Goal: Contribute content: Contribute content

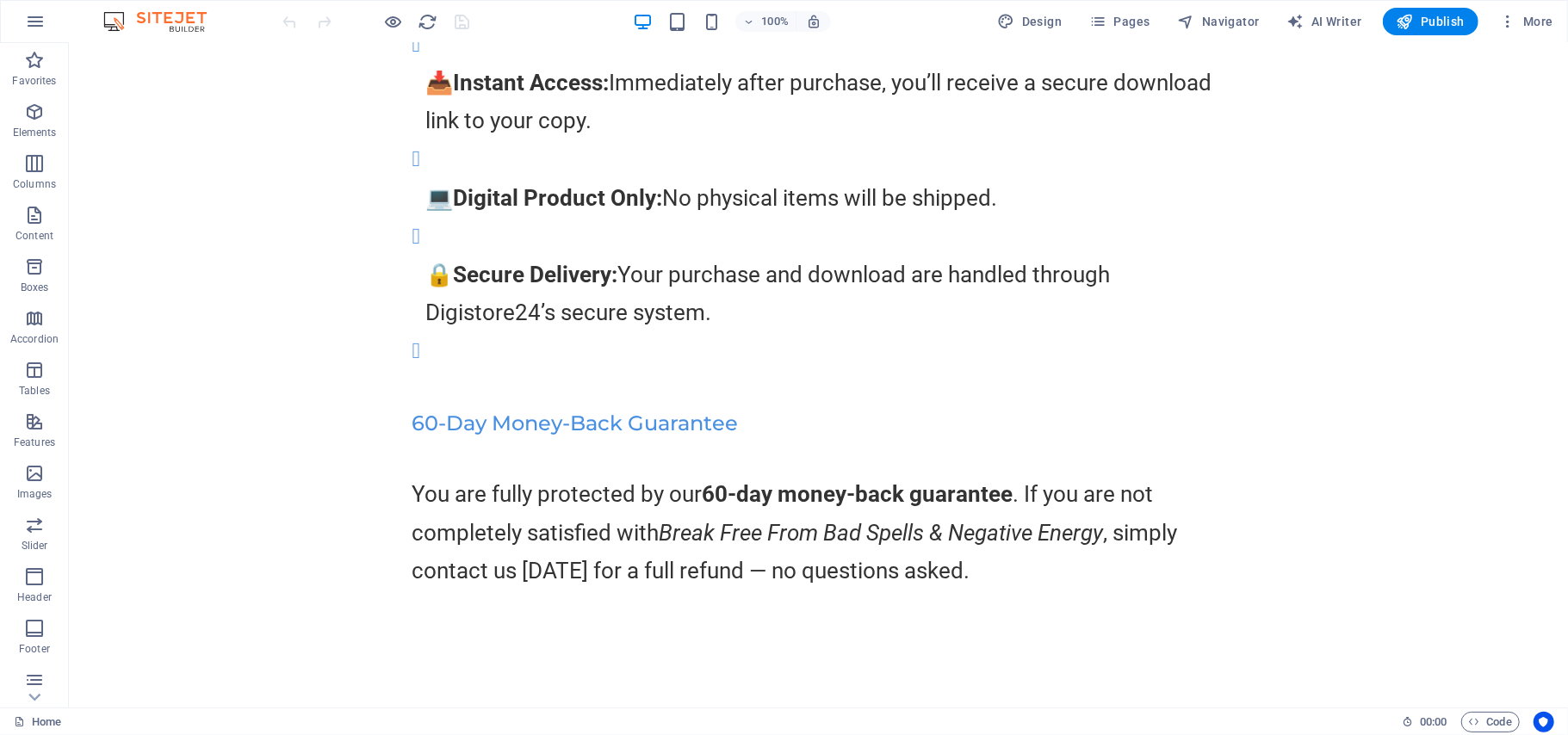
scroll to position [17056, 0]
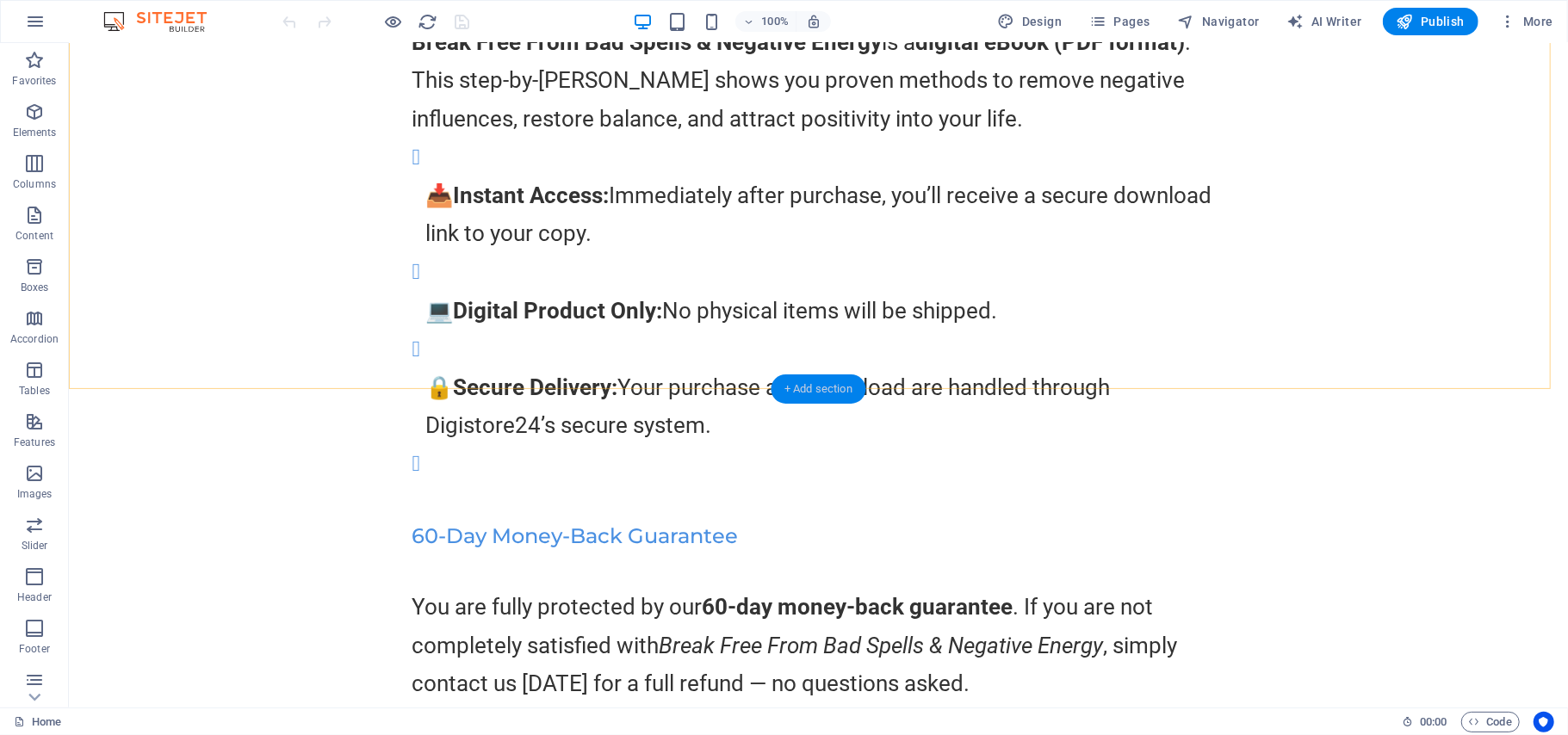
click at [833, 386] on div "+ Add section" at bounding box center [818, 388] width 96 height 29
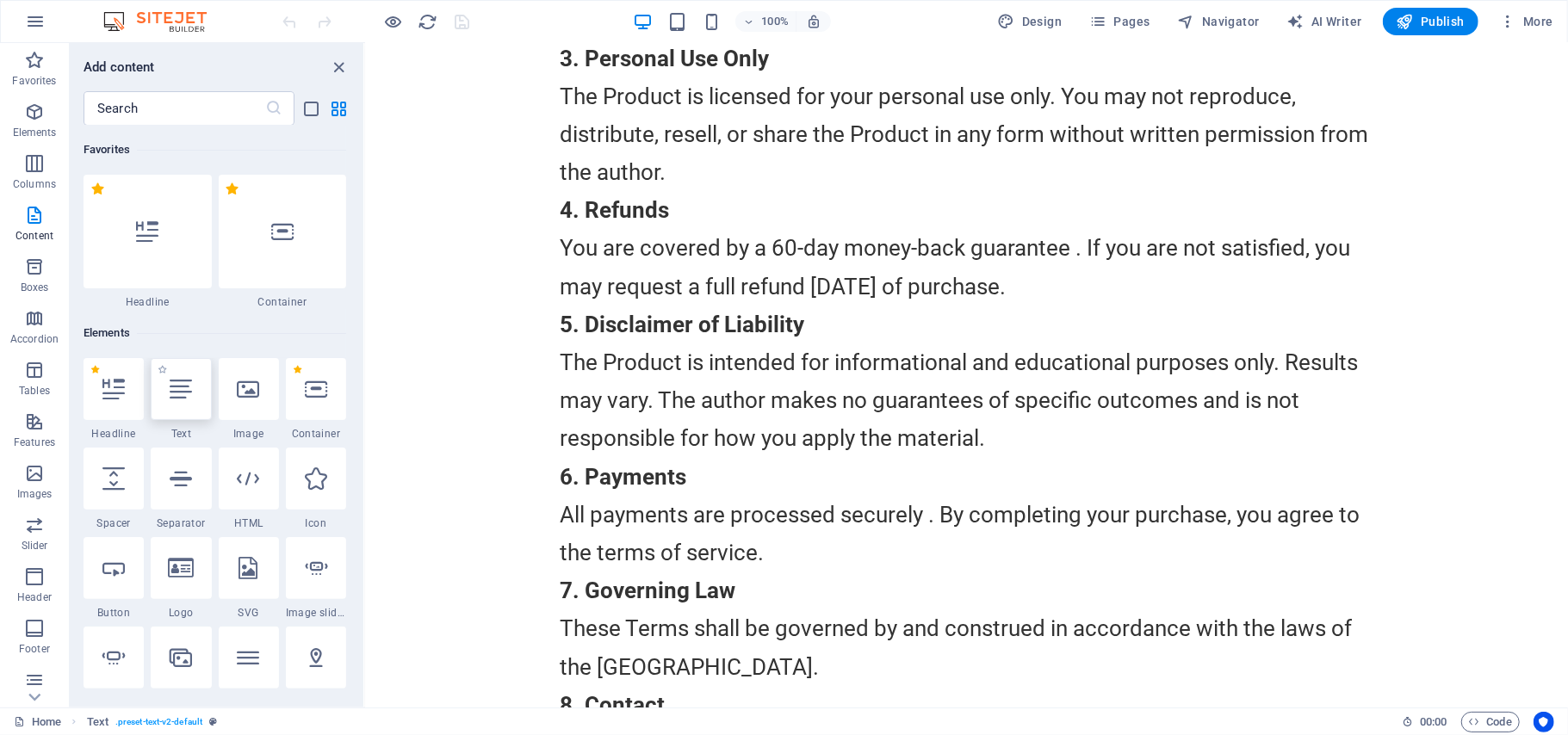
drag, startPoint x: 182, startPoint y: 397, endPoint x: 534, endPoint y: 400, distance: 352.0
click at [182, 397] on icon at bounding box center [180, 388] width 22 height 22
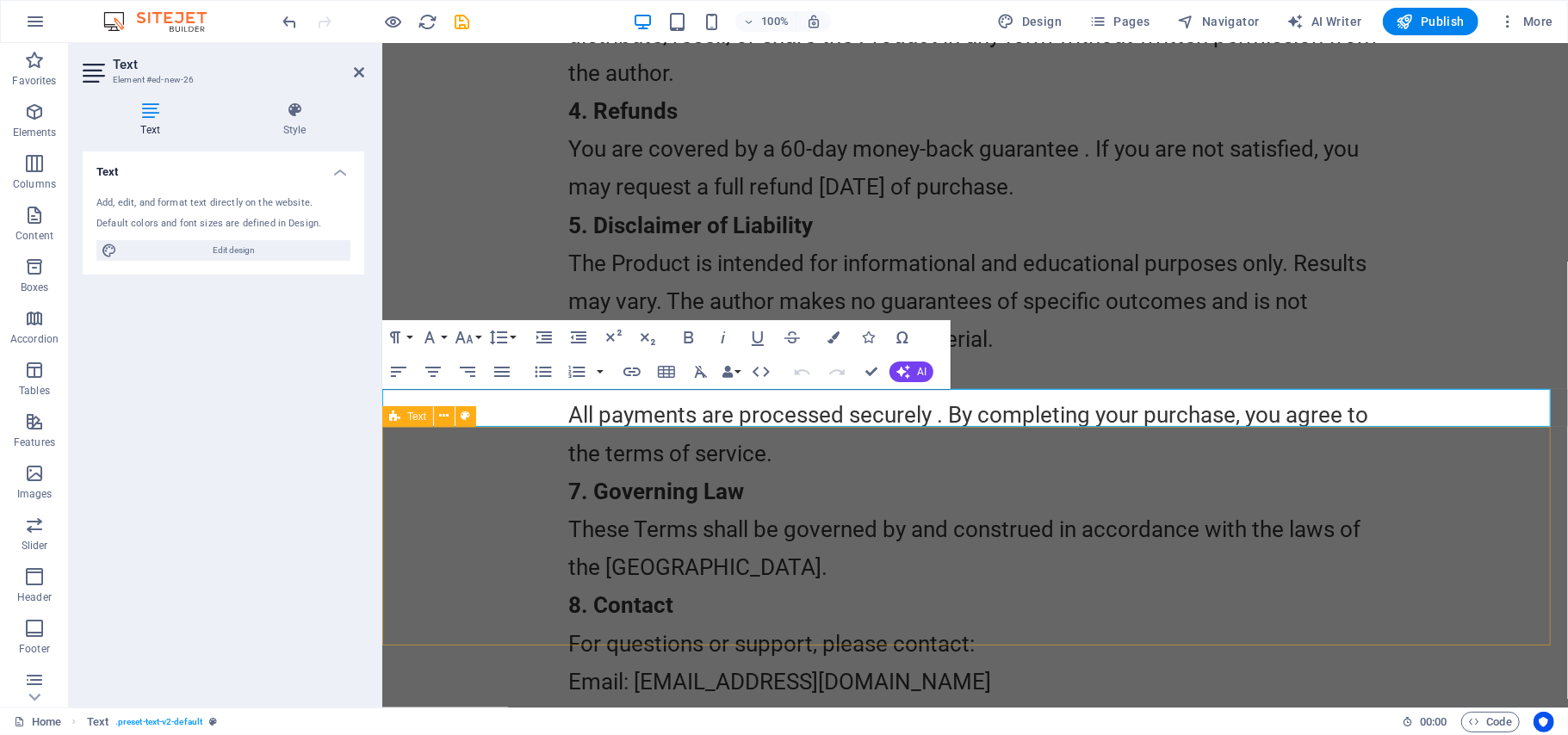
scroll to position [14559, 0]
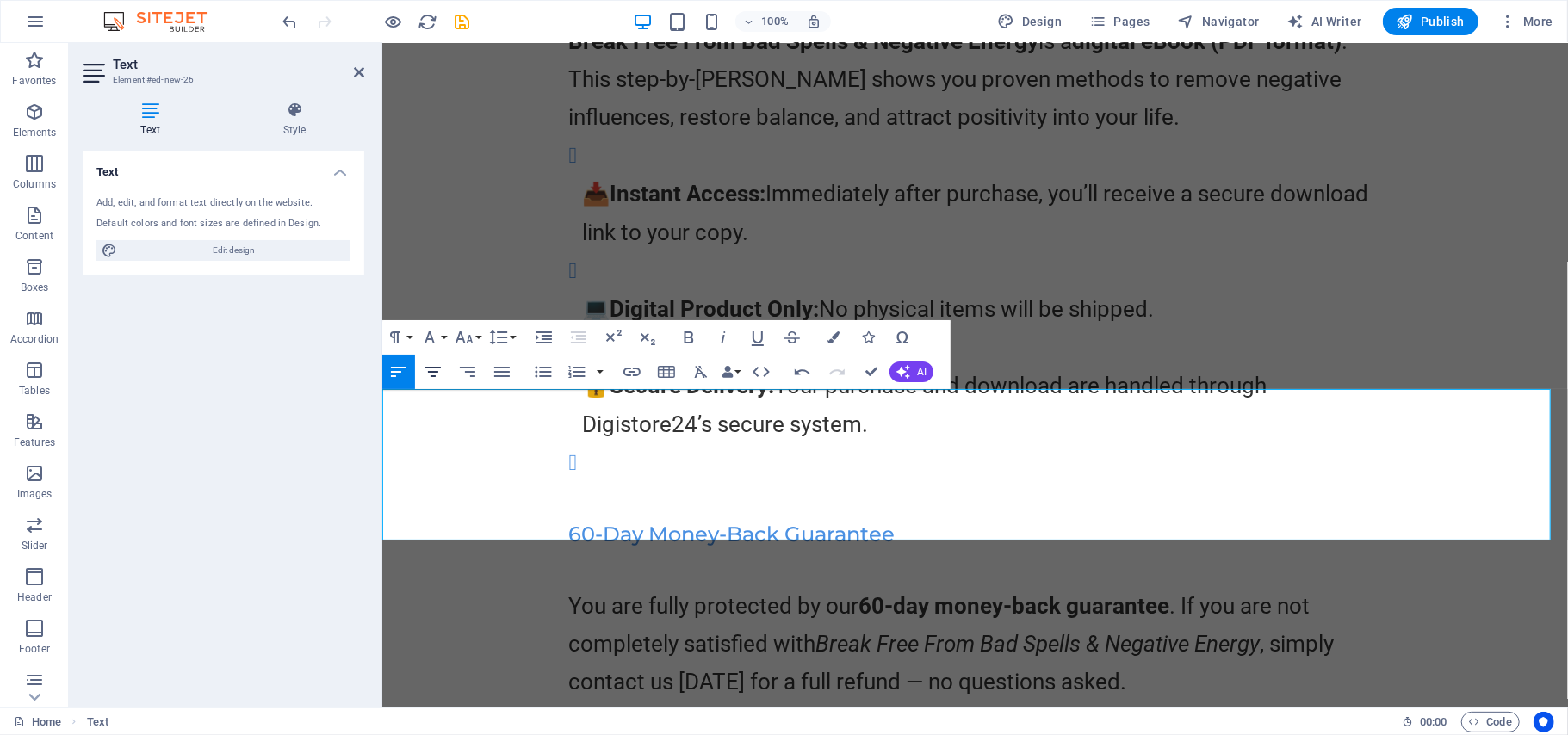
click at [431, 372] on icon "button" at bounding box center [432, 371] width 20 height 20
click at [1476, 230] on div "What You Get Break Free From Bad Spells & Negative Energy is a digital eBook (P…" at bounding box center [974, 339] width 1185 height 859
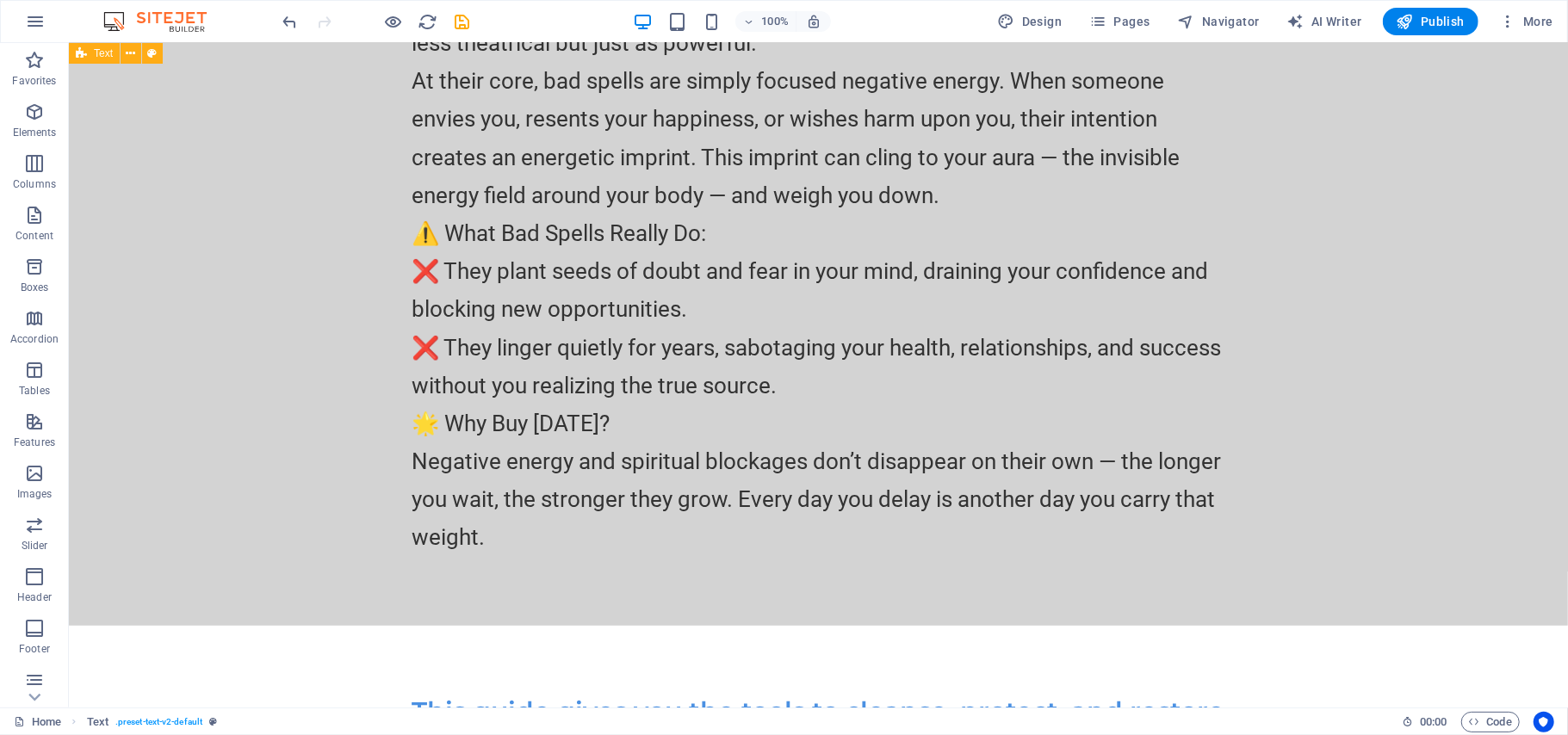
scroll to position [17056, 0]
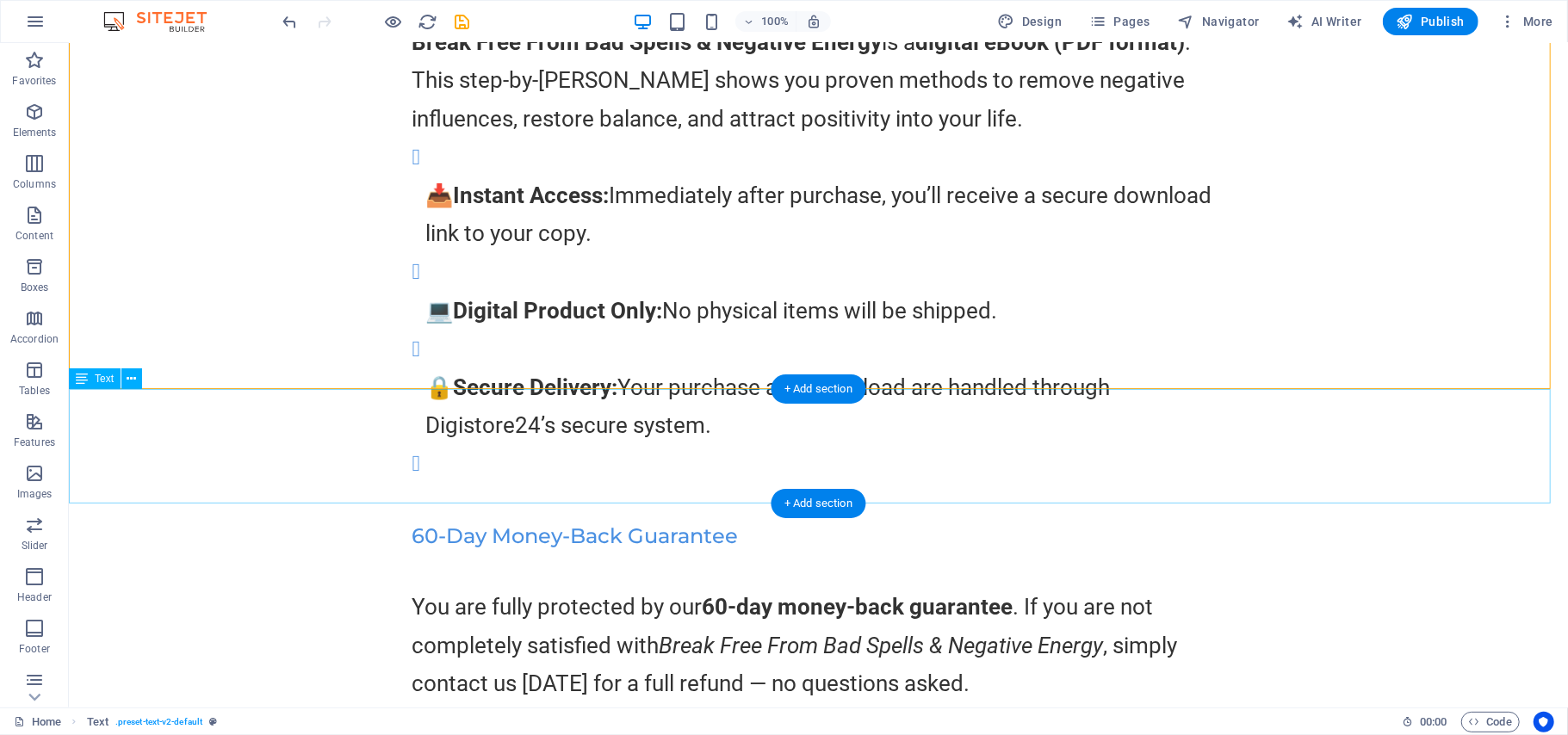
click at [129, 379] on icon at bounding box center [132, 379] width 10 height 18
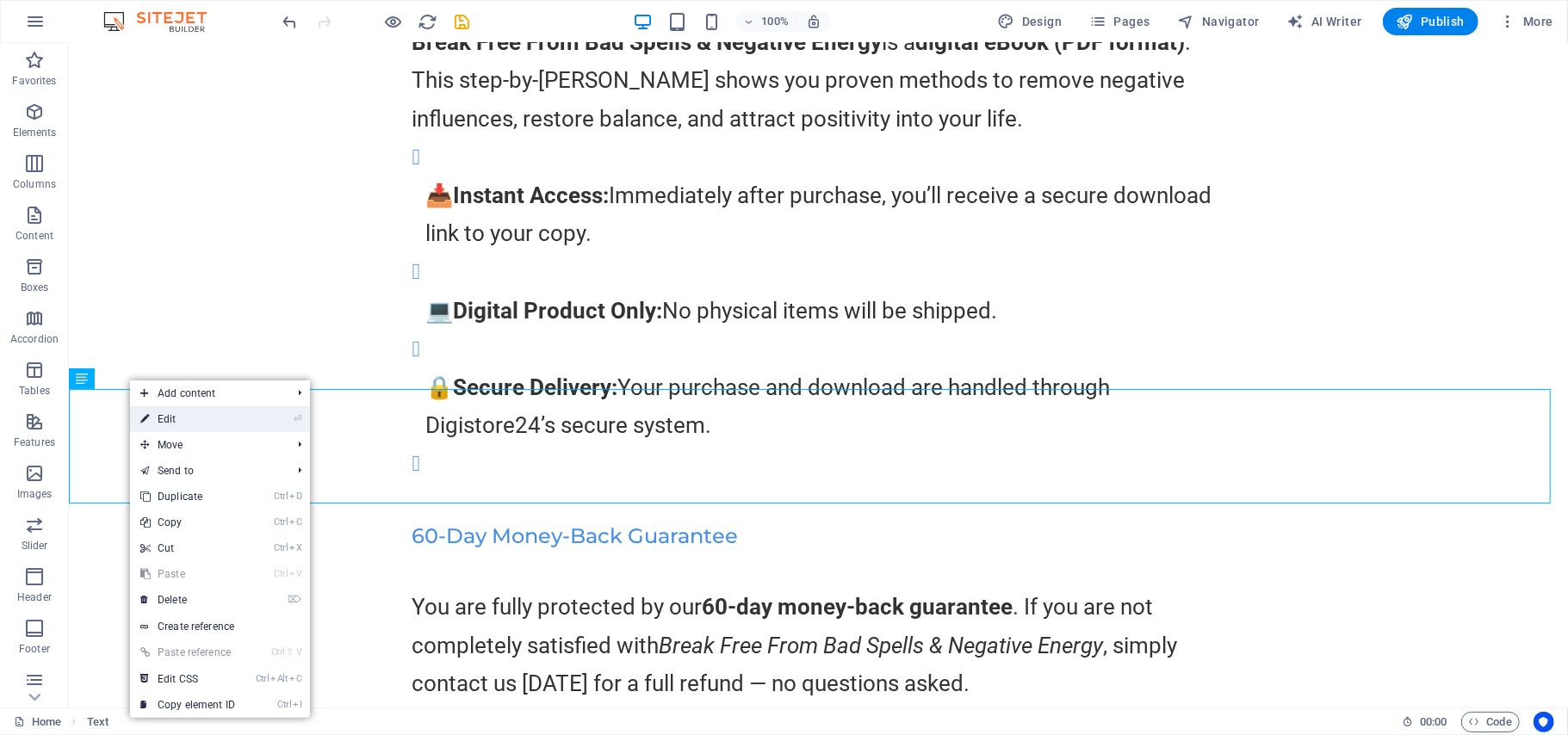
click at [164, 422] on link "⏎ Edit" at bounding box center [188, 419] width 115 height 26
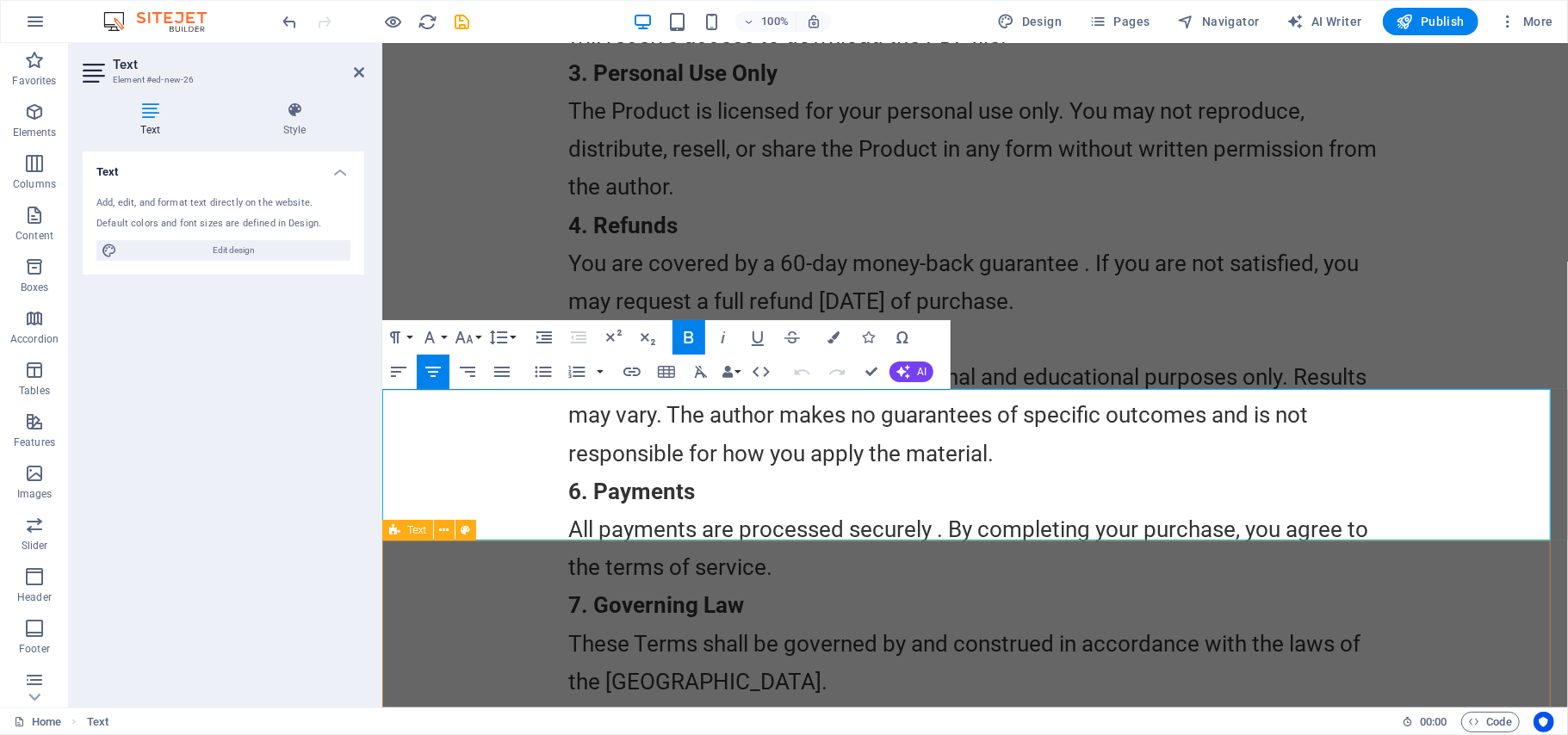
scroll to position [14559, 0]
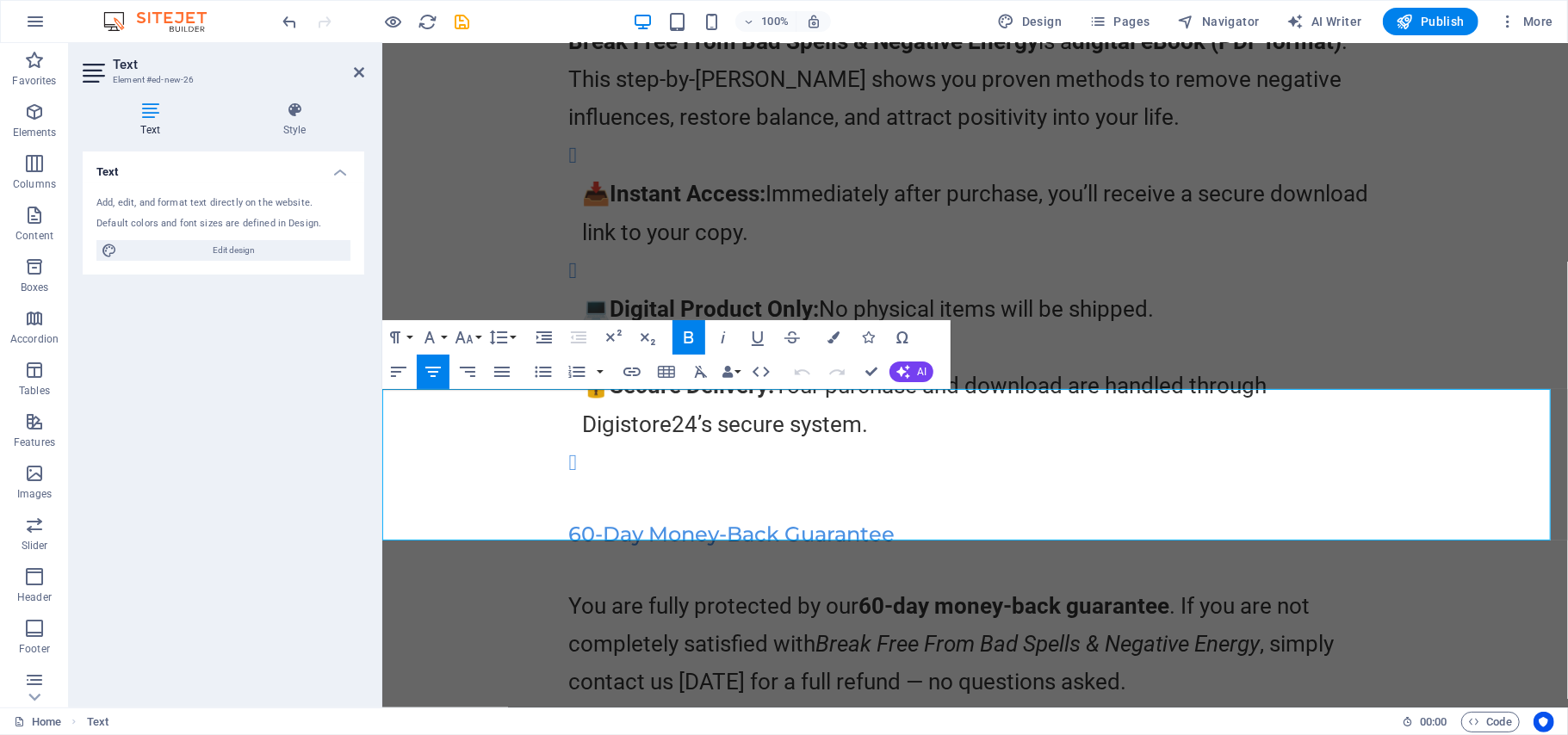
click at [1526, 320] on div "What You Get Break Free From Bad Spells & Negative Energy is a digital eBook (P…" at bounding box center [974, 339] width 1185 height 859
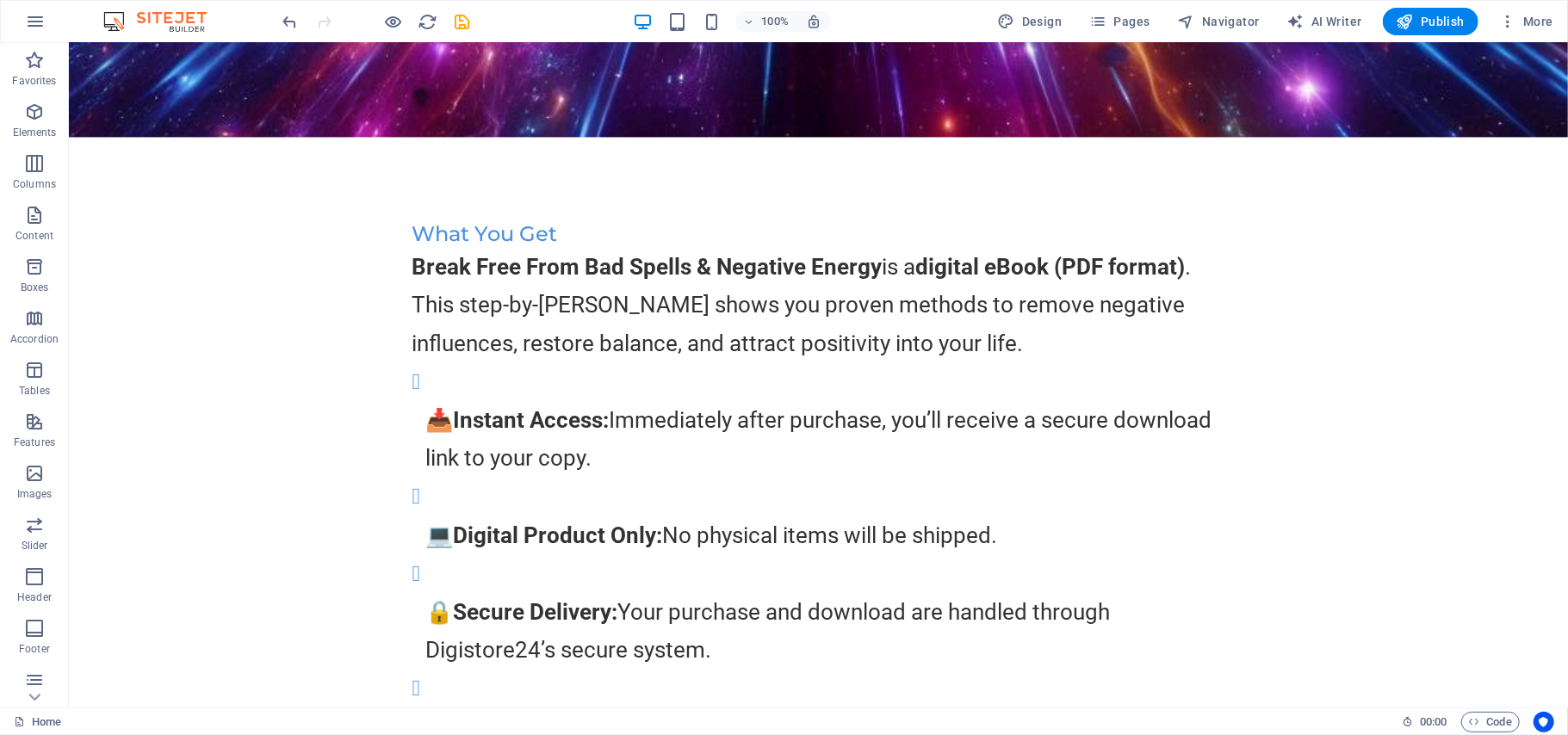
scroll to position [16870, 0]
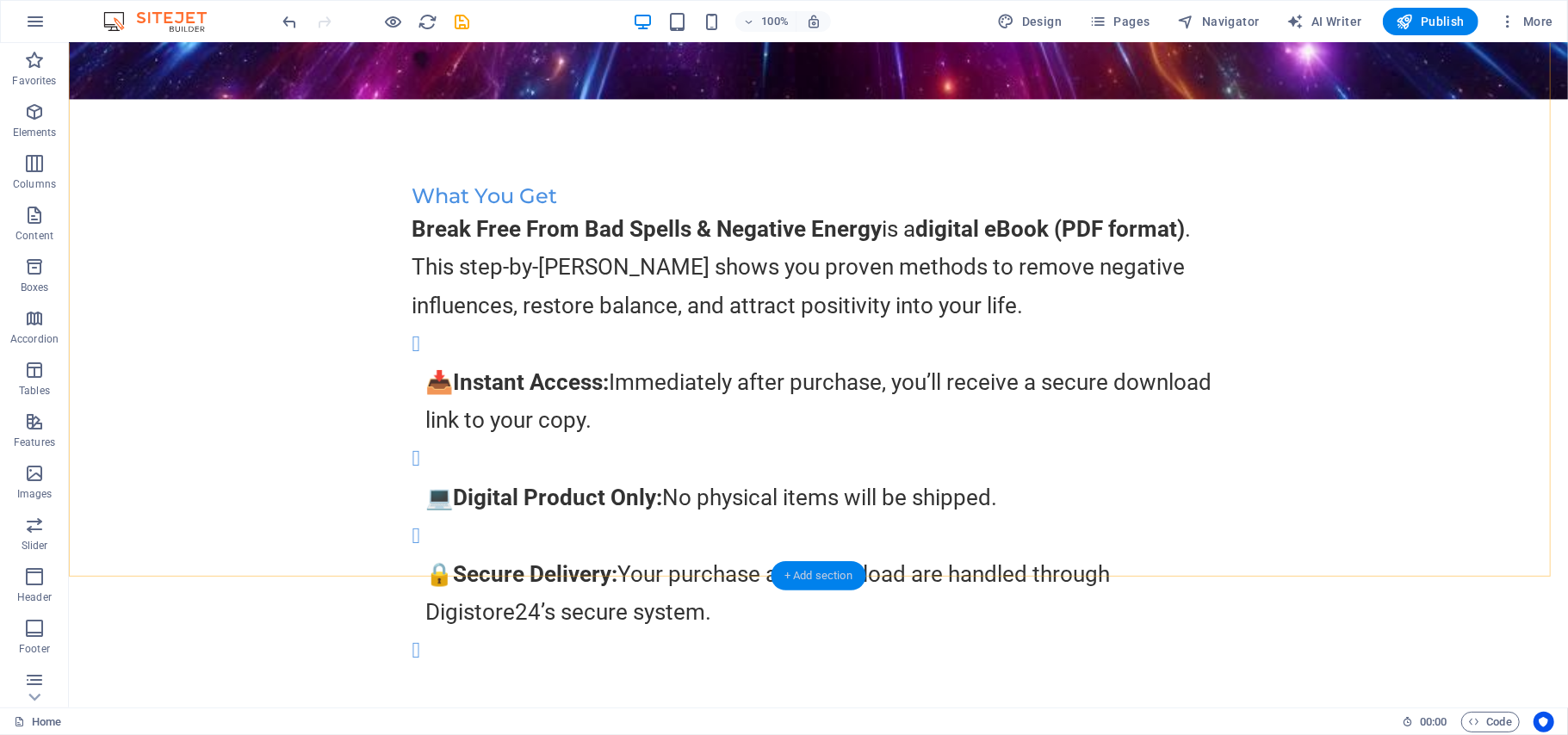
click at [810, 565] on div "+ Add section" at bounding box center [818, 576] width 96 height 29
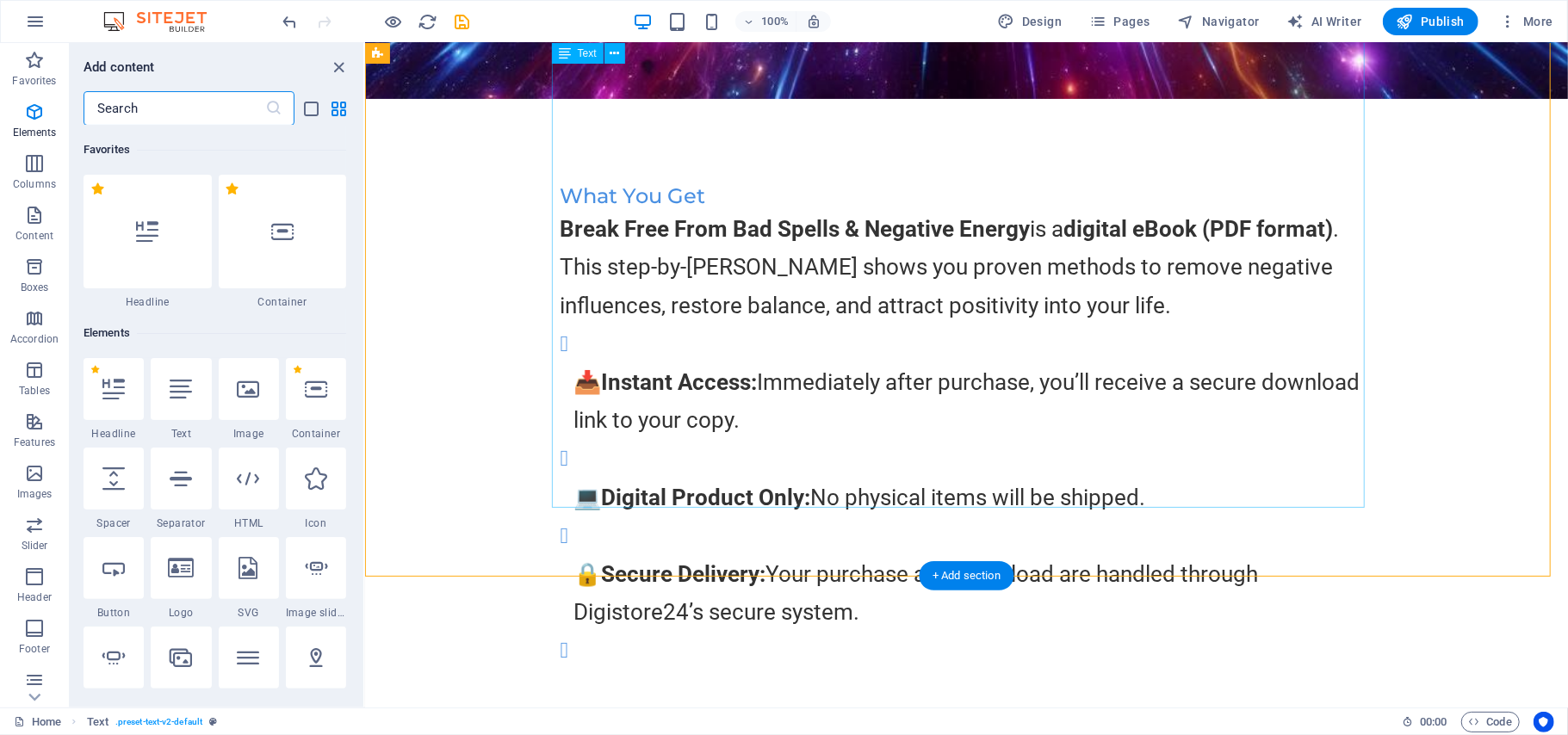
scroll to position [3010, 0]
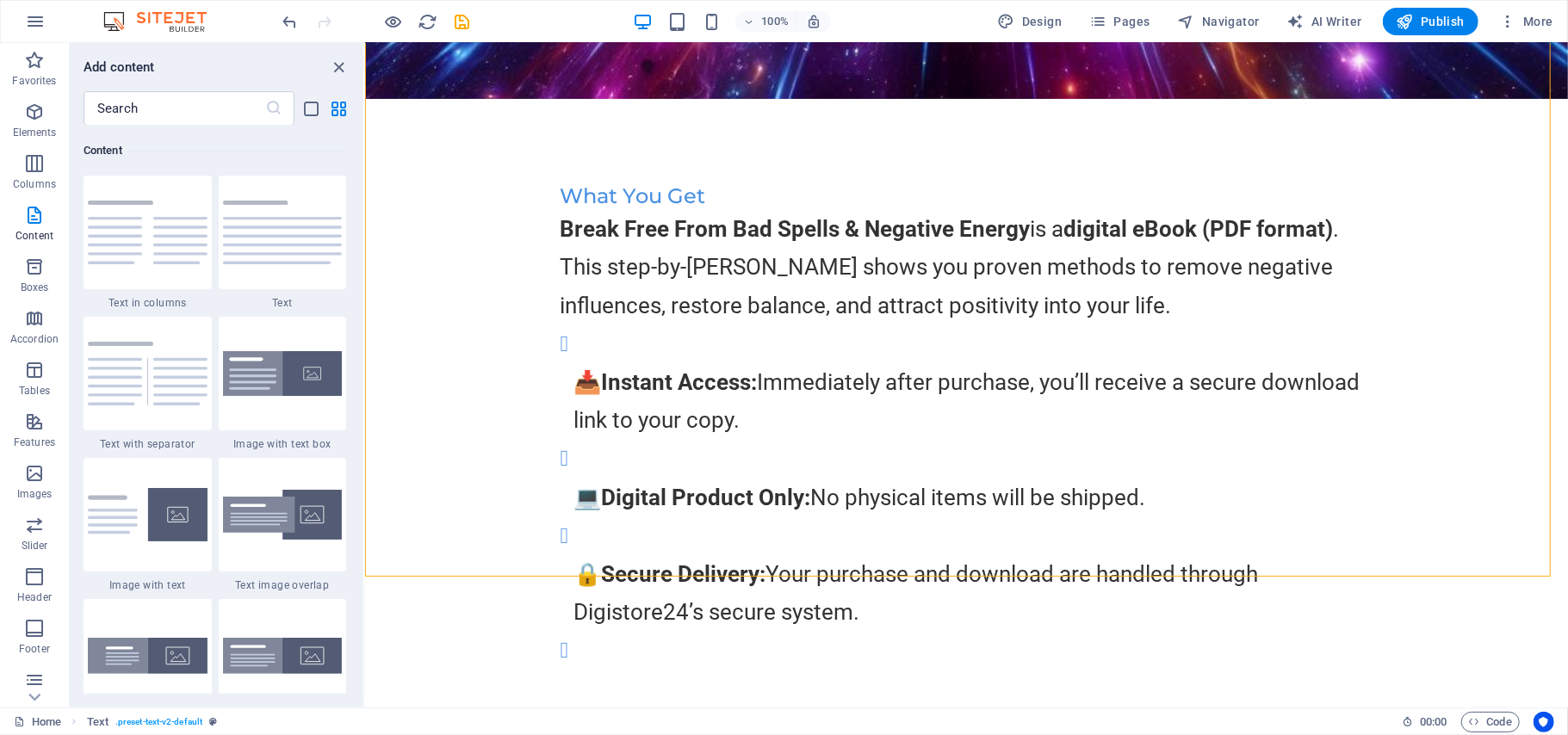
drag, startPoint x: 722, startPoint y: 276, endPoint x: 366, endPoint y: 219, distance: 360.5
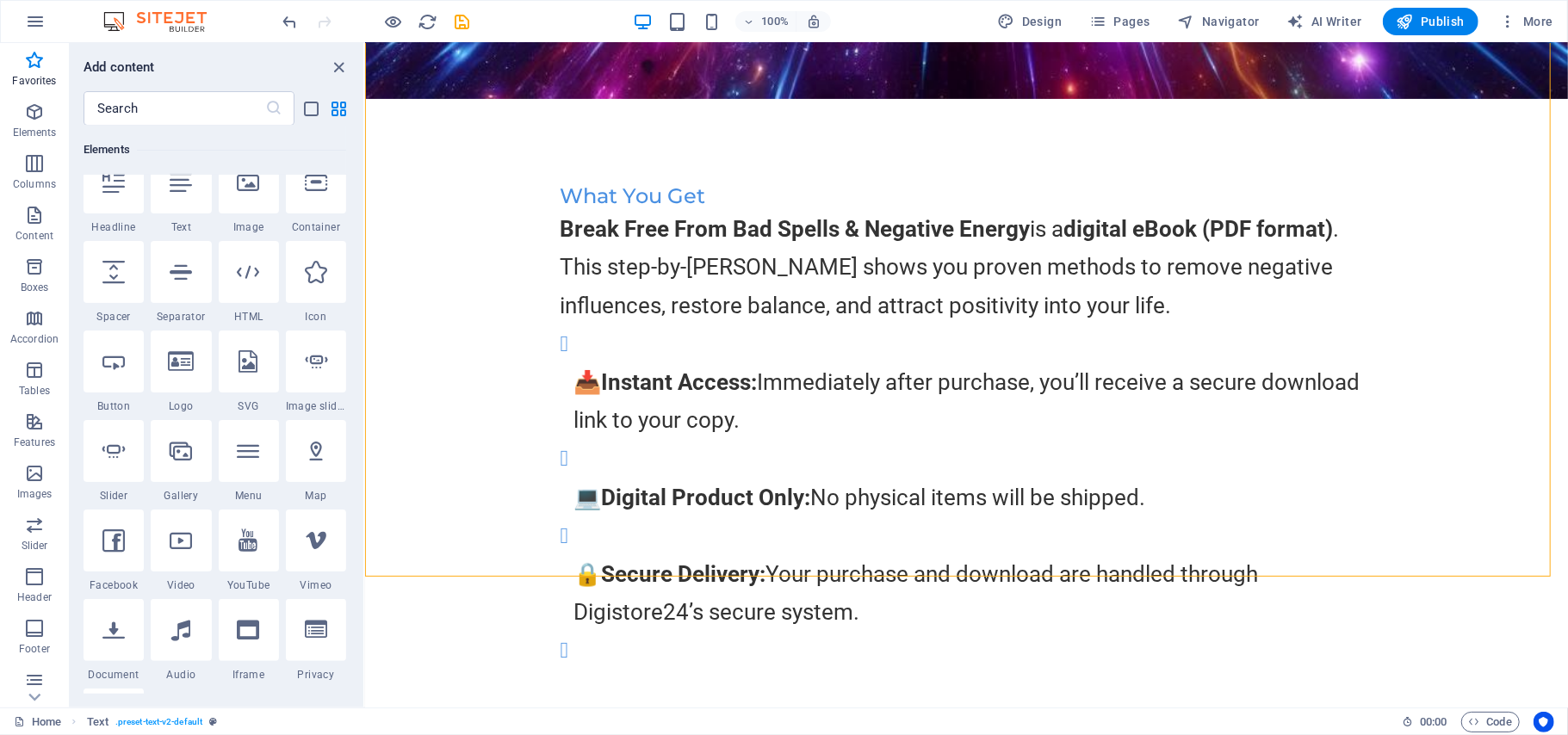
scroll to position [137, 0]
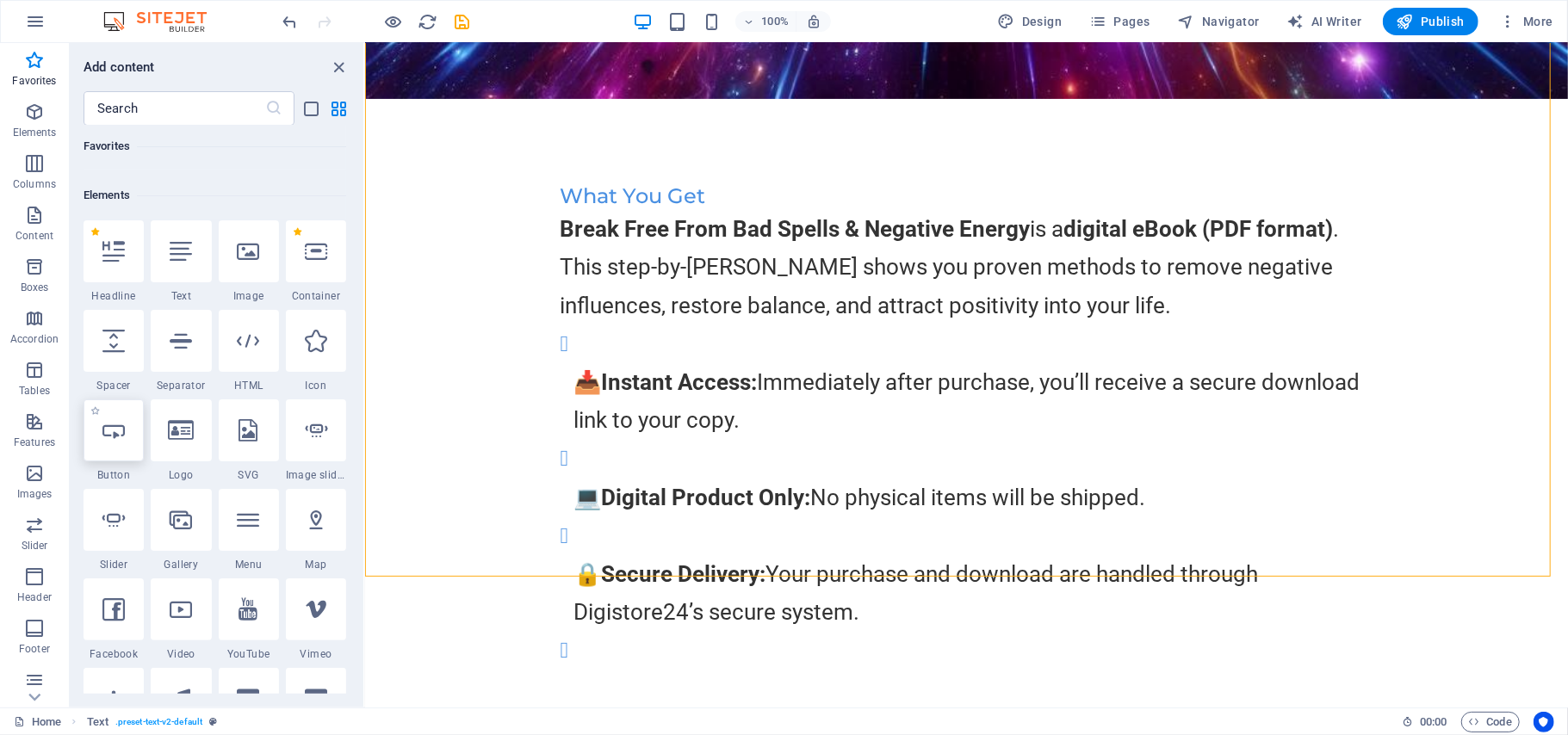
click at [112, 437] on icon at bounding box center [113, 430] width 22 height 22
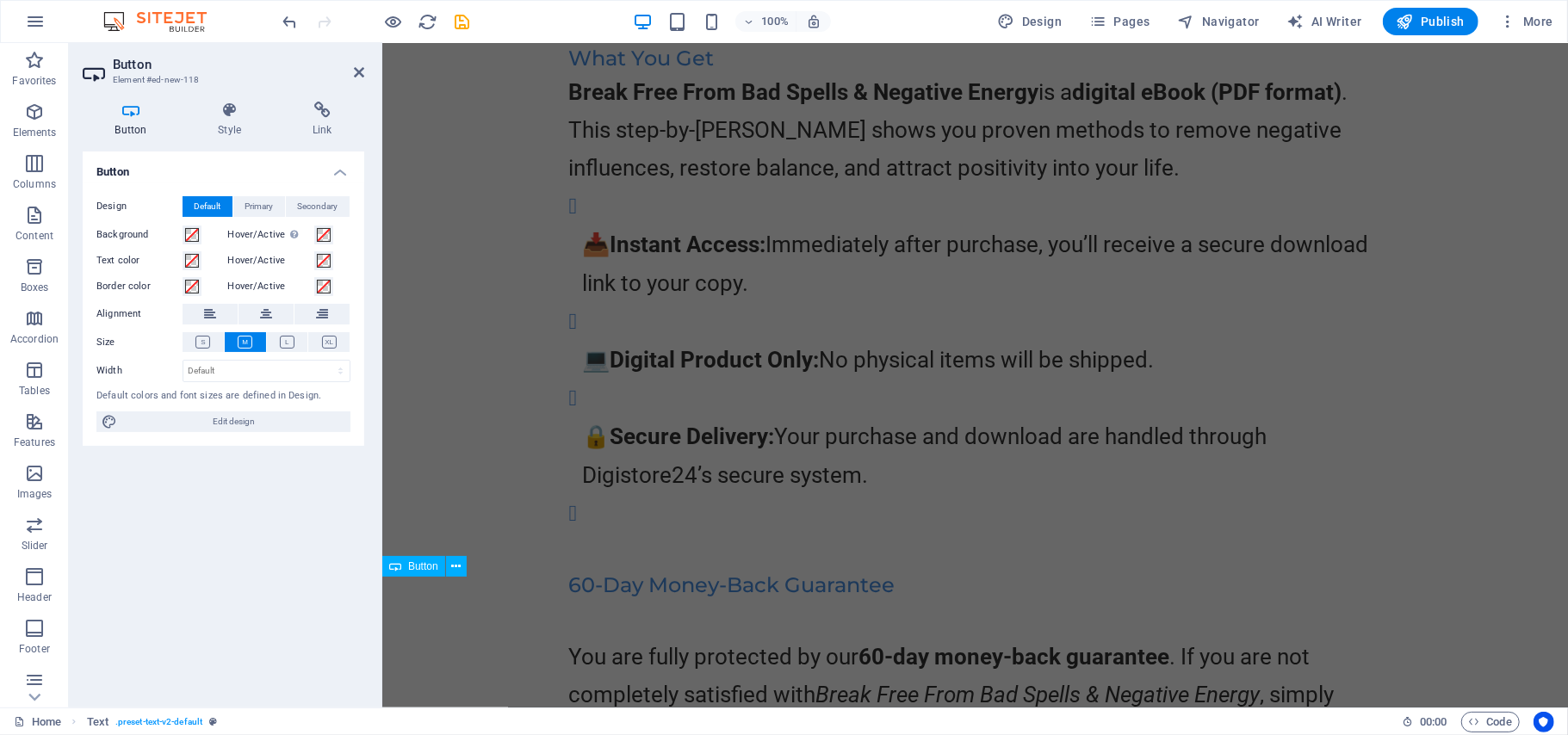
scroll to position [14371, 0]
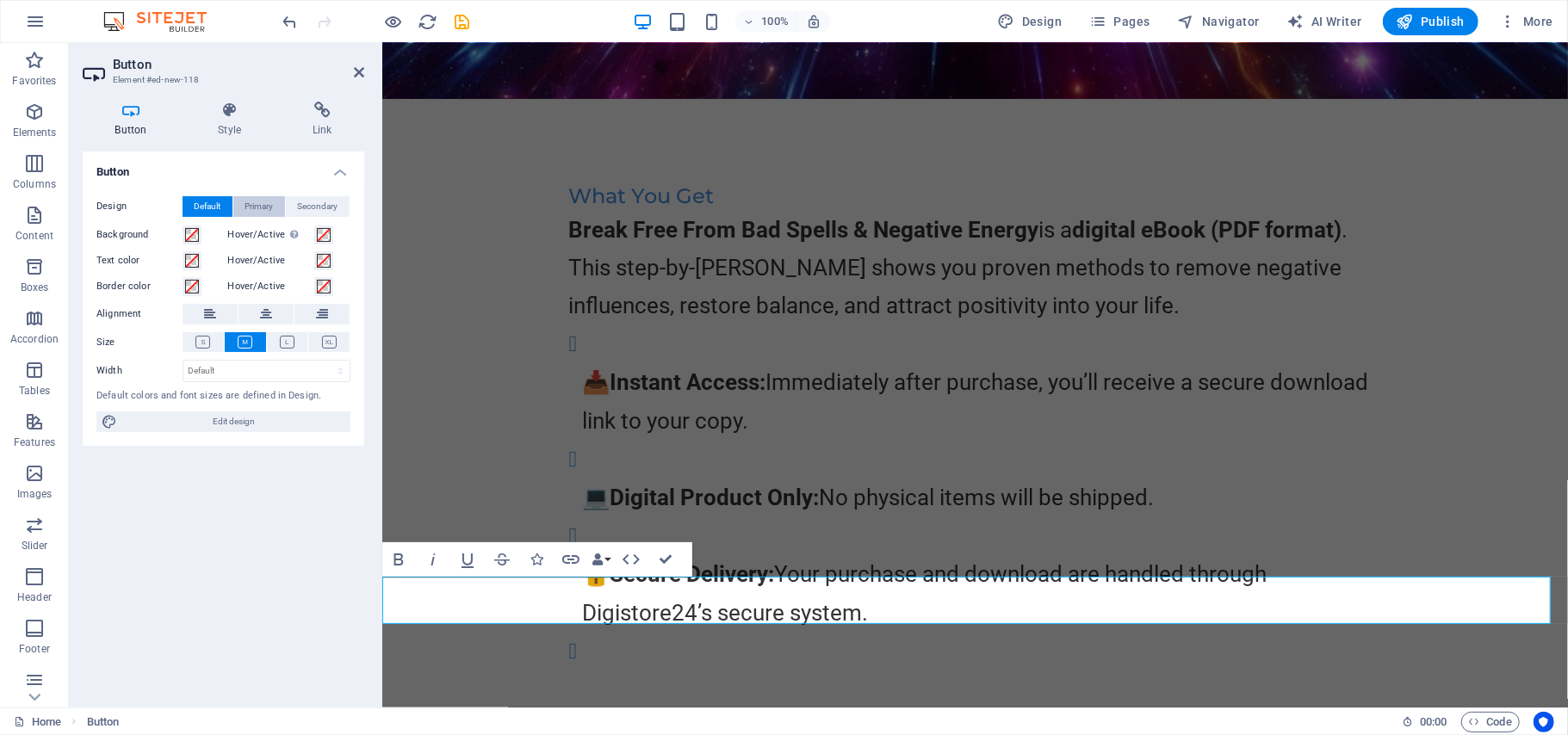
click at [260, 202] on span "Primary" at bounding box center [260, 206] width 28 height 20
click at [308, 207] on span "Secondary" at bounding box center [318, 206] width 40 height 20
click at [208, 201] on span "Default" at bounding box center [208, 206] width 26 height 20
click at [284, 342] on icon at bounding box center [287, 342] width 15 height 13
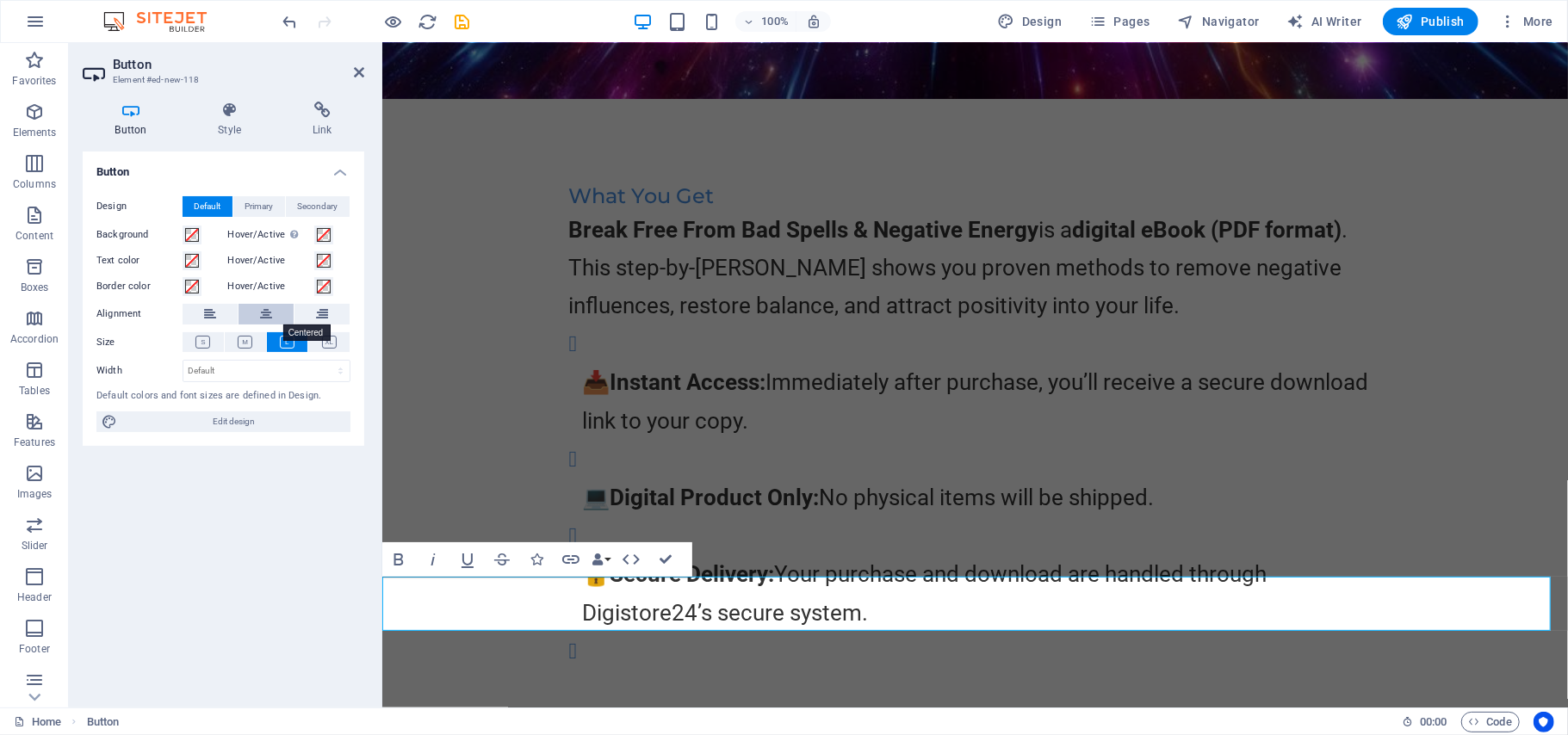
click at [267, 314] on icon at bounding box center [266, 313] width 12 height 20
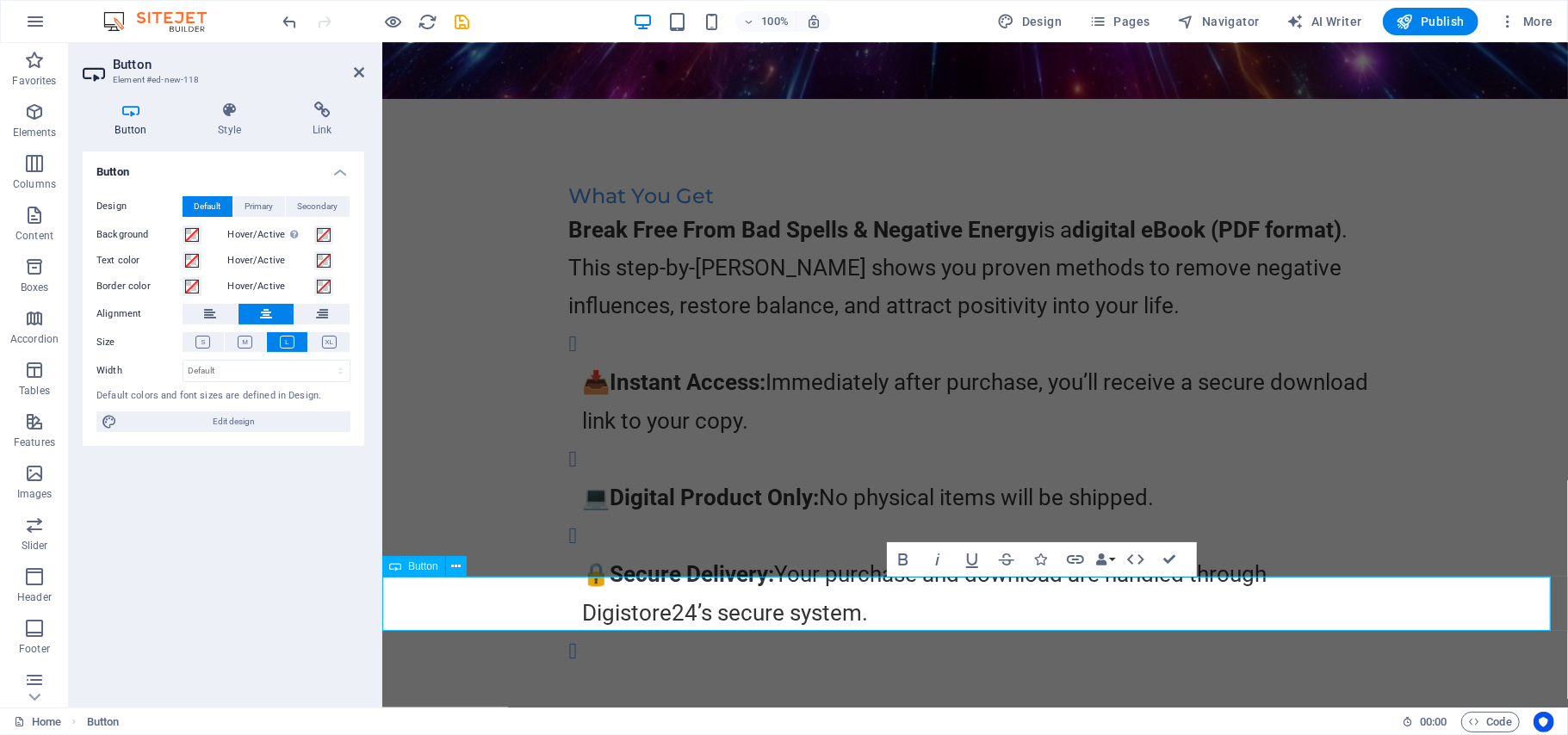
drag, startPoint x: 1047, startPoint y: 599, endPoint x: 902, endPoint y: 601, distance: 145.0
click at [899, 562] on icon "button" at bounding box center [902, 560] width 10 height 12
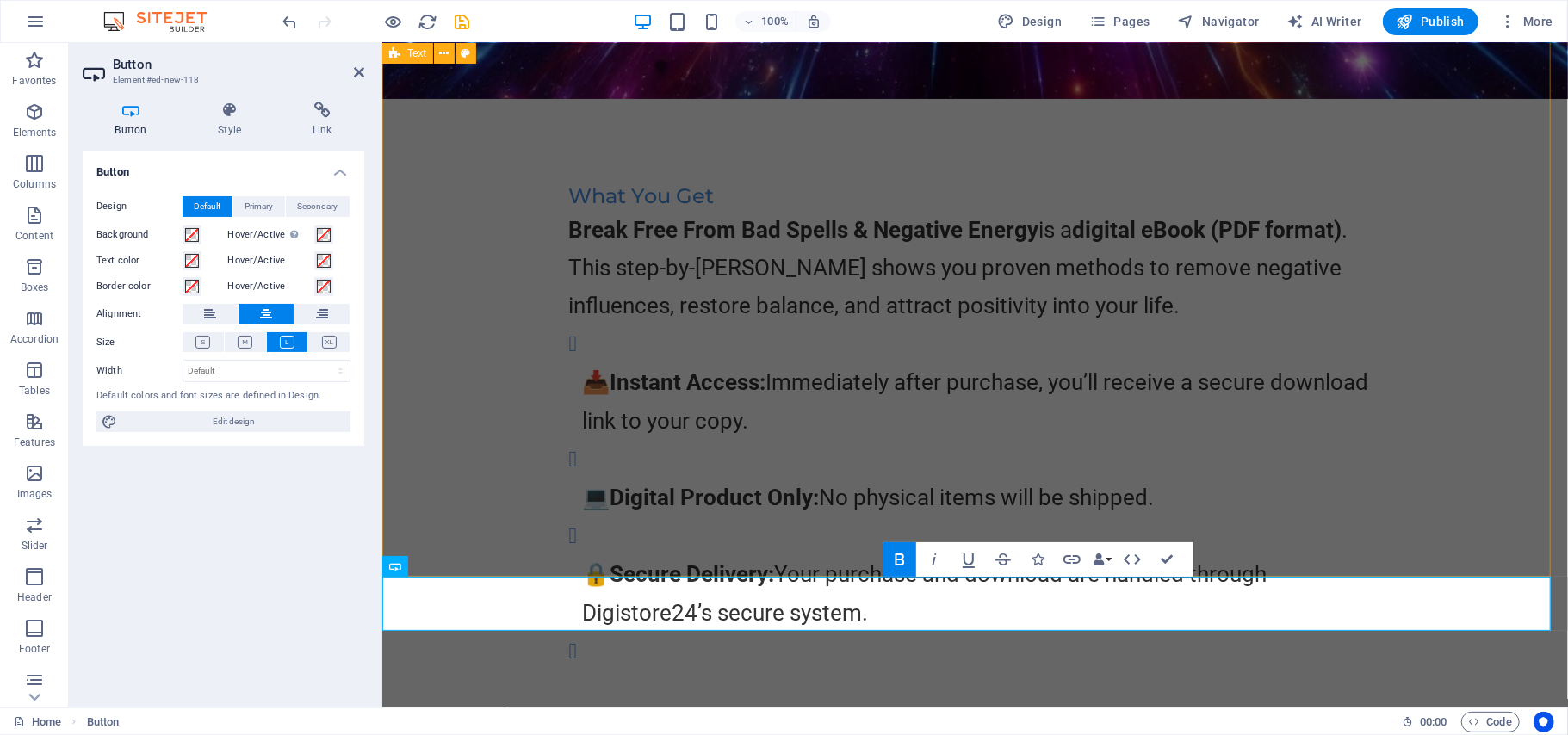
click at [1380, 503] on div "What You Get Break Free From Bad Spells & Negative Energy is a digital eBook (P…" at bounding box center [974, 527] width 1185 height 859
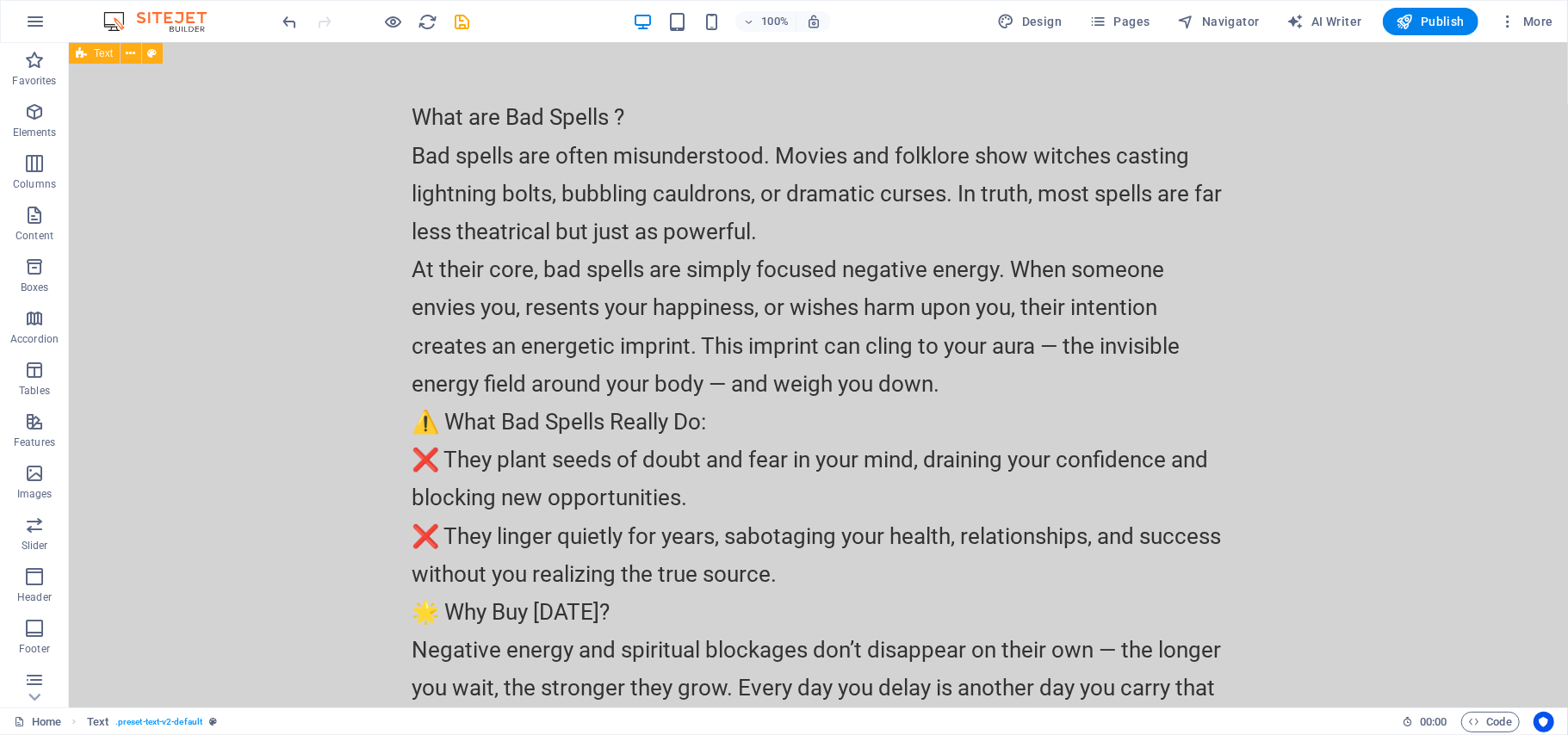
scroll to position [16870, 0]
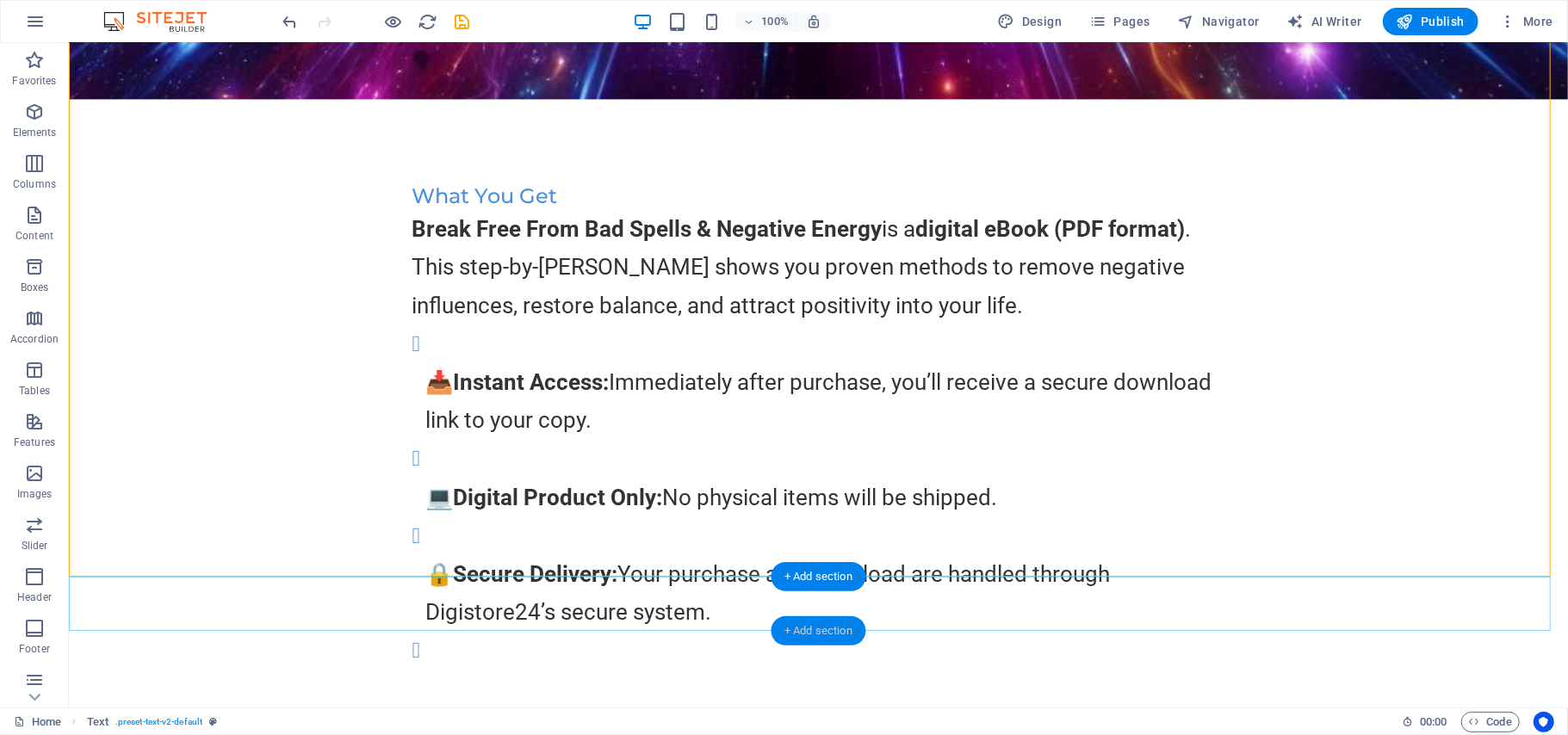
click at [823, 631] on div "+ Add section" at bounding box center [818, 630] width 96 height 29
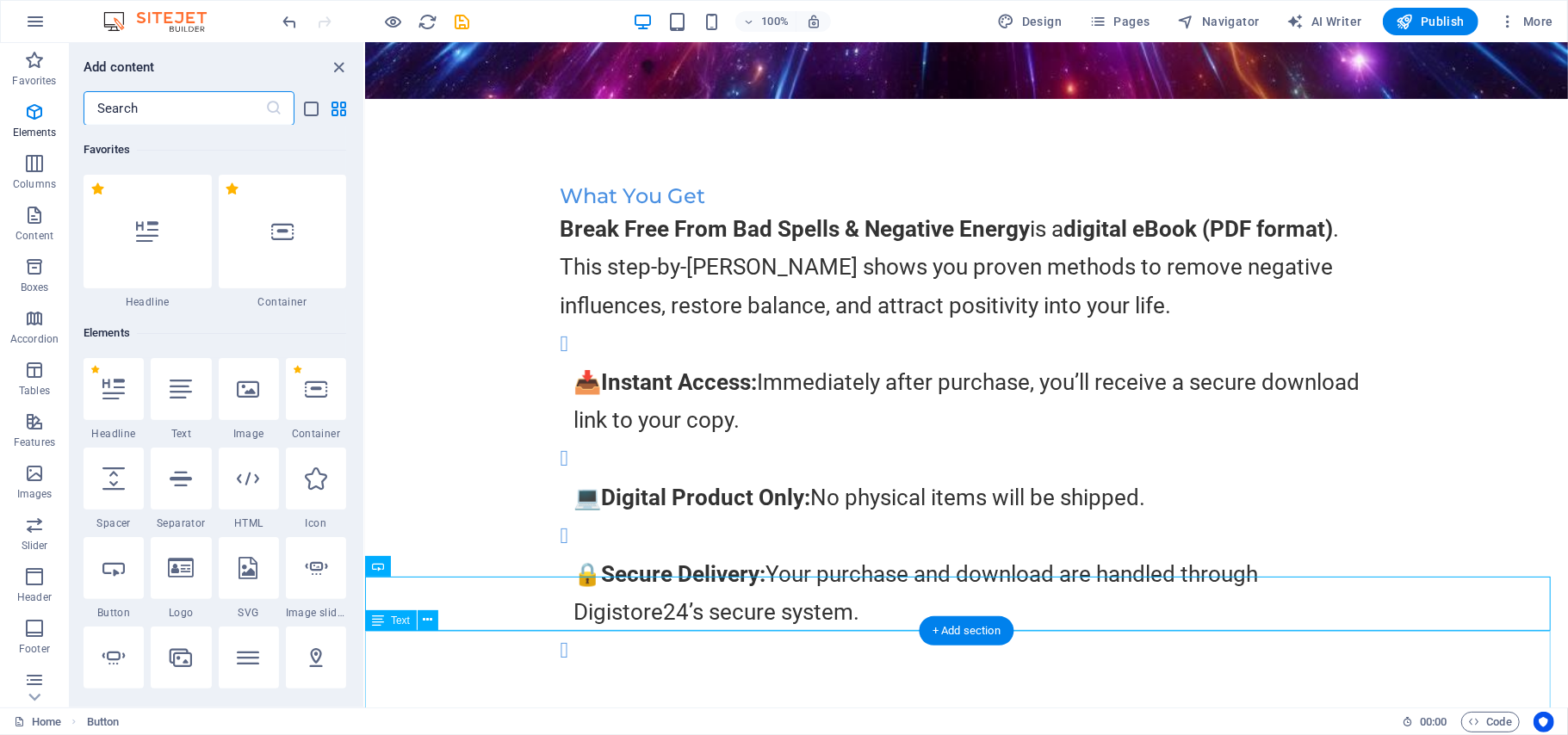
scroll to position [3010, 0]
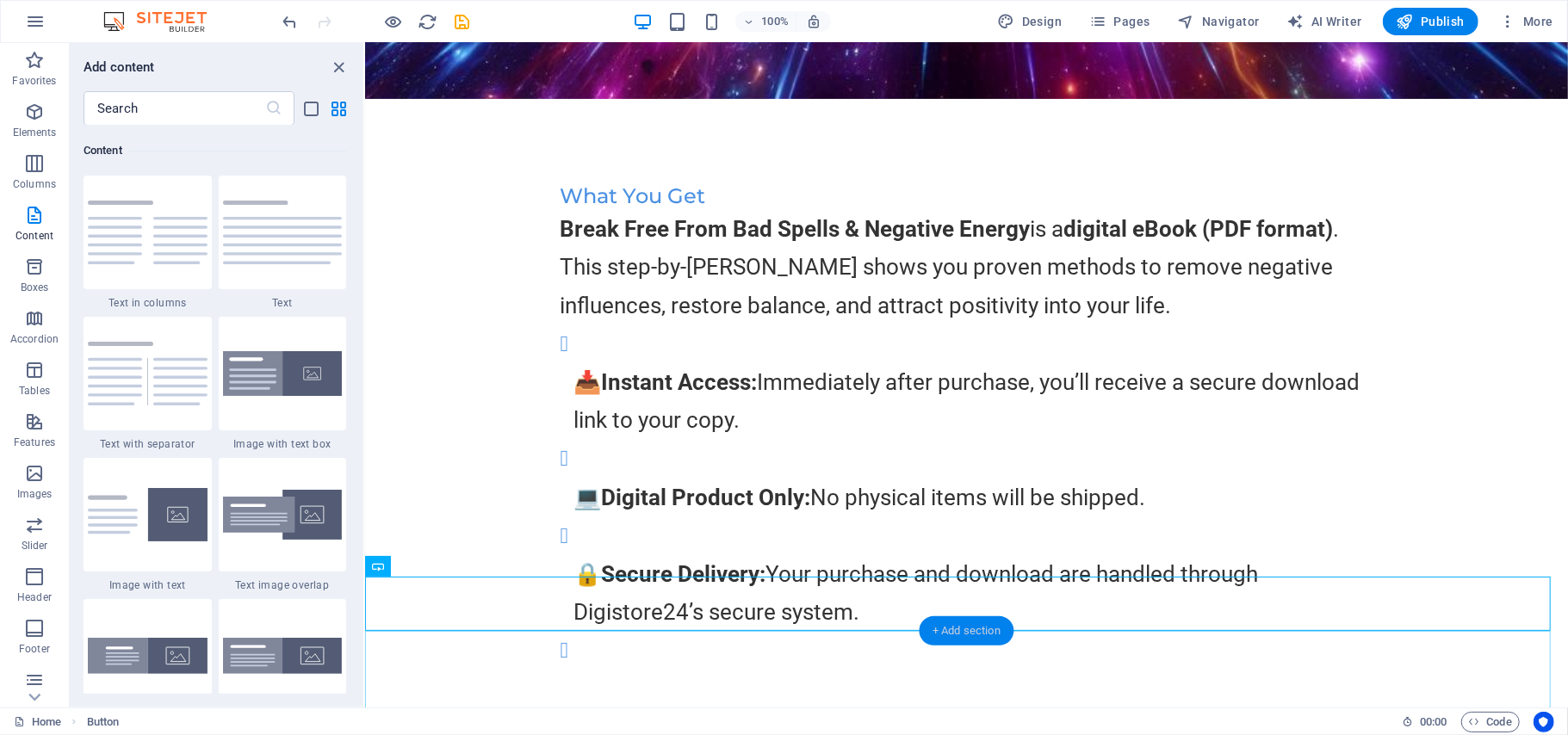
click at [968, 630] on div "+ Add section" at bounding box center [966, 630] width 96 height 29
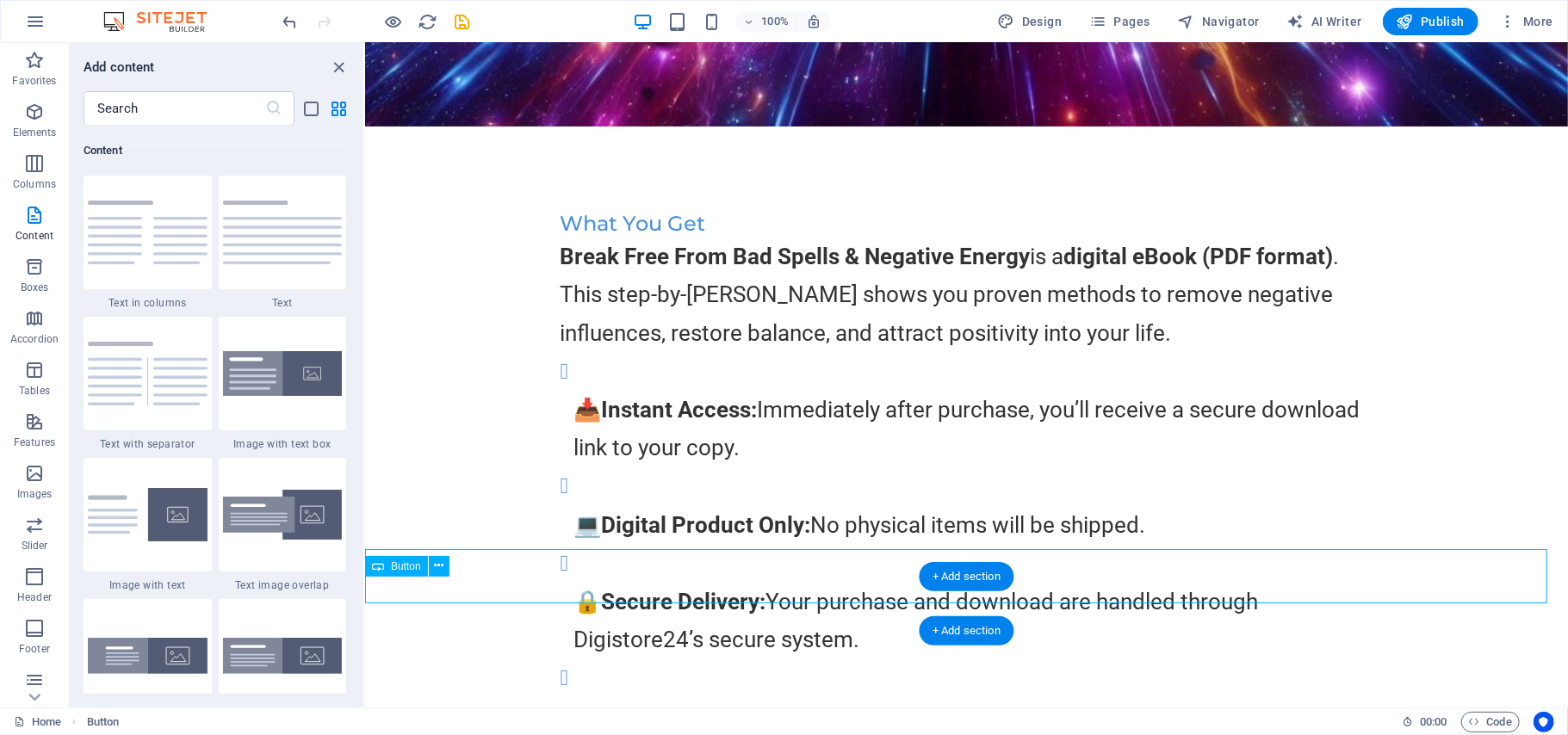
scroll to position [14508, 0]
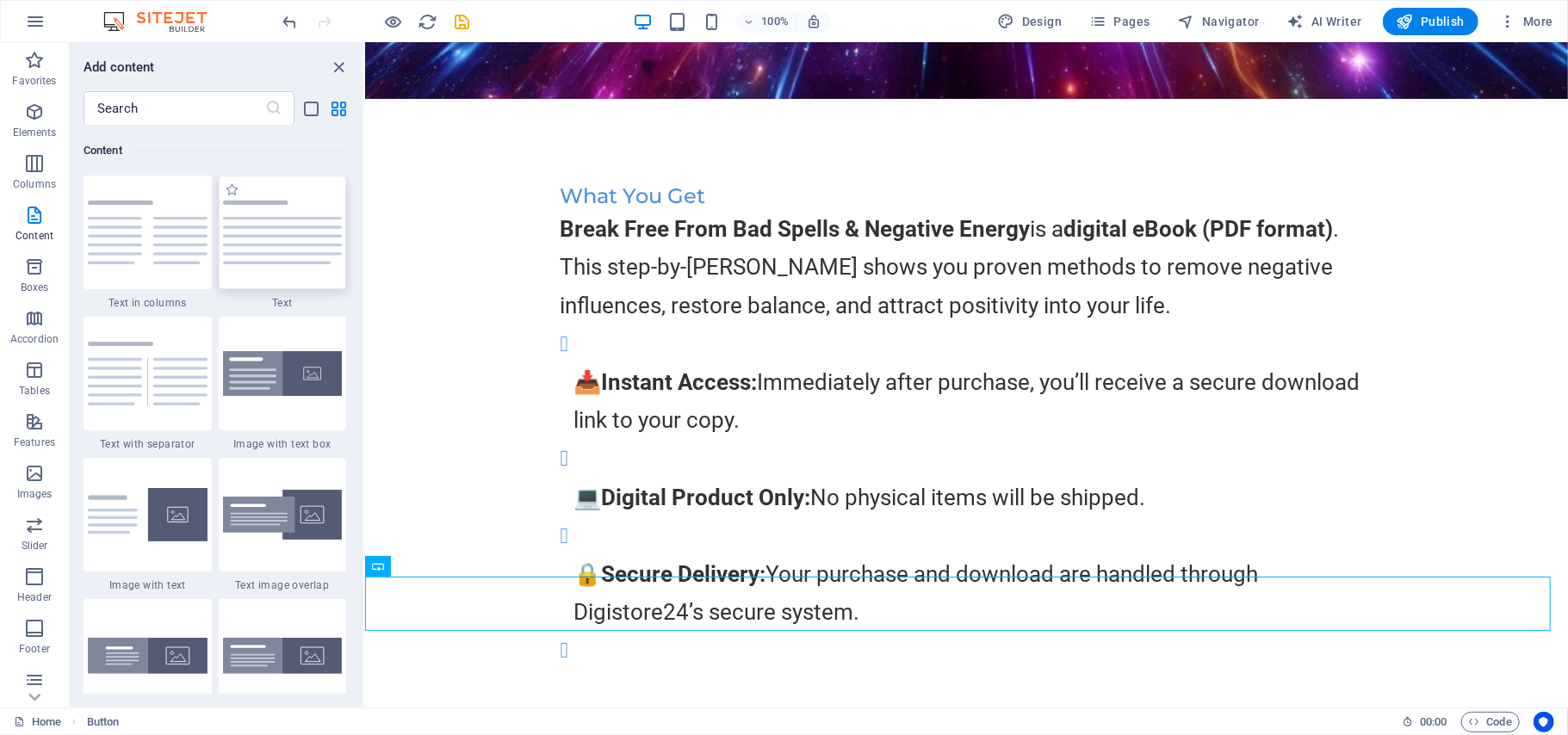
click at [281, 248] on img at bounding box center [283, 232] width 120 height 63
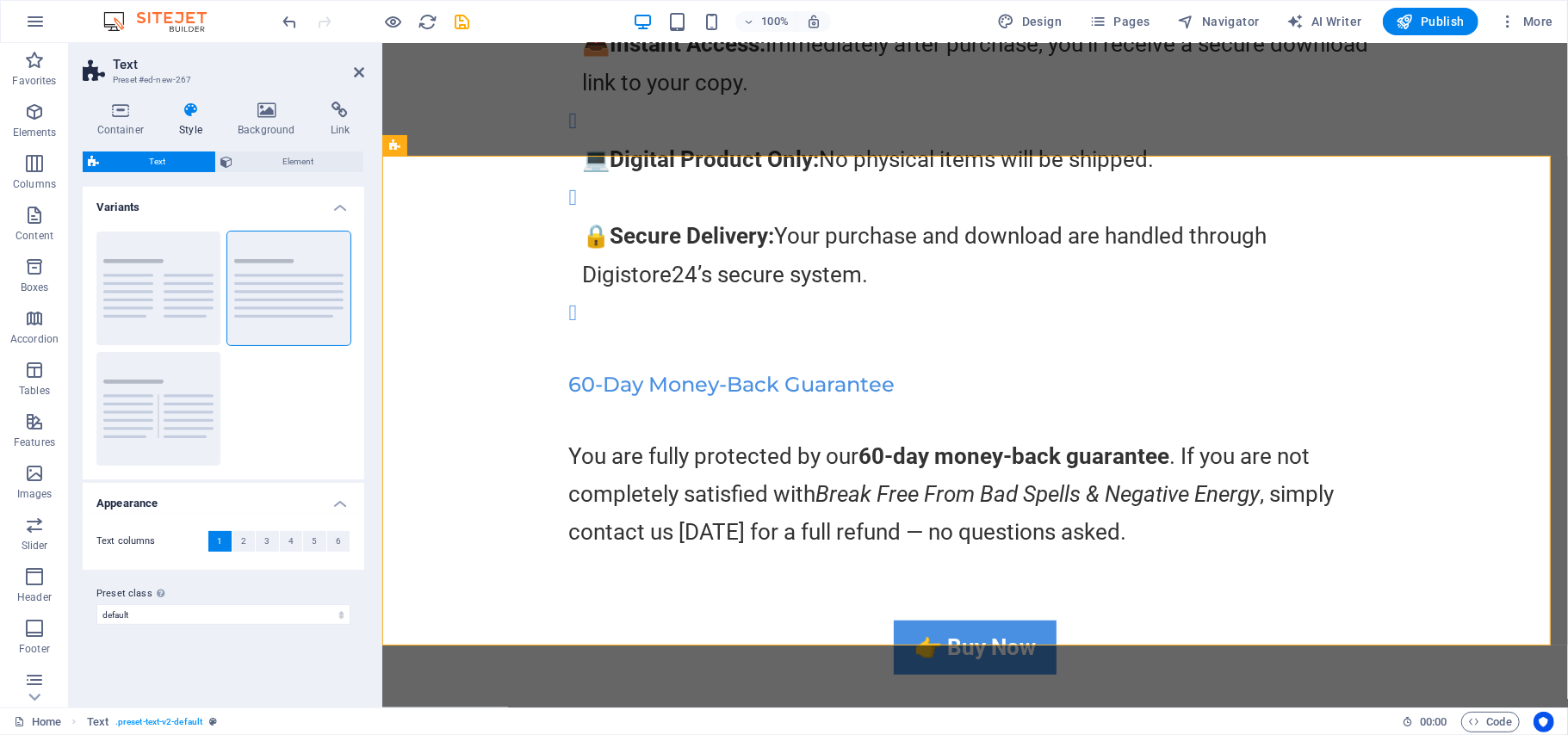
scroll to position [14846, 0]
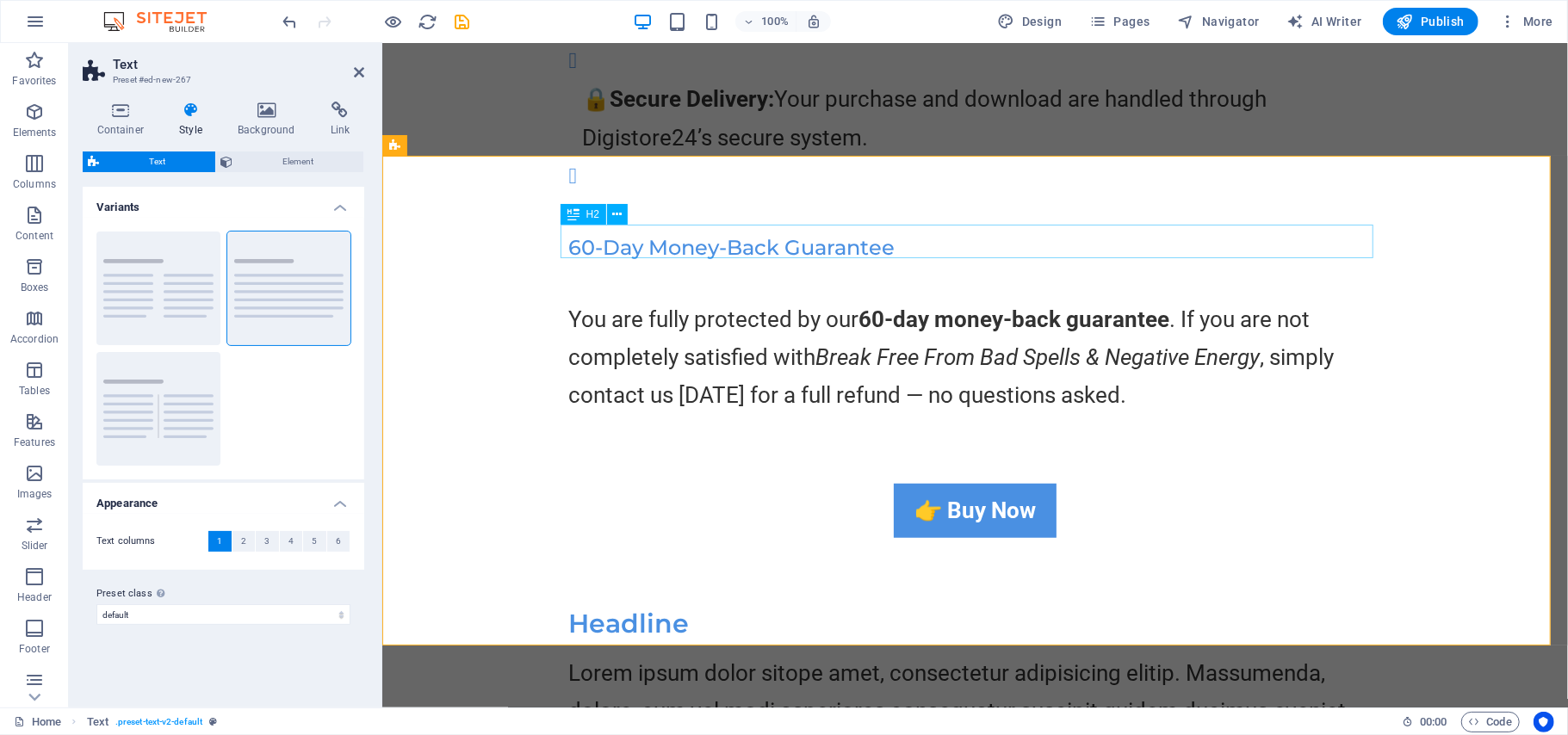
click at [688, 606] on div "Headline" at bounding box center [974, 622] width 813 height 33
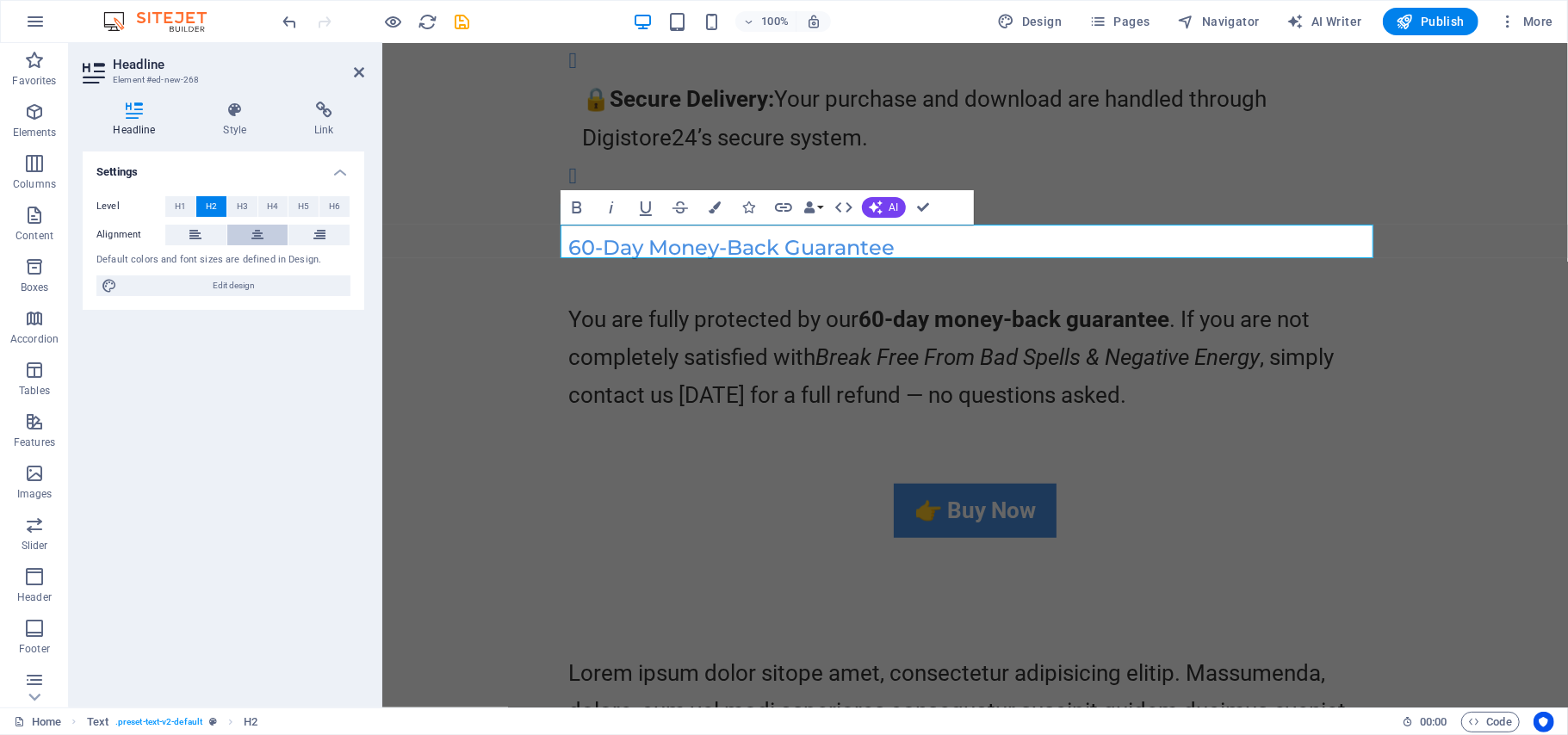
click at [255, 235] on icon at bounding box center [258, 234] width 12 height 20
click at [724, 606] on h2 "​" at bounding box center [974, 622] width 813 height 33
click at [232, 114] on icon at bounding box center [235, 110] width 85 height 18
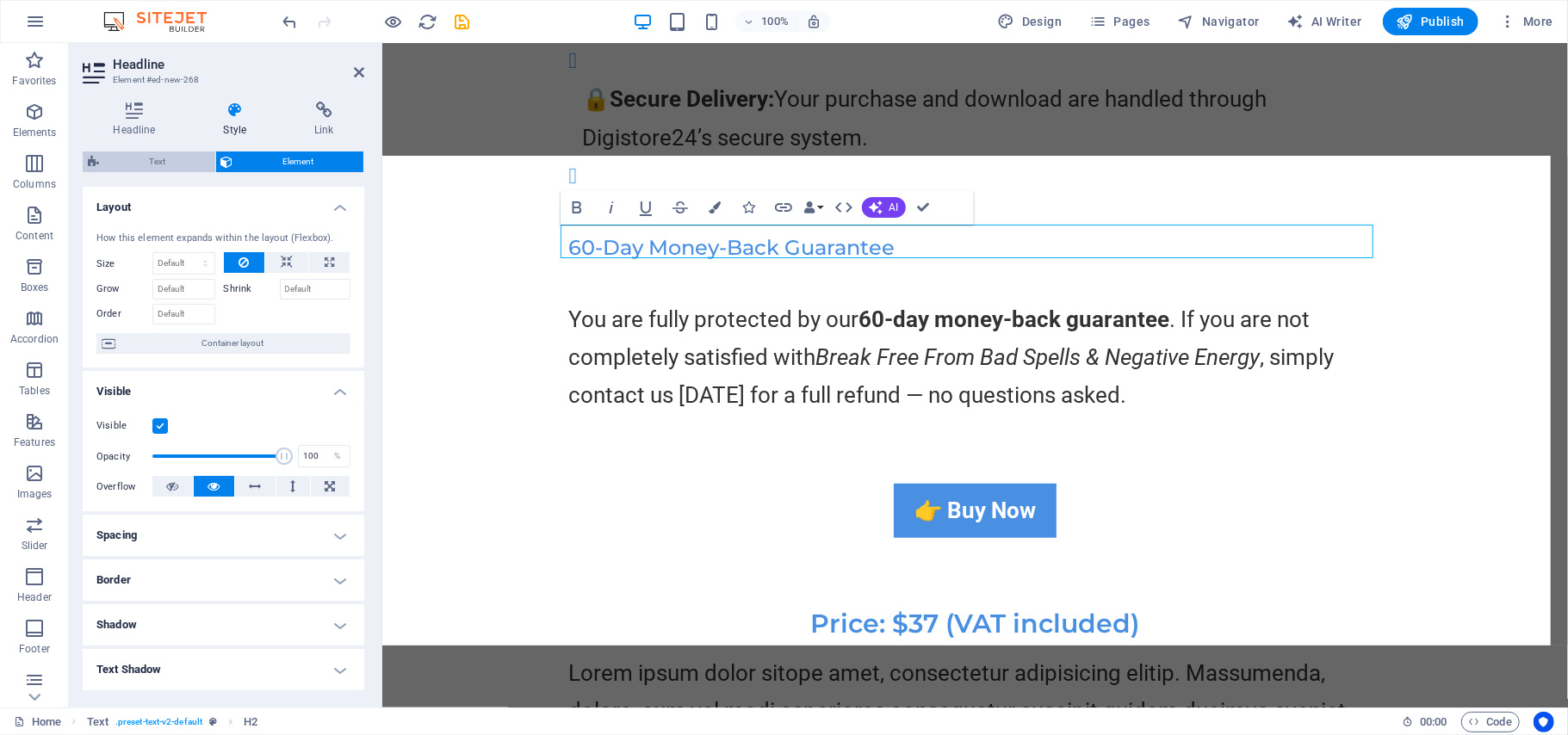
click at [157, 156] on span "Text" at bounding box center [157, 161] width 106 height 20
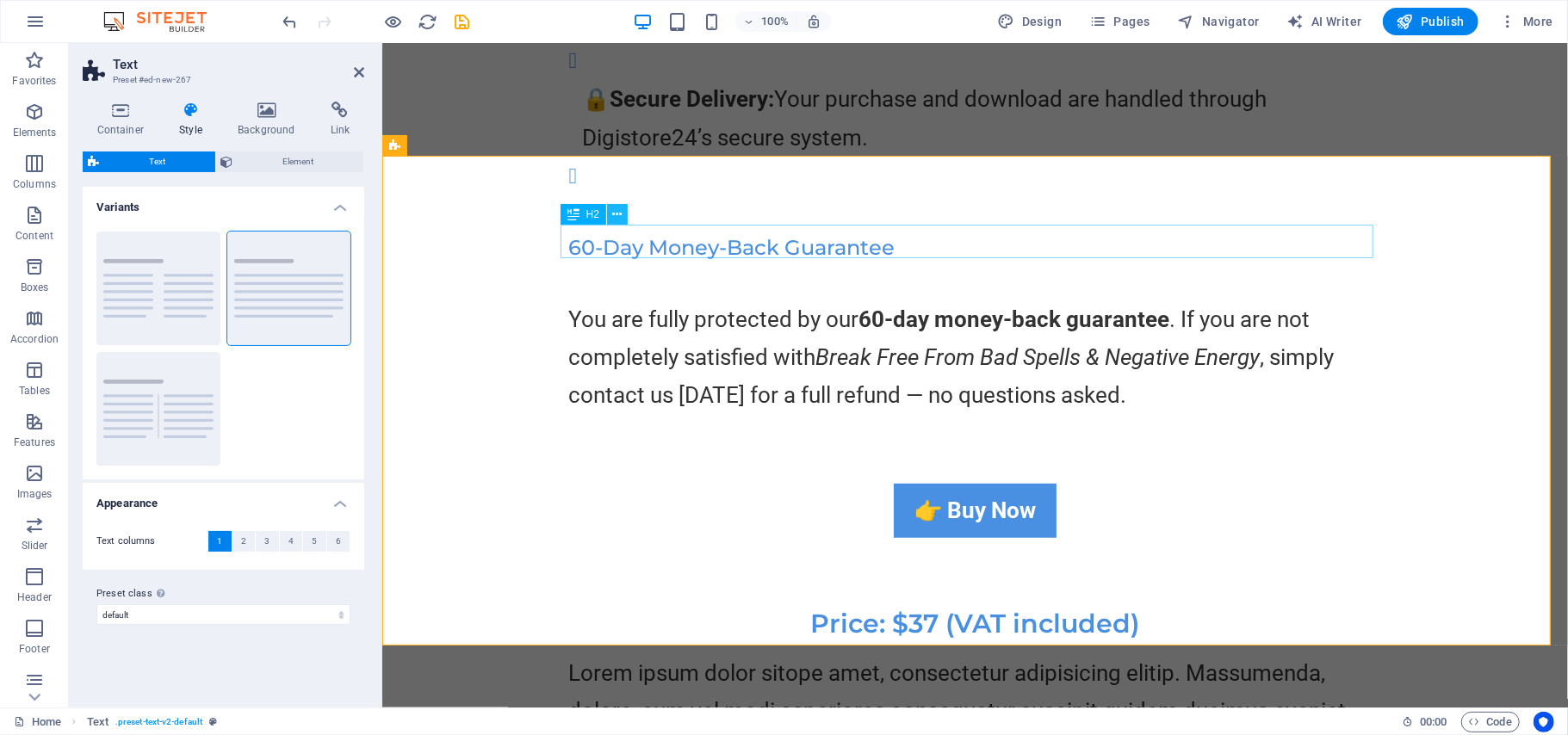
click at [622, 220] on button at bounding box center [616, 214] width 20 height 20
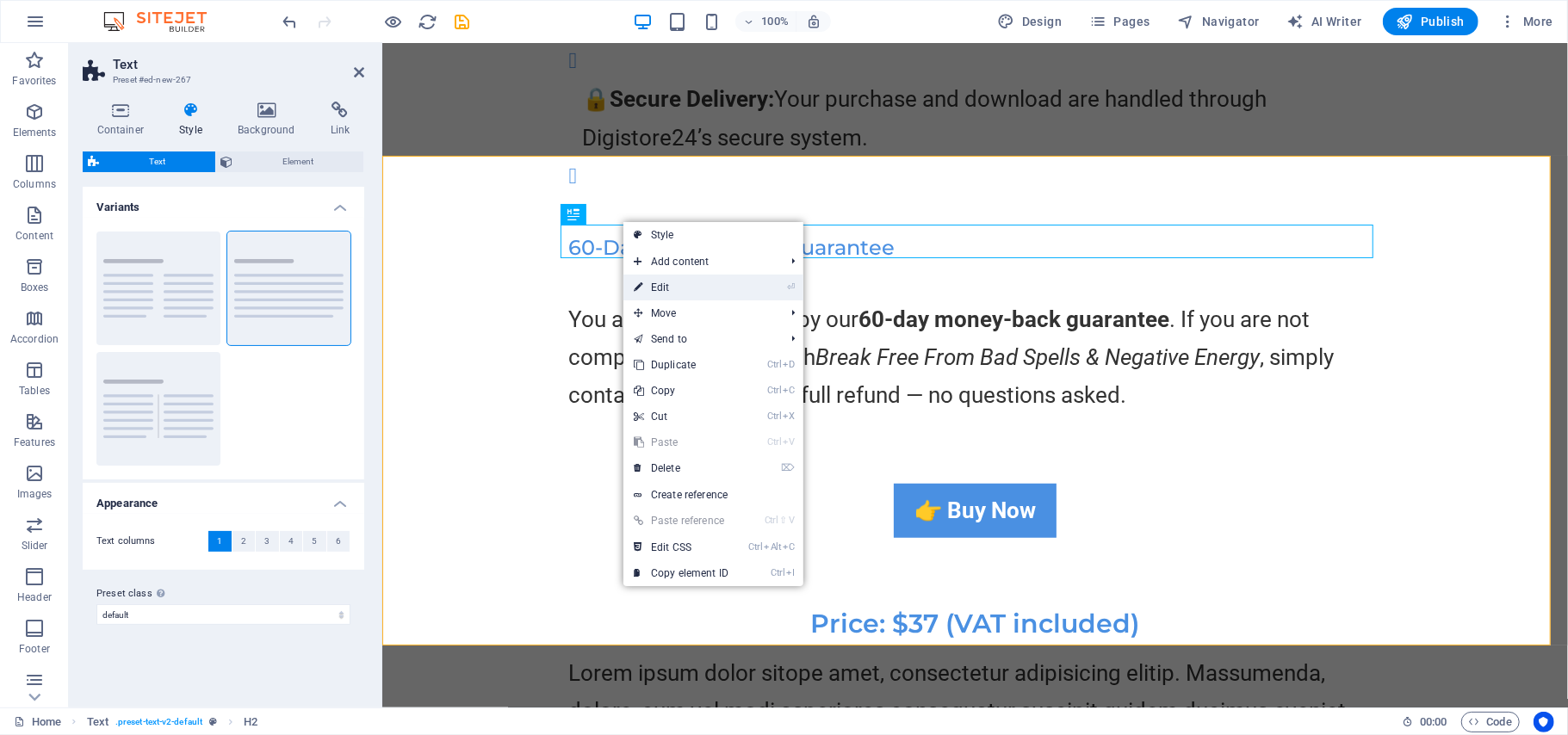
click at [654, 284] on link "⏎ Edit" at bounding box center [681, 287] width 115 height 26
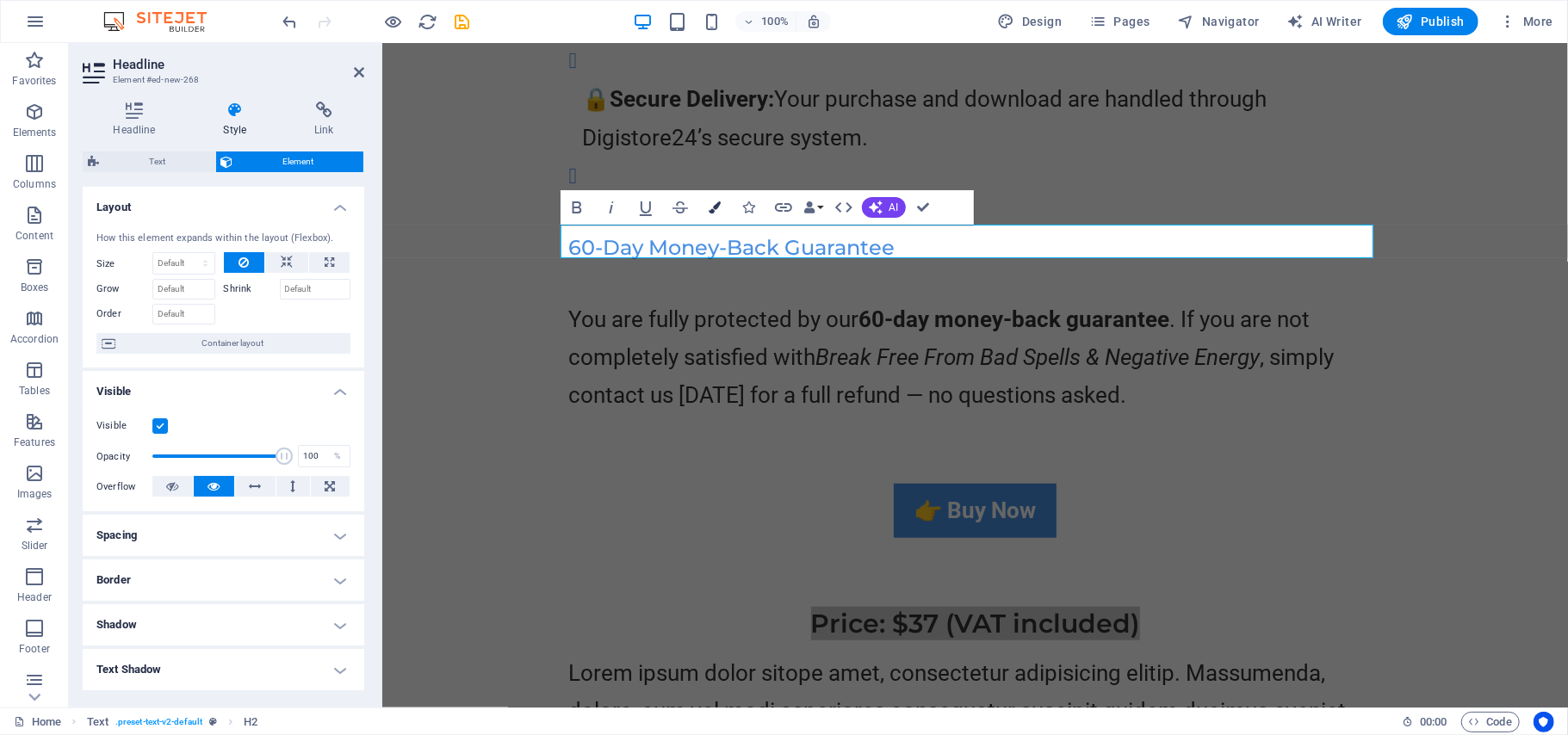
click at [718, 207] on icon "button" at bounding box center [715, 208] width 12 height 12
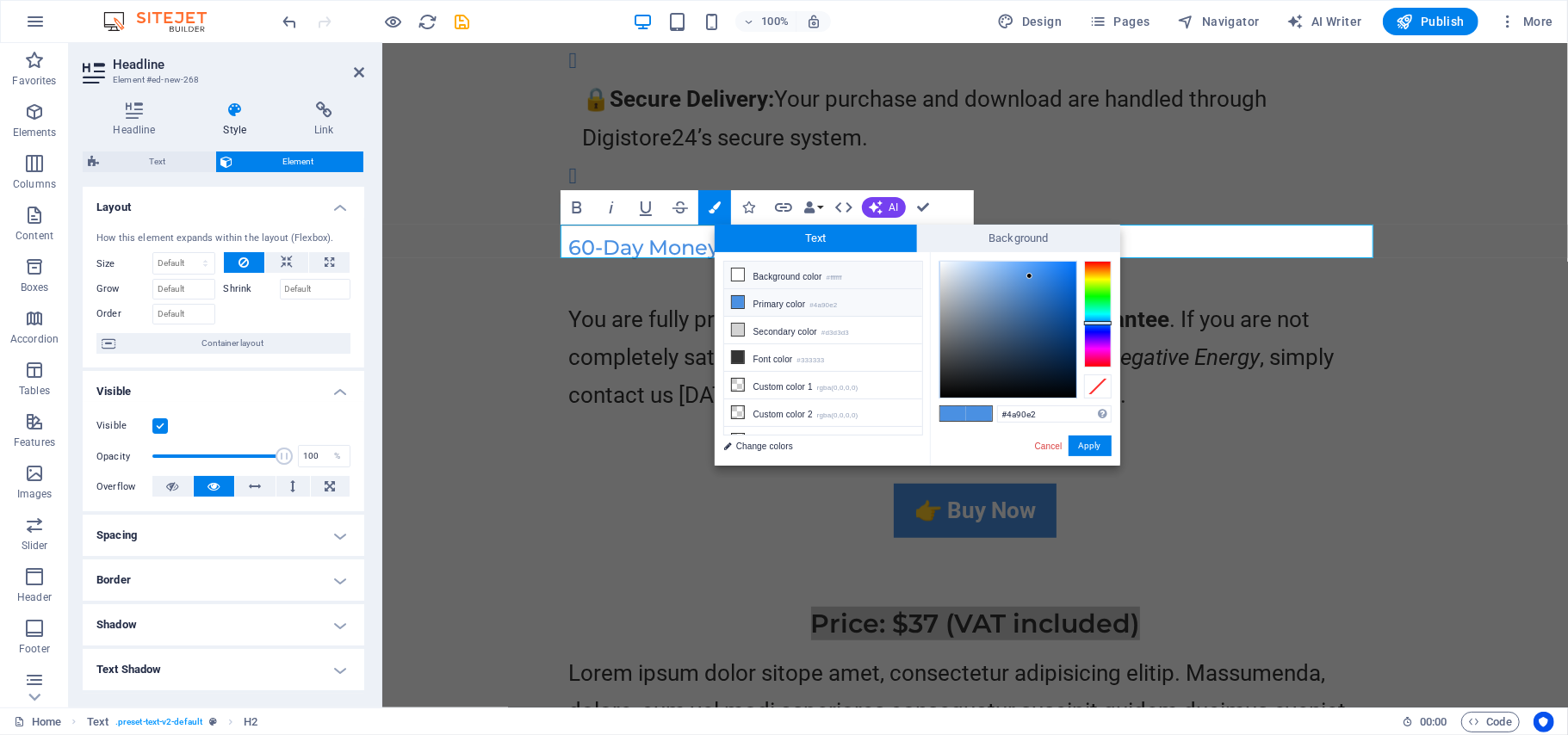
click at [739, 276] on icon at bounding box center [738, 275] width 12 height 12
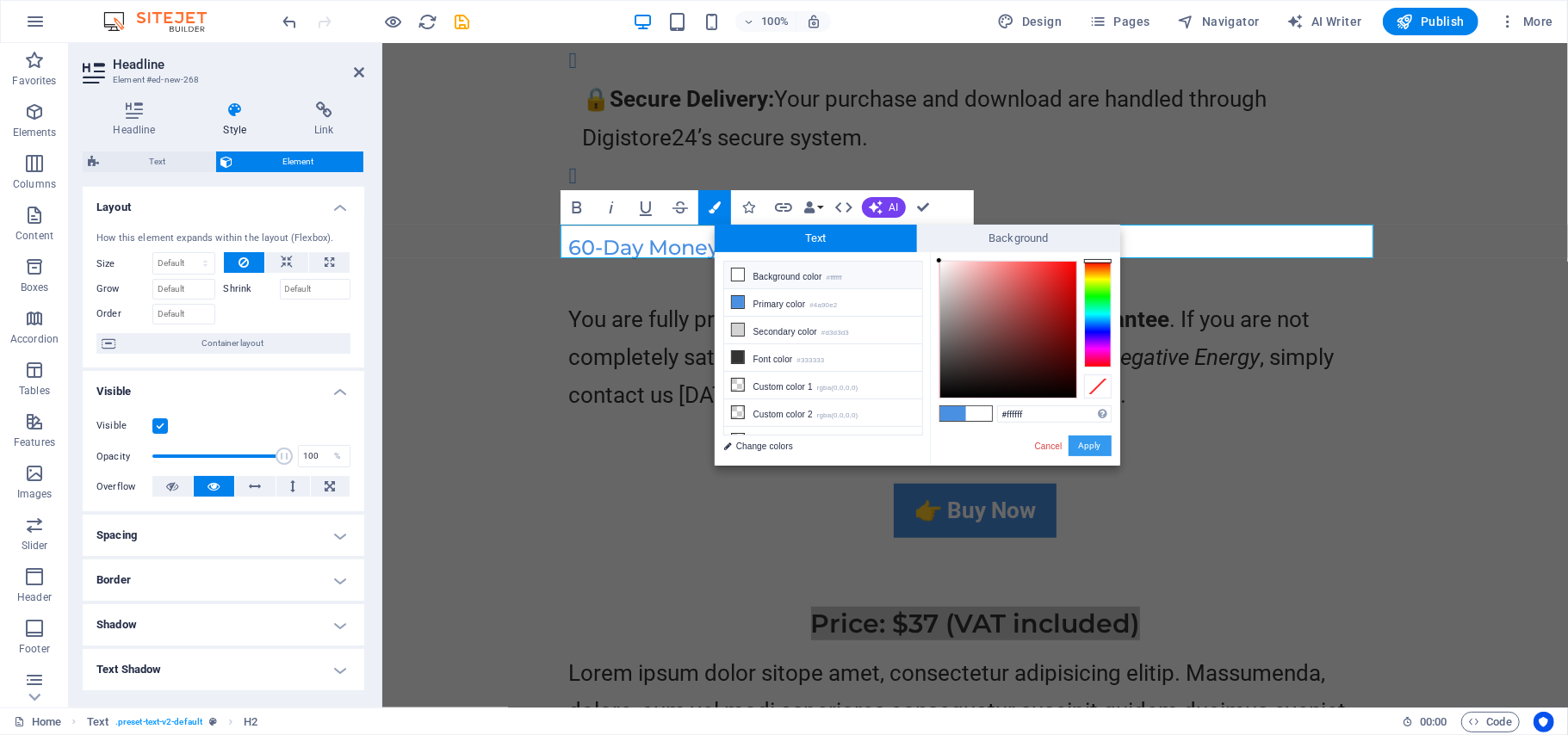
click at [1093, 448] on button "Apply" at bounding box center [1089, 445] width 43 height 20
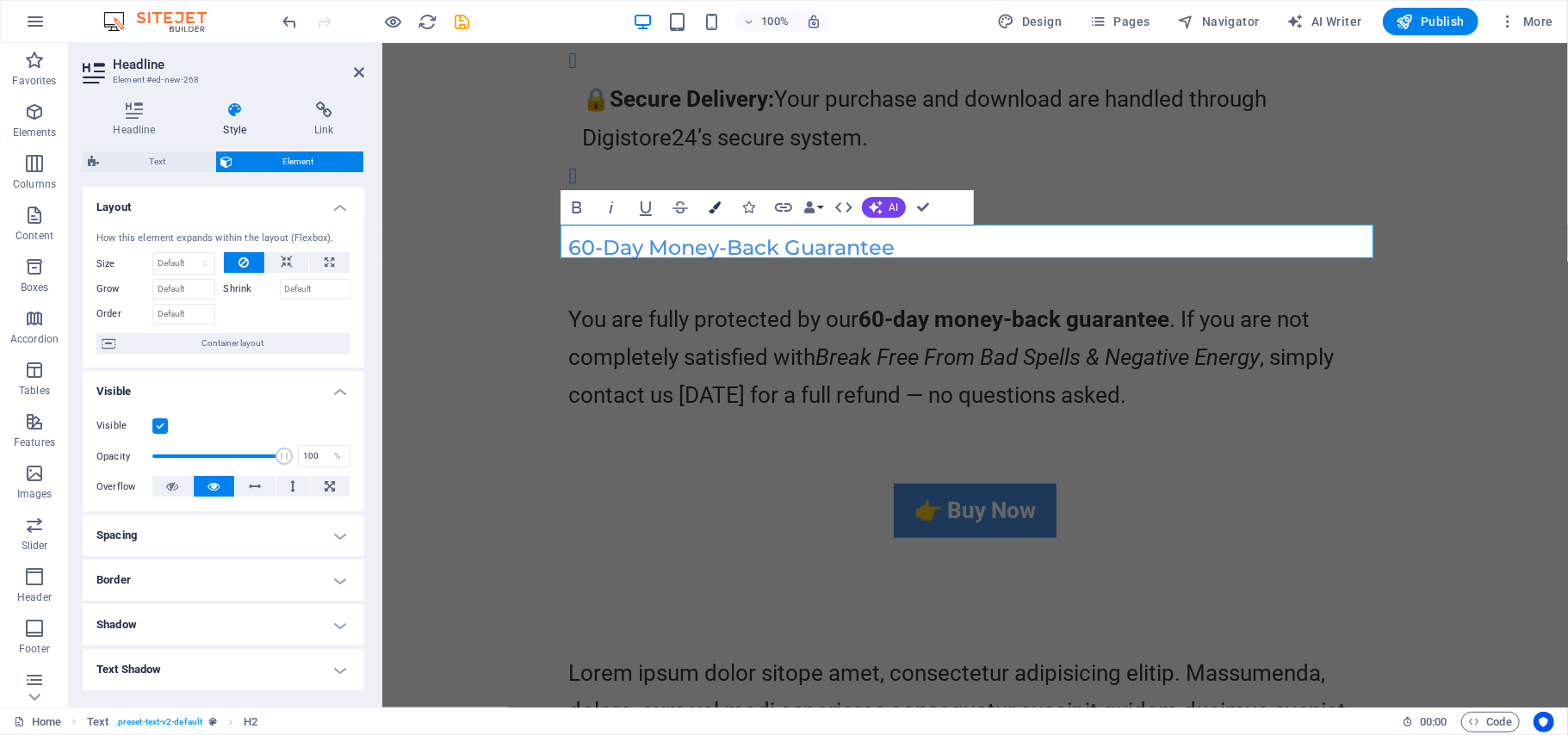
click at [719, 208] on icon "button" at bounding box center [715, 208] width 12 height 12
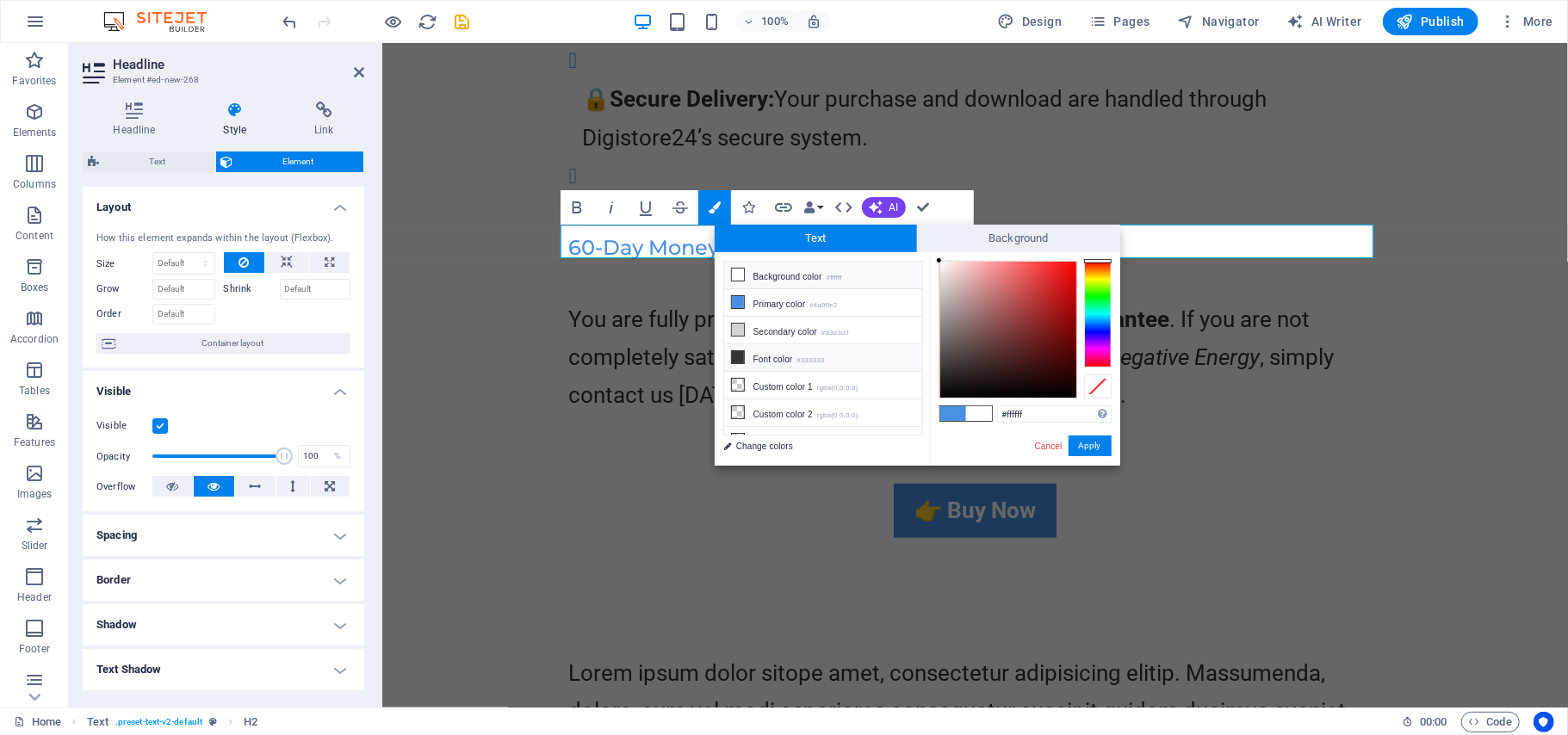
click at [737, 363] on icon at bounding box center [738, 357] width 12 height 12
type input "#333333"
click at [1086, 448] on button "Apply" at bounding box center [1089, 445] width 43 height 20
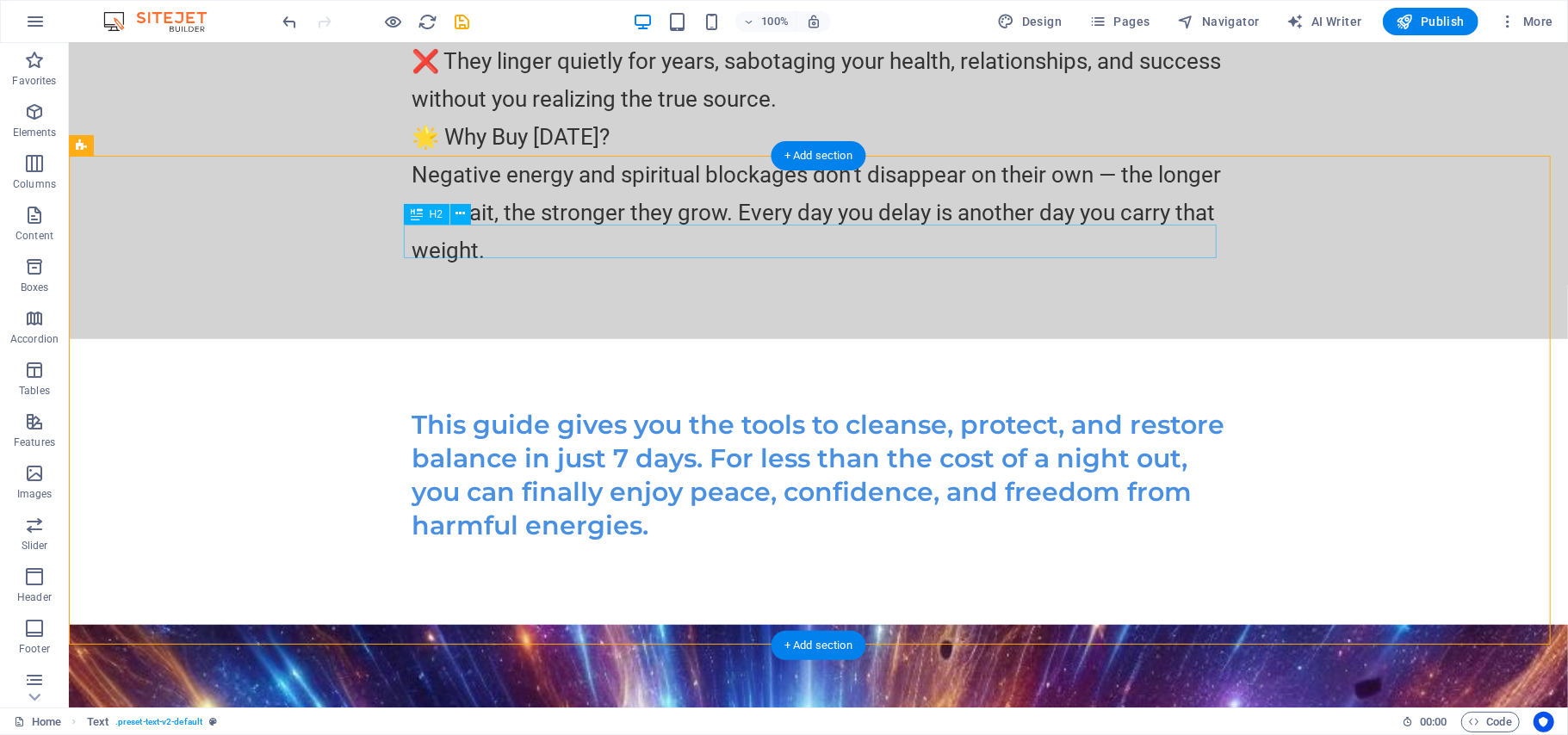
scroll to position [17345, 0]
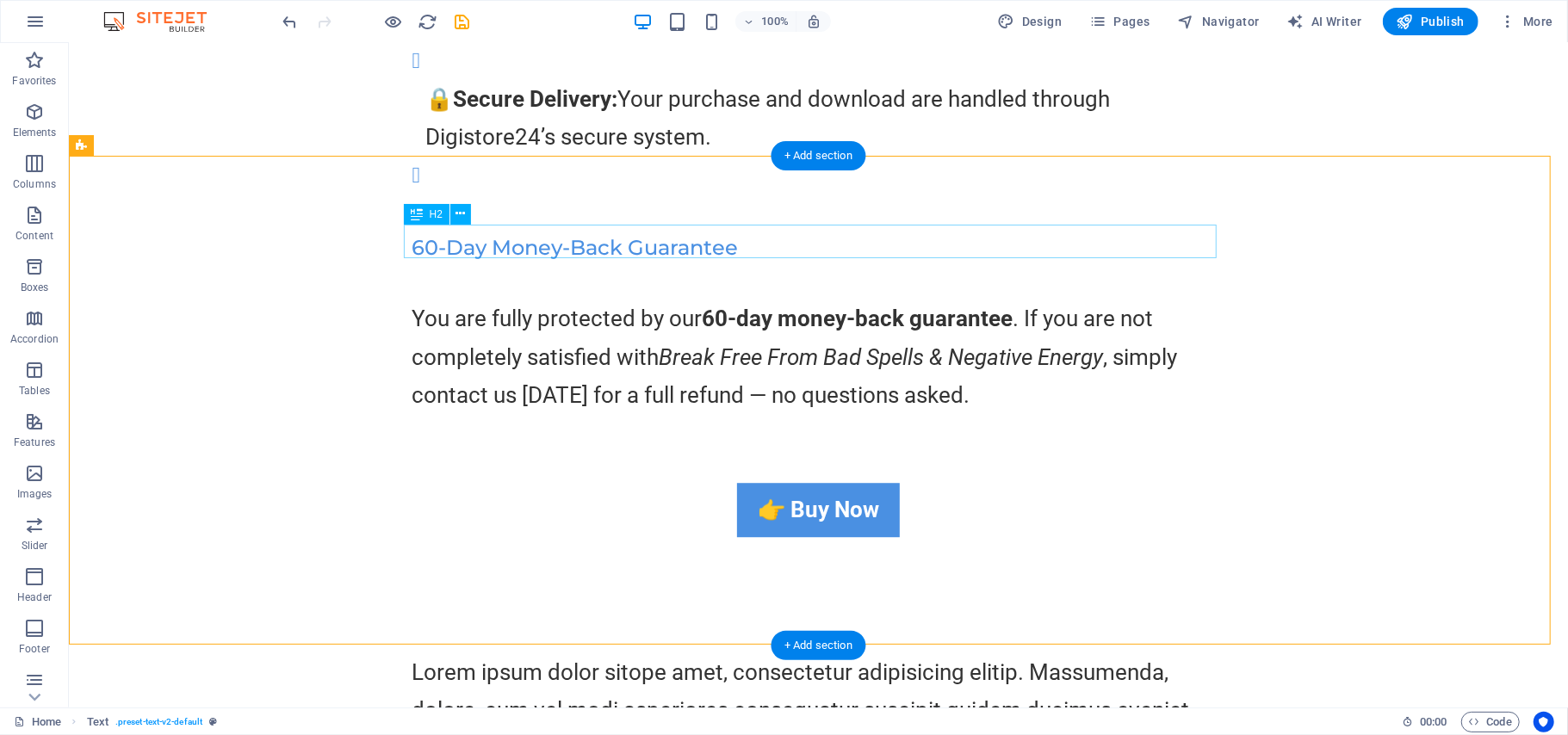
click at [795, 605] on div "Price: $37 (VAT included)" at bounding box center [817, 621] width 813 height 33
click at [460, 217] on icon at bounding box center [460, 214] width 10 height 18
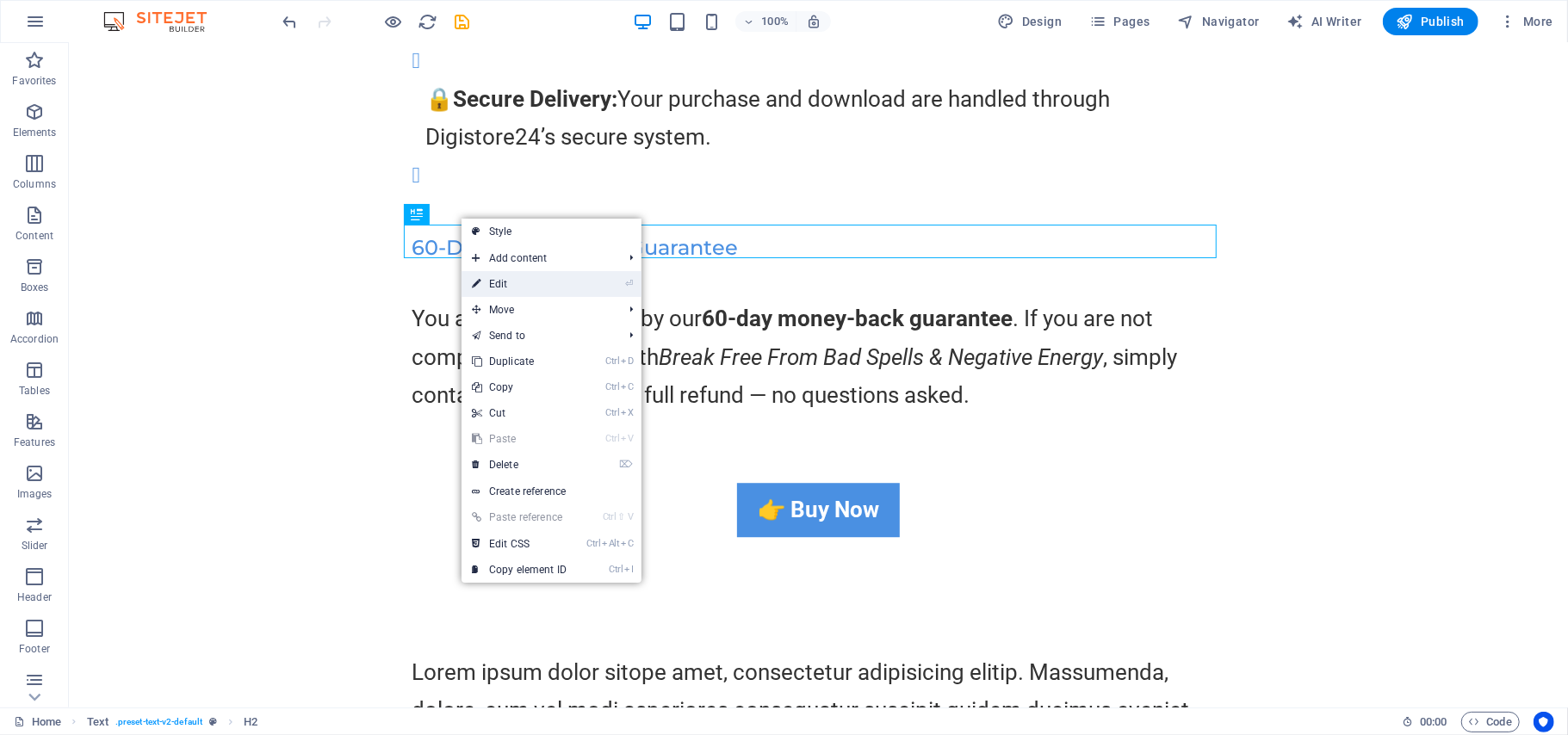
click at [503, 277] on link "⏎ Edit" at bounding box center [519, 283] width 115 height 26
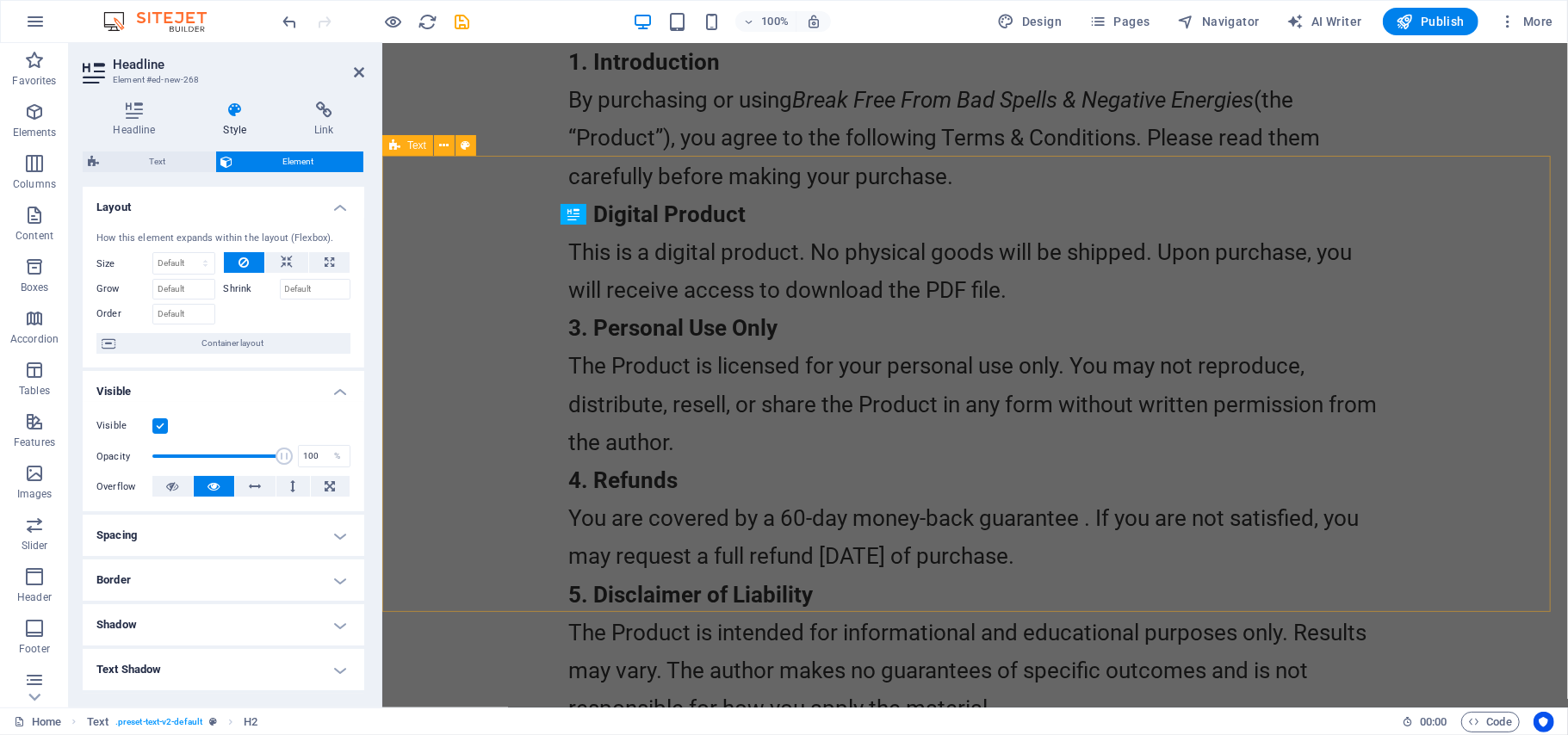
scroll to position [14846, 0]
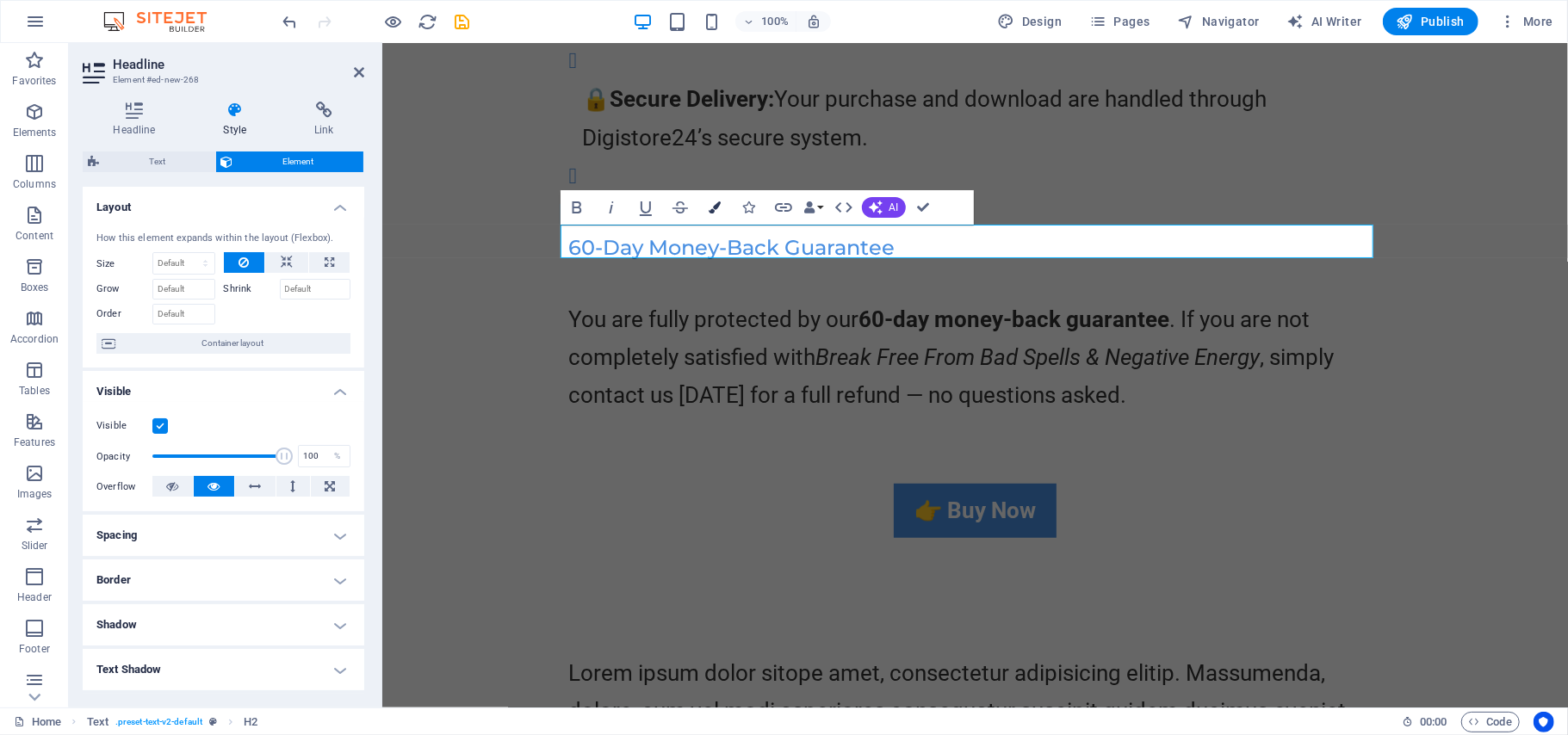
click at [709, 210] on icon "button" at bounding box center [715, 208] width 12 height 12
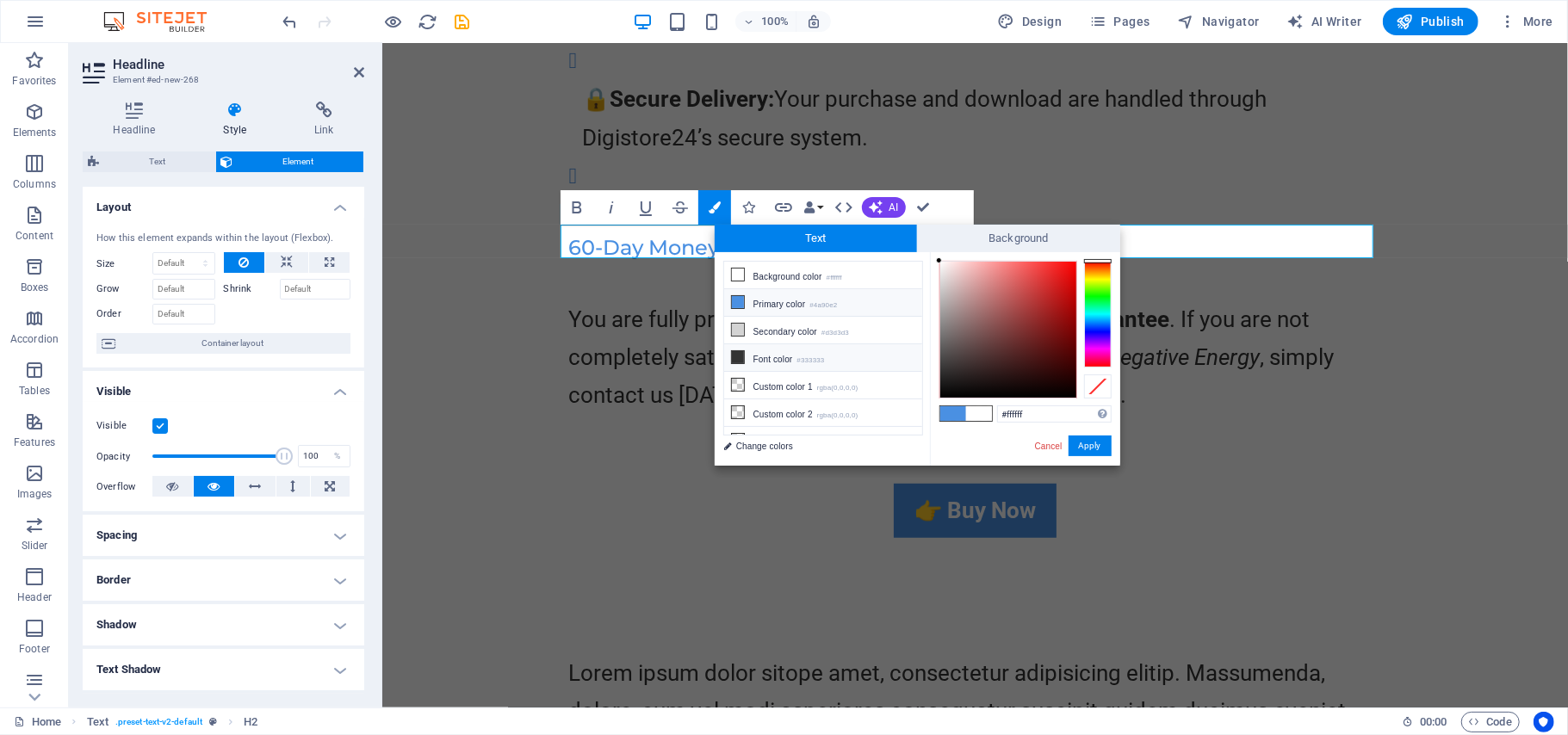
click at [737, 356] on icon at bounding box center [738, 357] width 12 height 12
click at [1099, 438] on button "Apply" at bounding box center [1089, 445] width 43 height 20
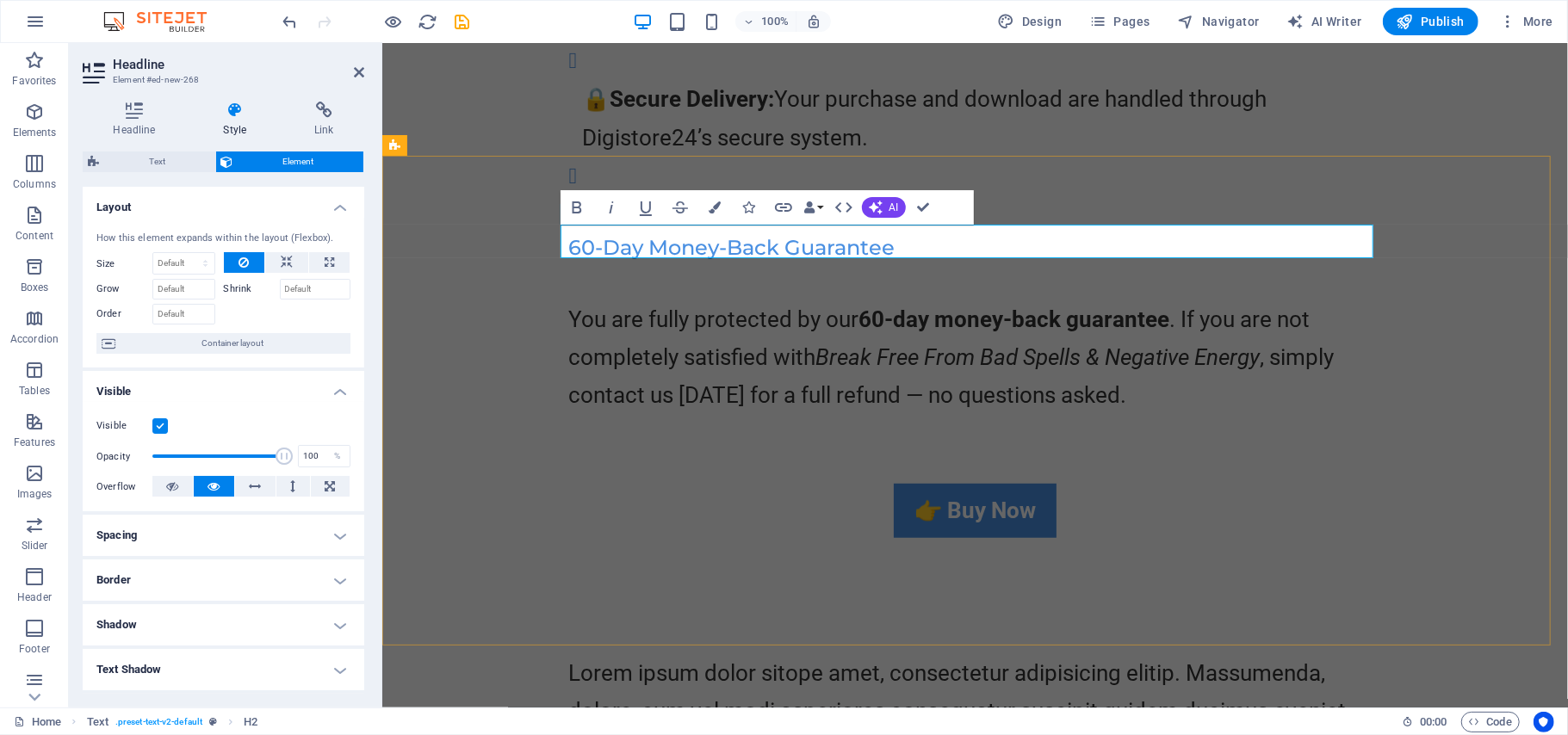
click at [1082, 606] on span "Price: $37 (VAT included)​ ​" at bounding box center [975, 622] width 329 height 32
drag, startPoint x: 1116, startPoint y: 234, endPoint x: 755, endPoint y: 228, distance: 361.0
click at [755, 606] on h2 "Price: $37 (VAT included)​ ​" at bounding box center [974, 622] width 813 height 33
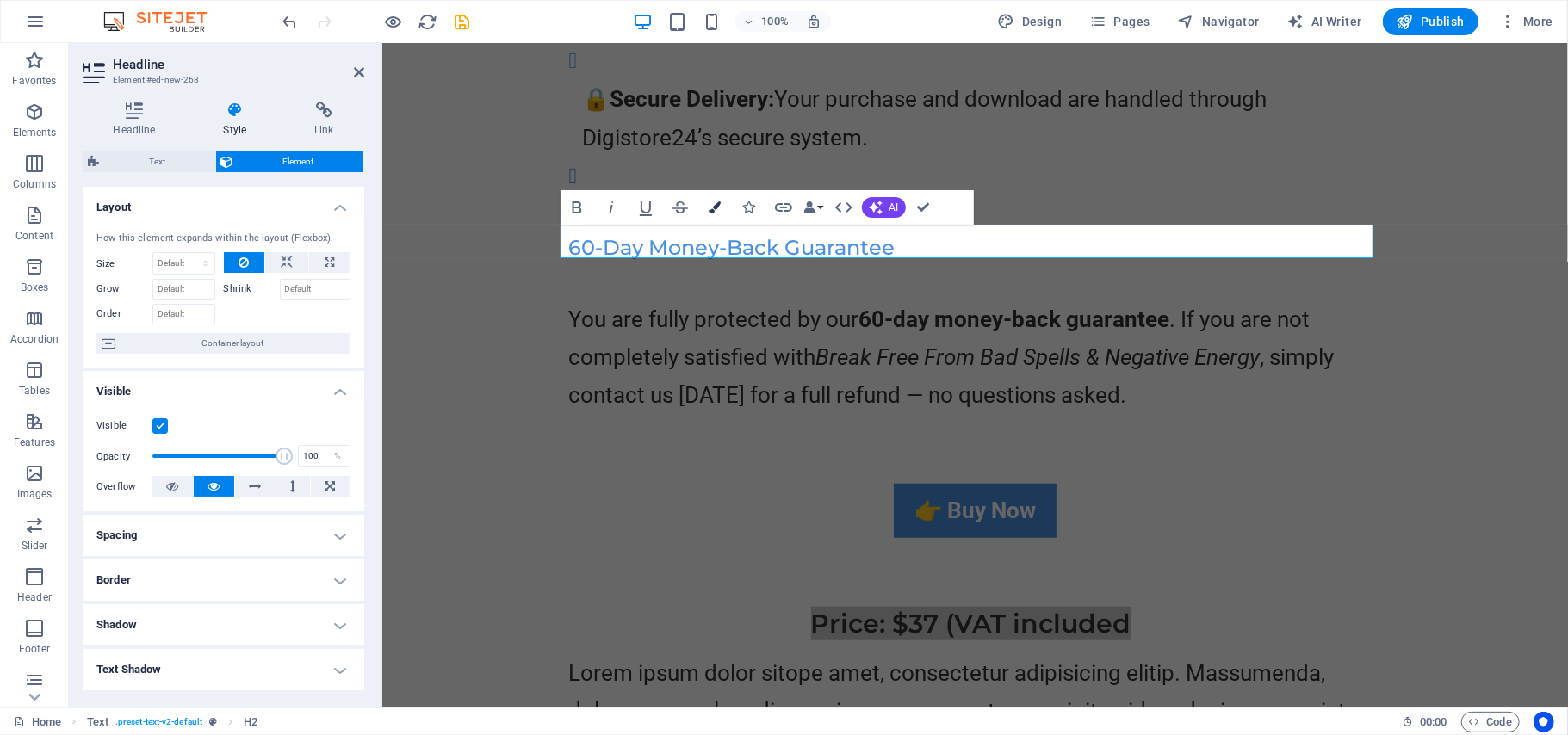
click at [711, 211] on icon "button" at bounding box center [715, 208] width 12 height 12
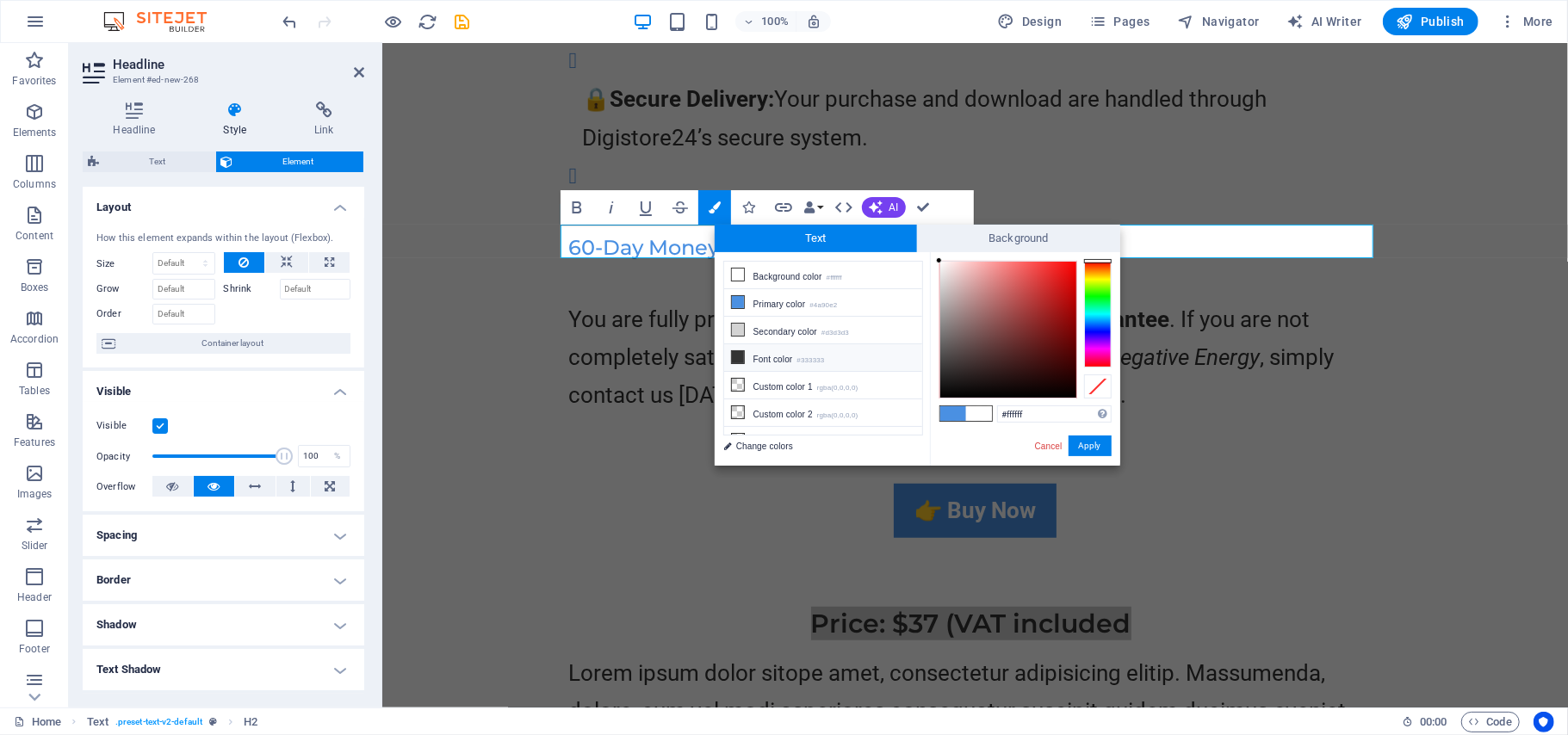
click at [735, 353] on icon at bounding box center [738, 357] width 12 height 12
type input "#333333"
click at [1096, 442] on button "Apply" at bounding box center [1089, 445] width 43 height 20
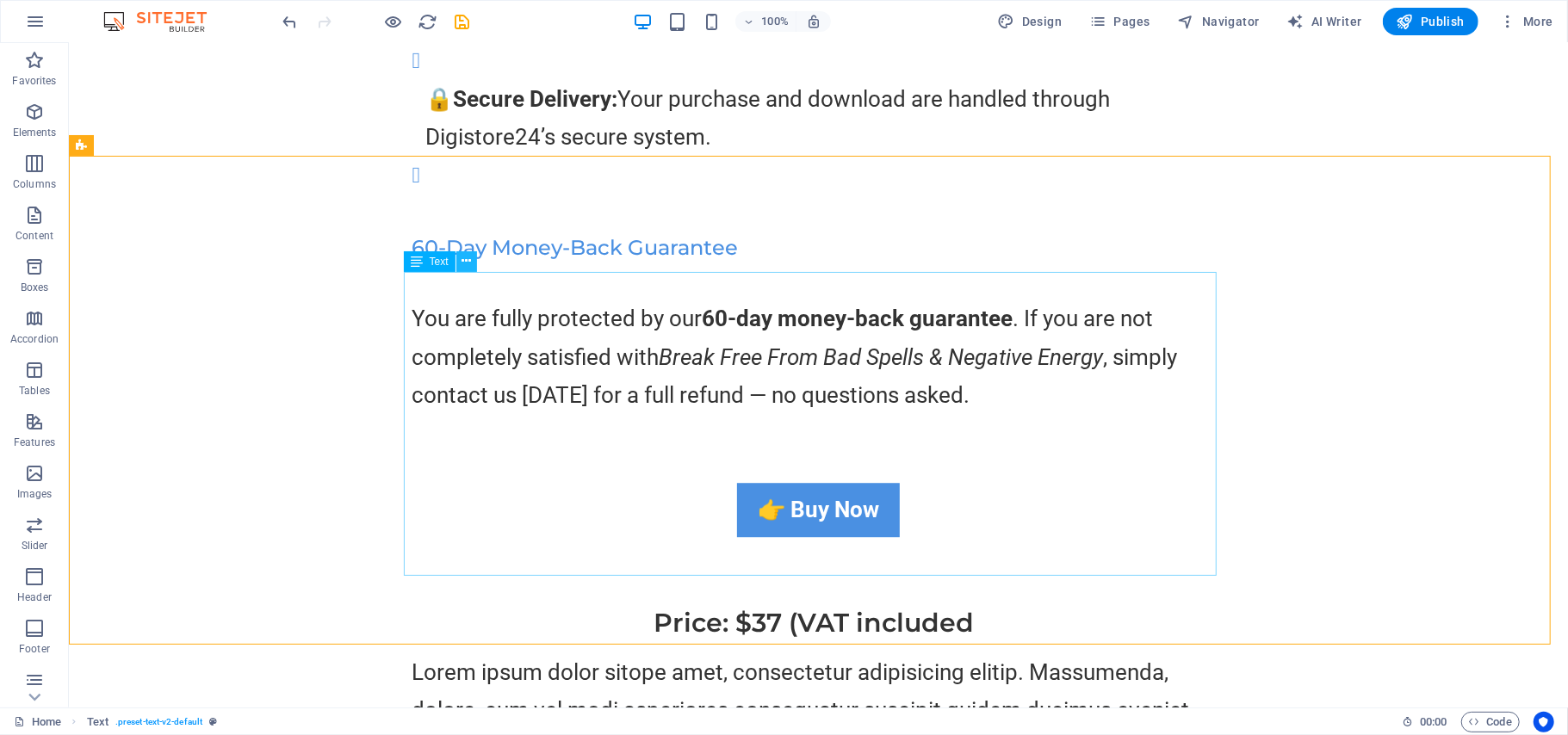
click at [467, 256] on icon at bounding box center [466, 261] width 10 height 18
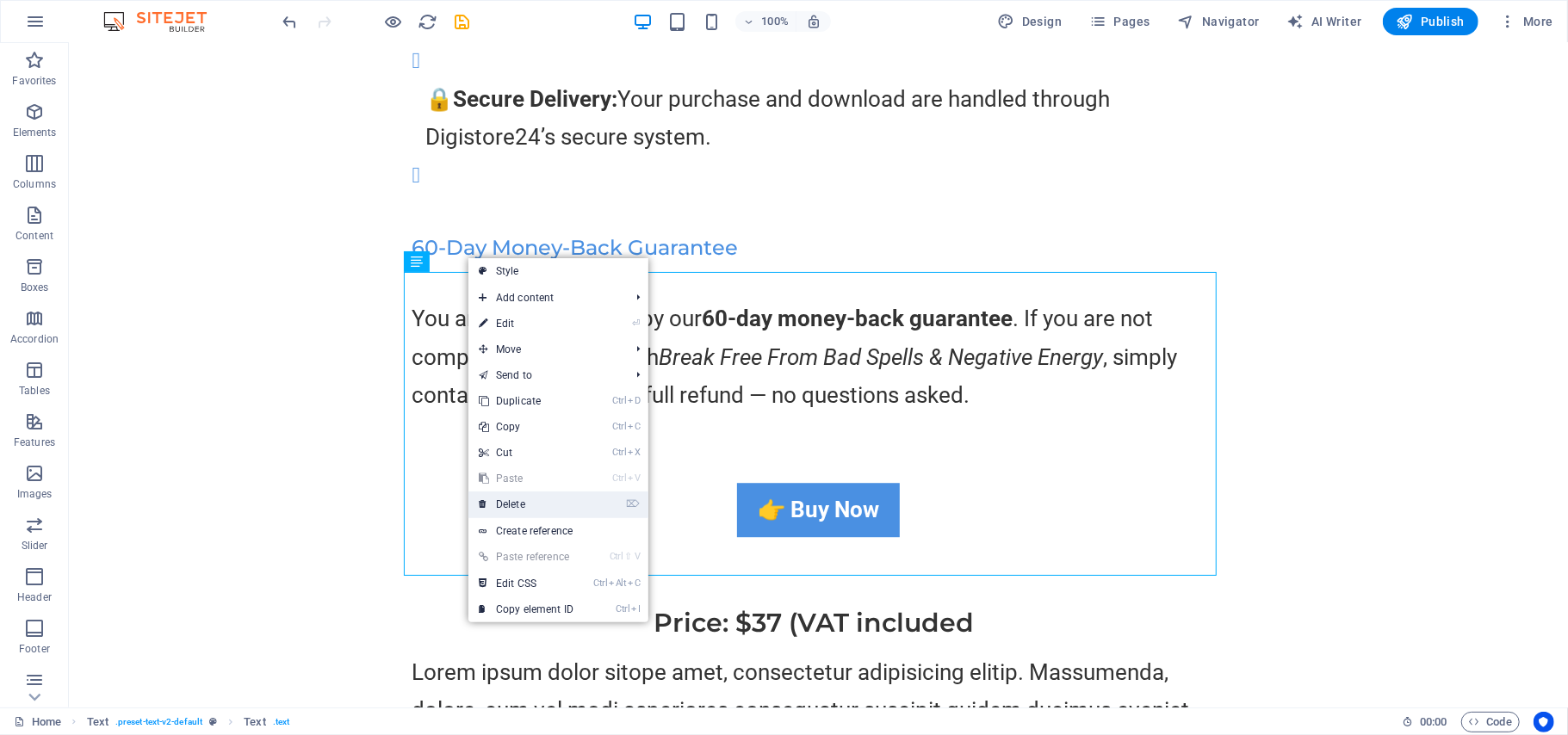
click at [510, 503] on link "⌦ Delete" at bounding box center [526, 503] width 115 height 26
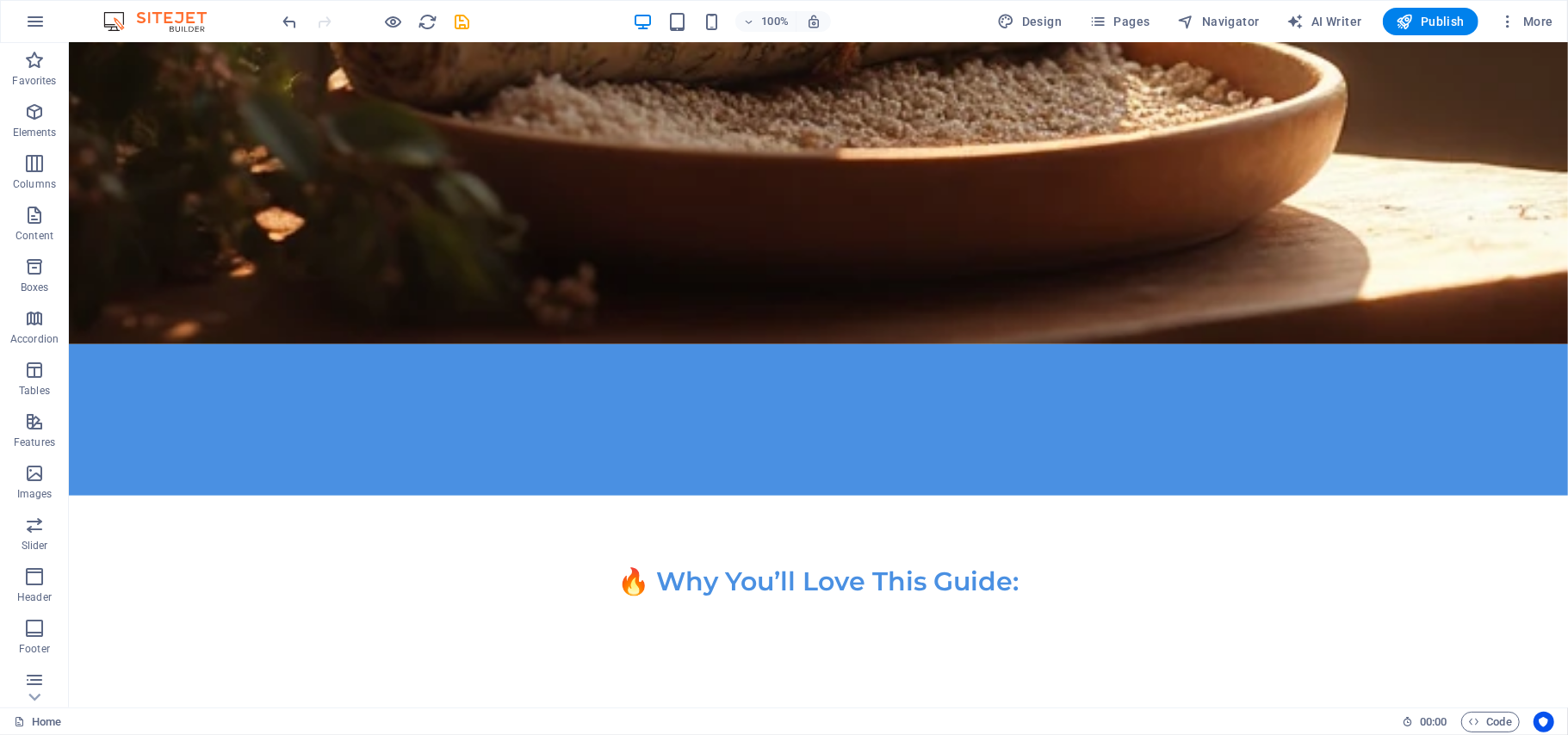
scroll to position [10780, 0]
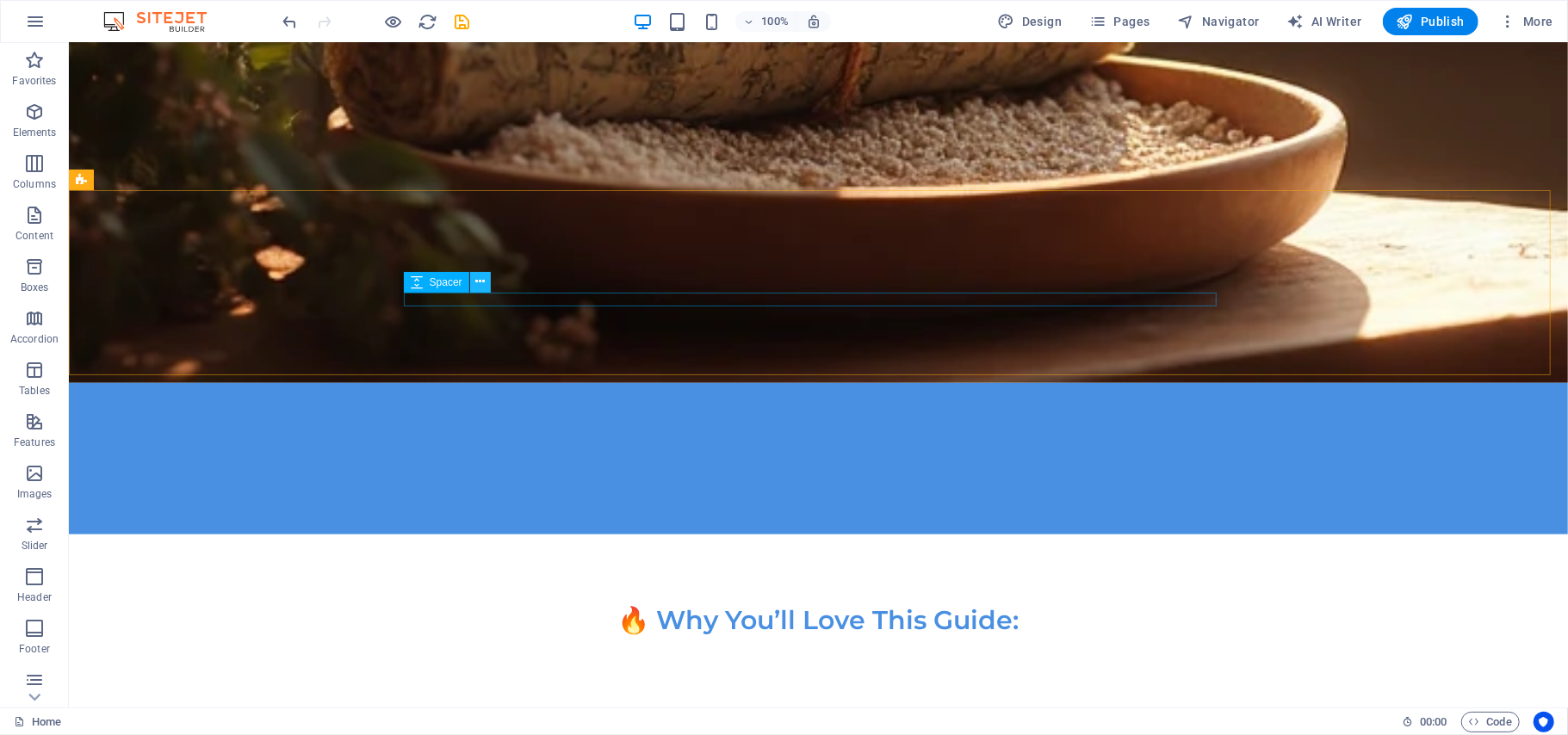
click at [485, 281] on button at bounding box center [480, 282] width 20 height 20
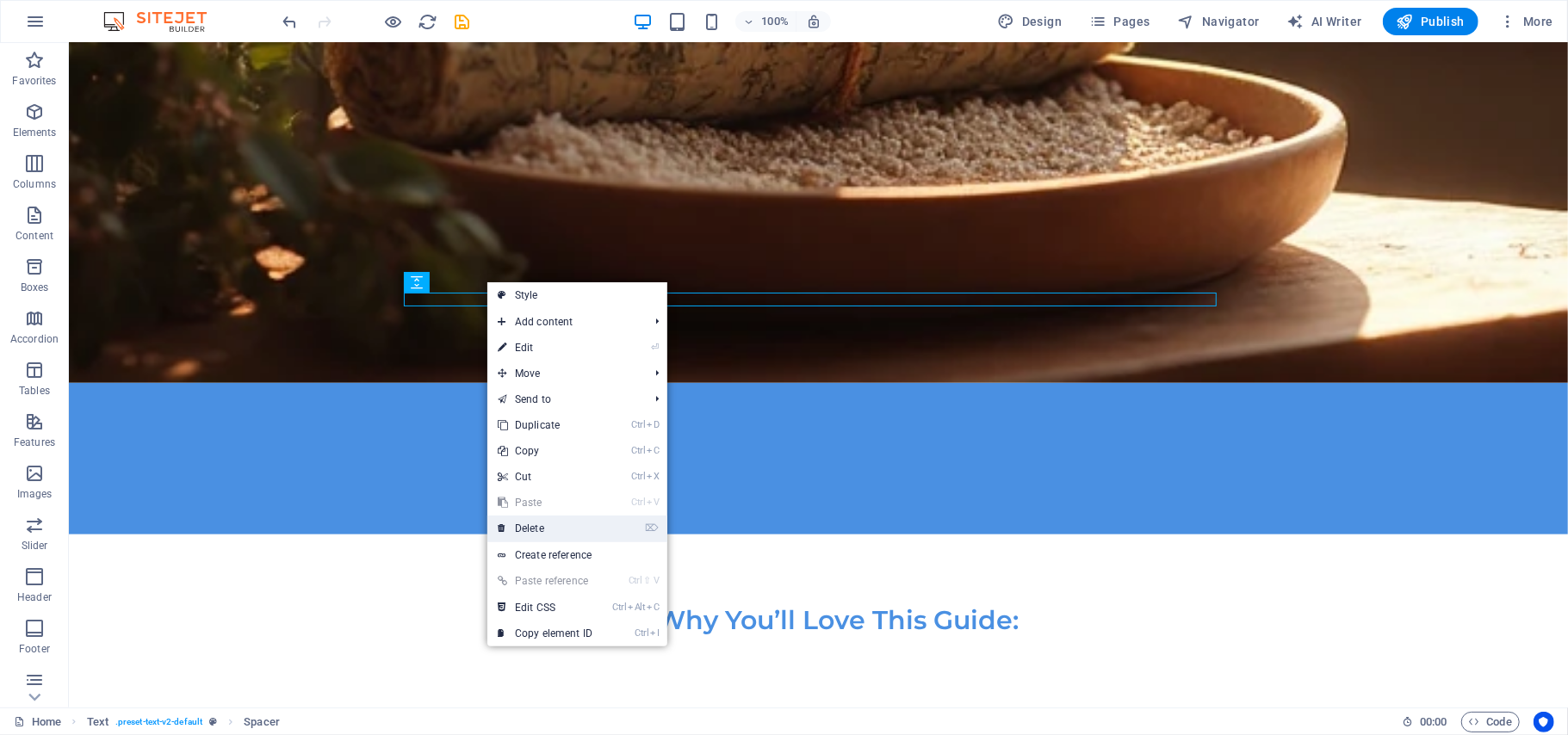
click at [548, 526] on link "⌦ Delete" at bounding box center [544, 528] width 115 height 26
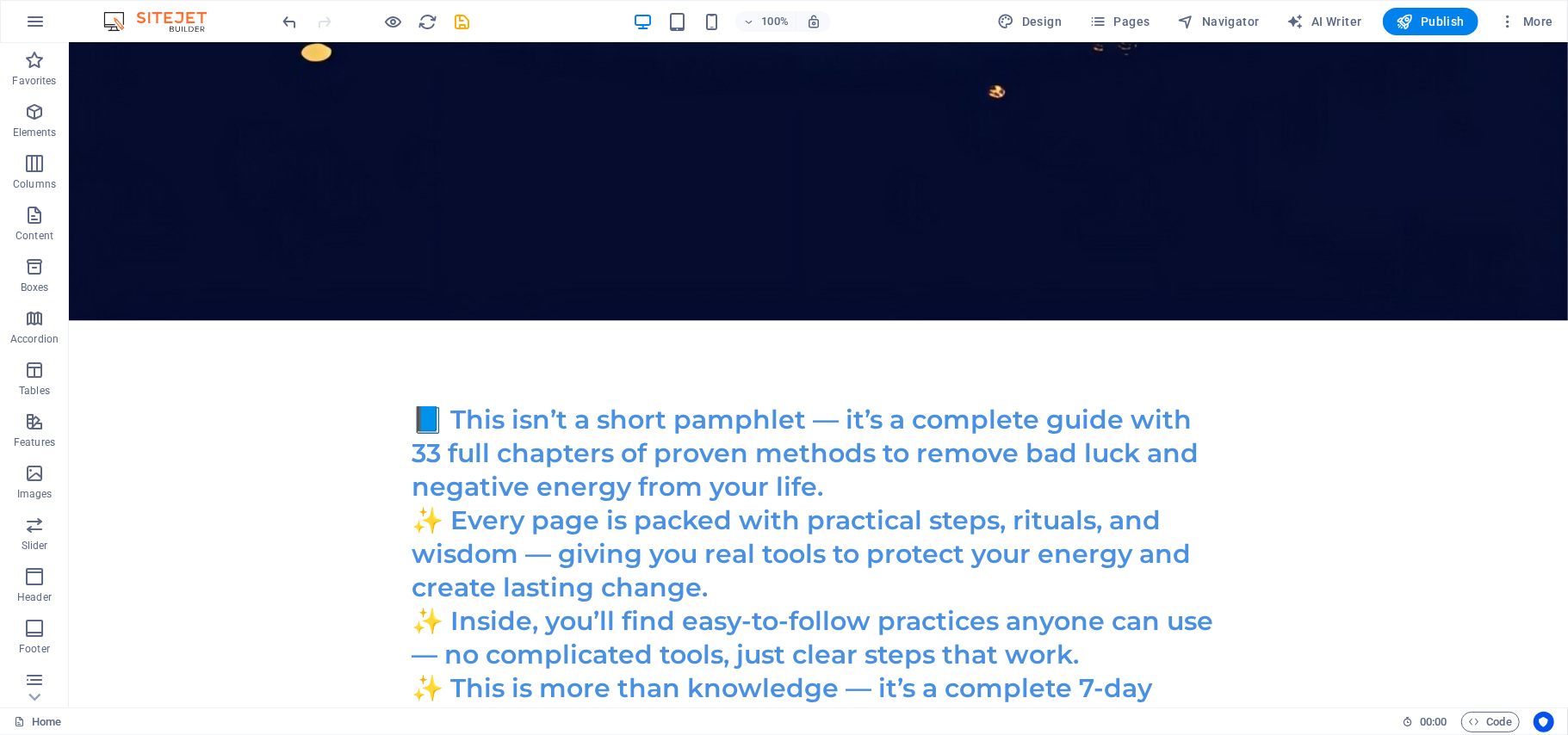
scroll to position [7743, 0]
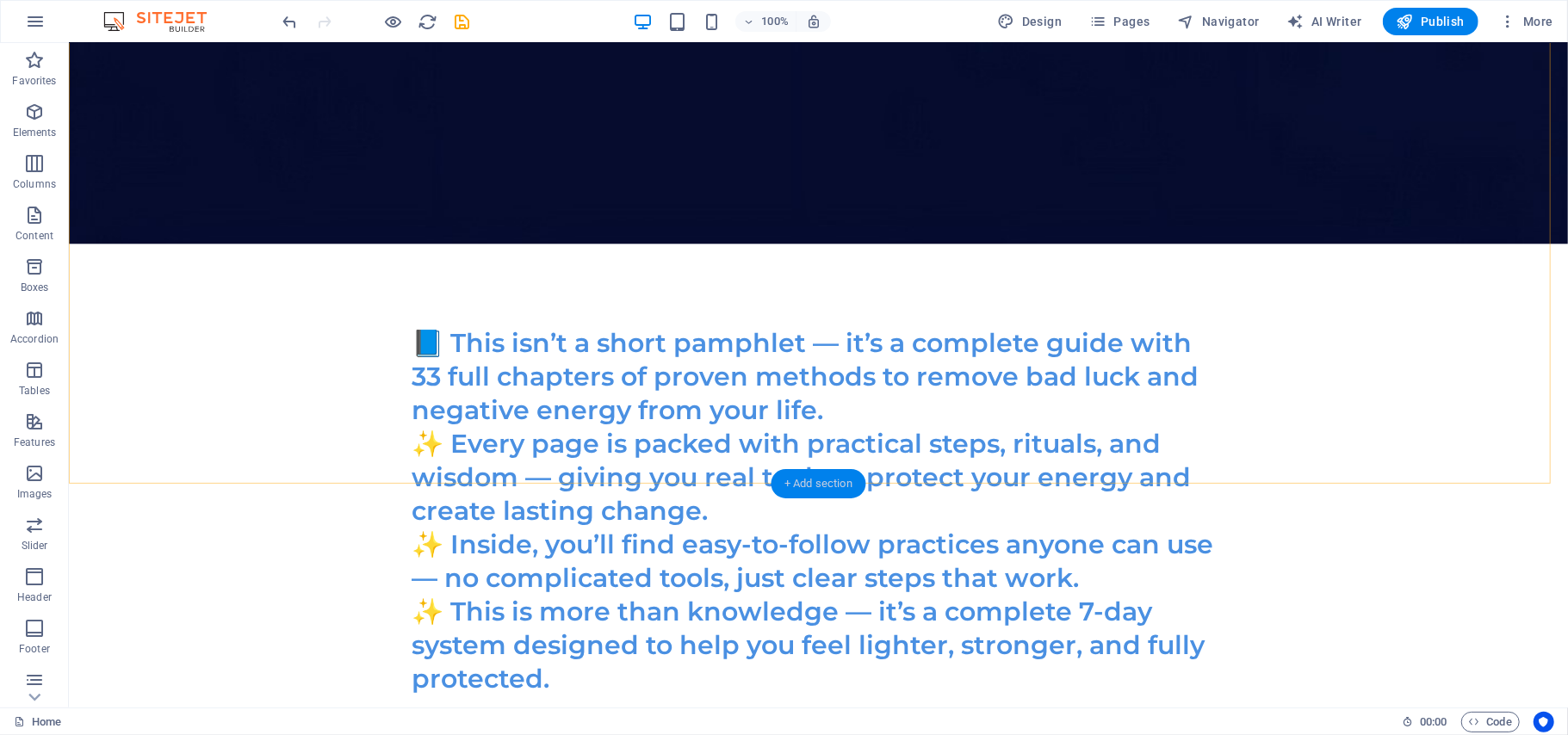
click at [800, 481] on div "+ Add section" at bounding box center [818, 483] width 96 height 29
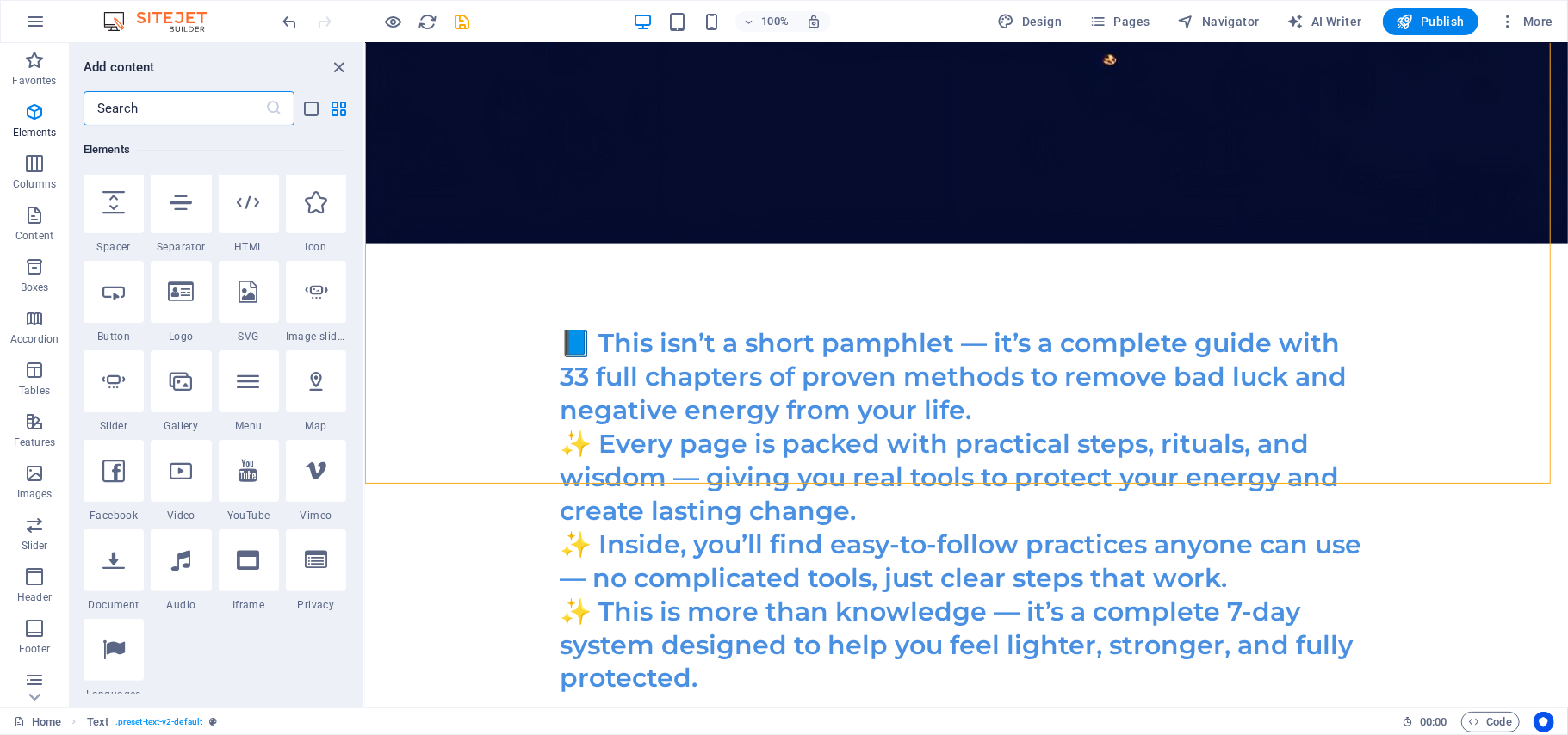
scroll to position [241, 0]
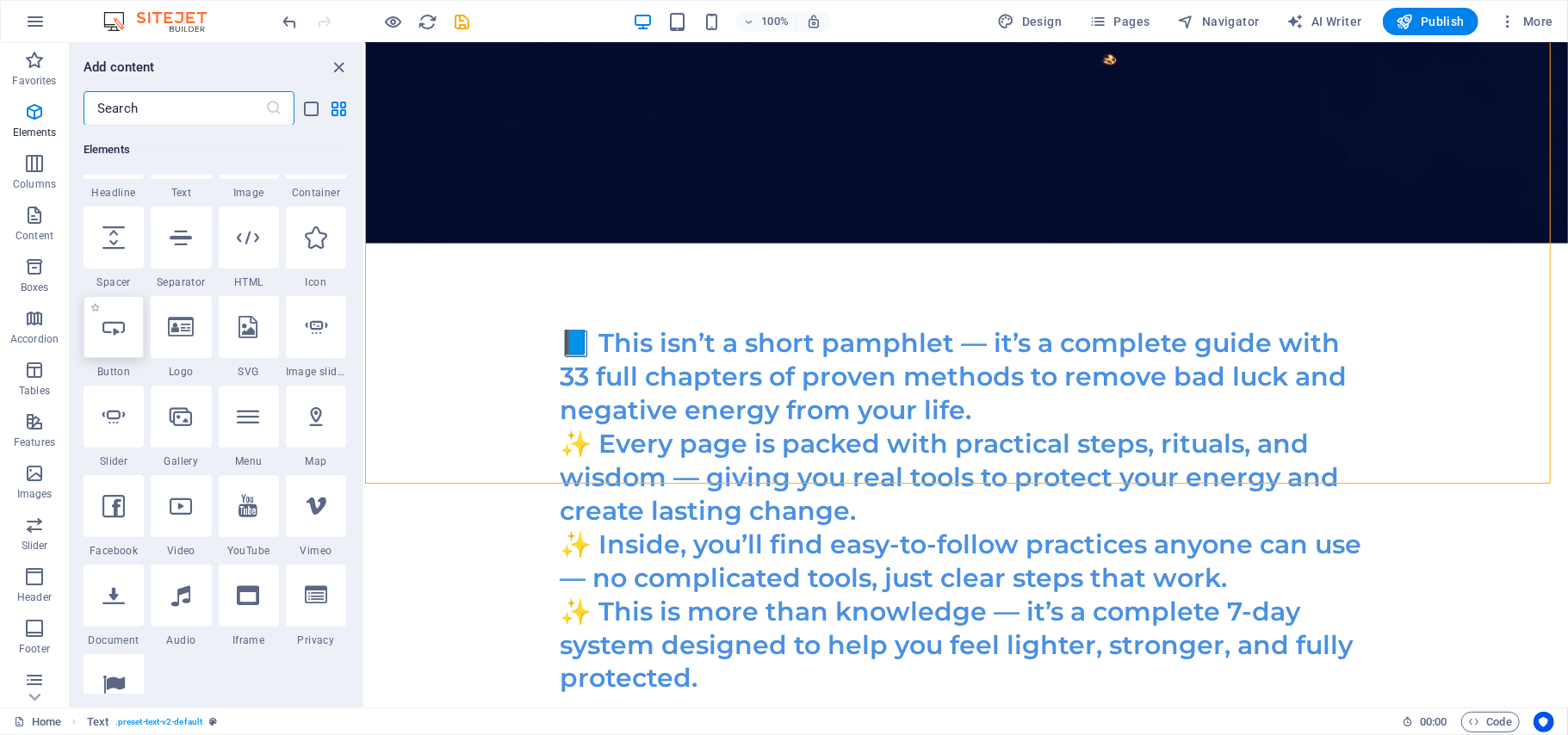
click at [108, 341] on div at bounding box center [114, 327] width 60 height 62
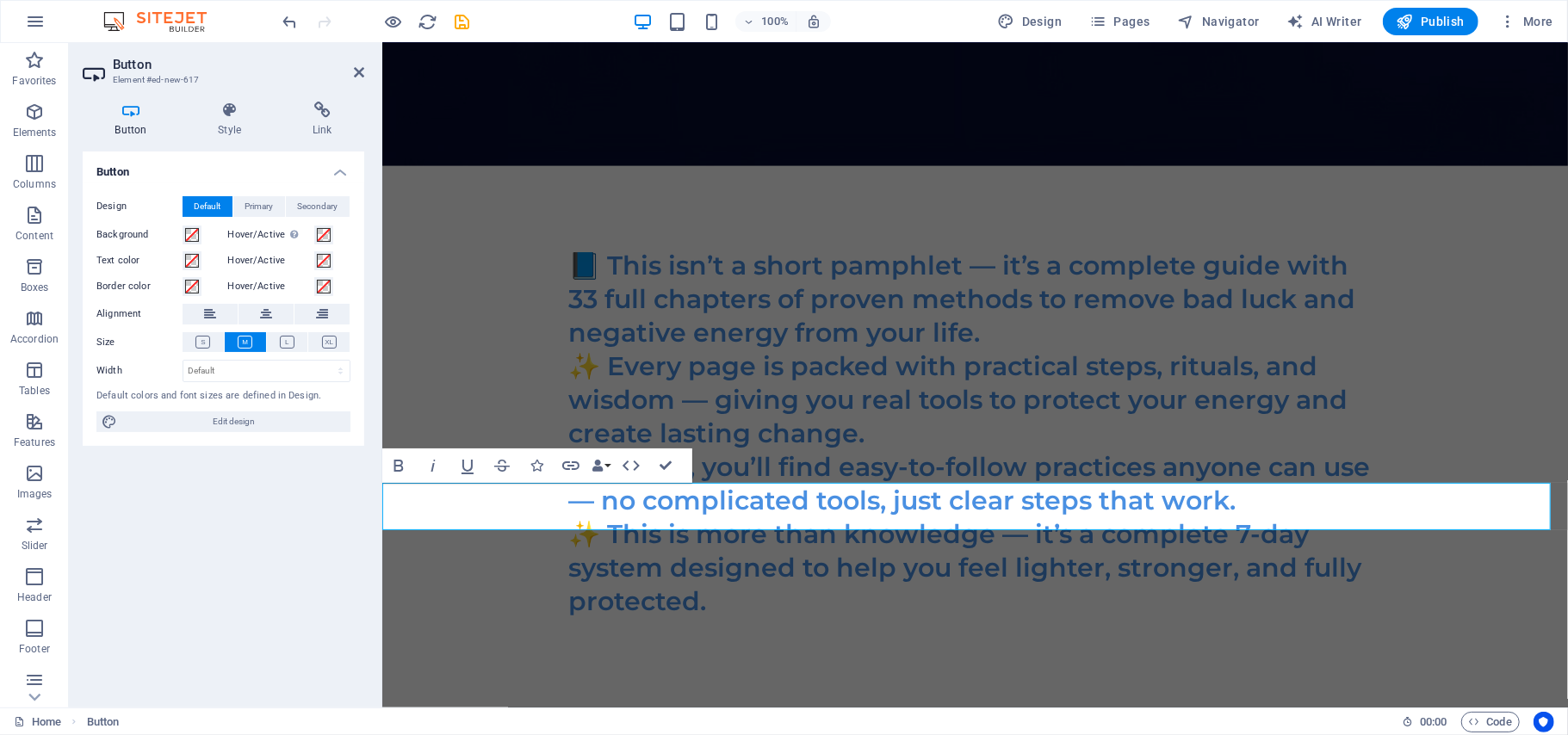
scroll to position [6338, 0]
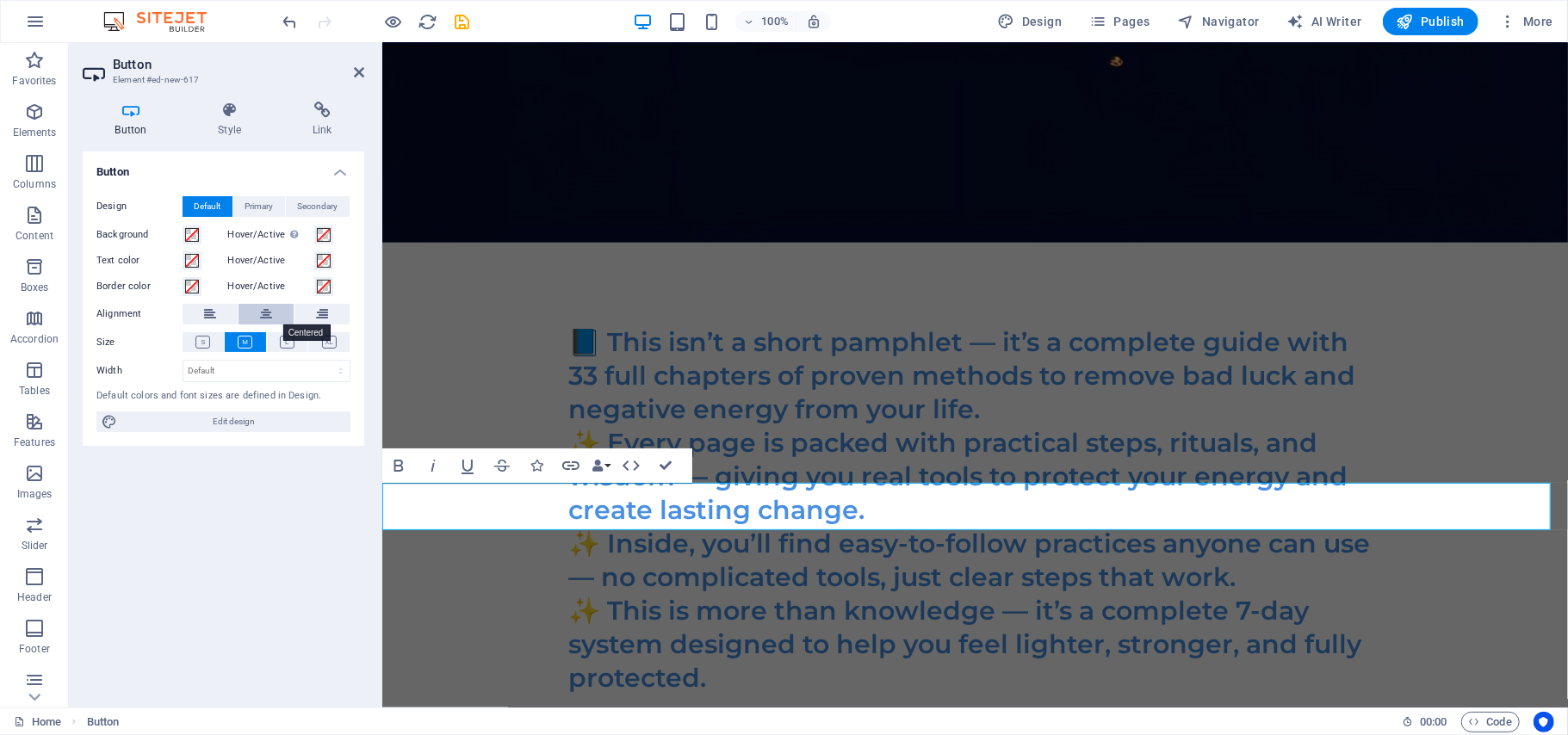
click at [267, 315] on icon at bounding box center [266, 313] width 12 height 20
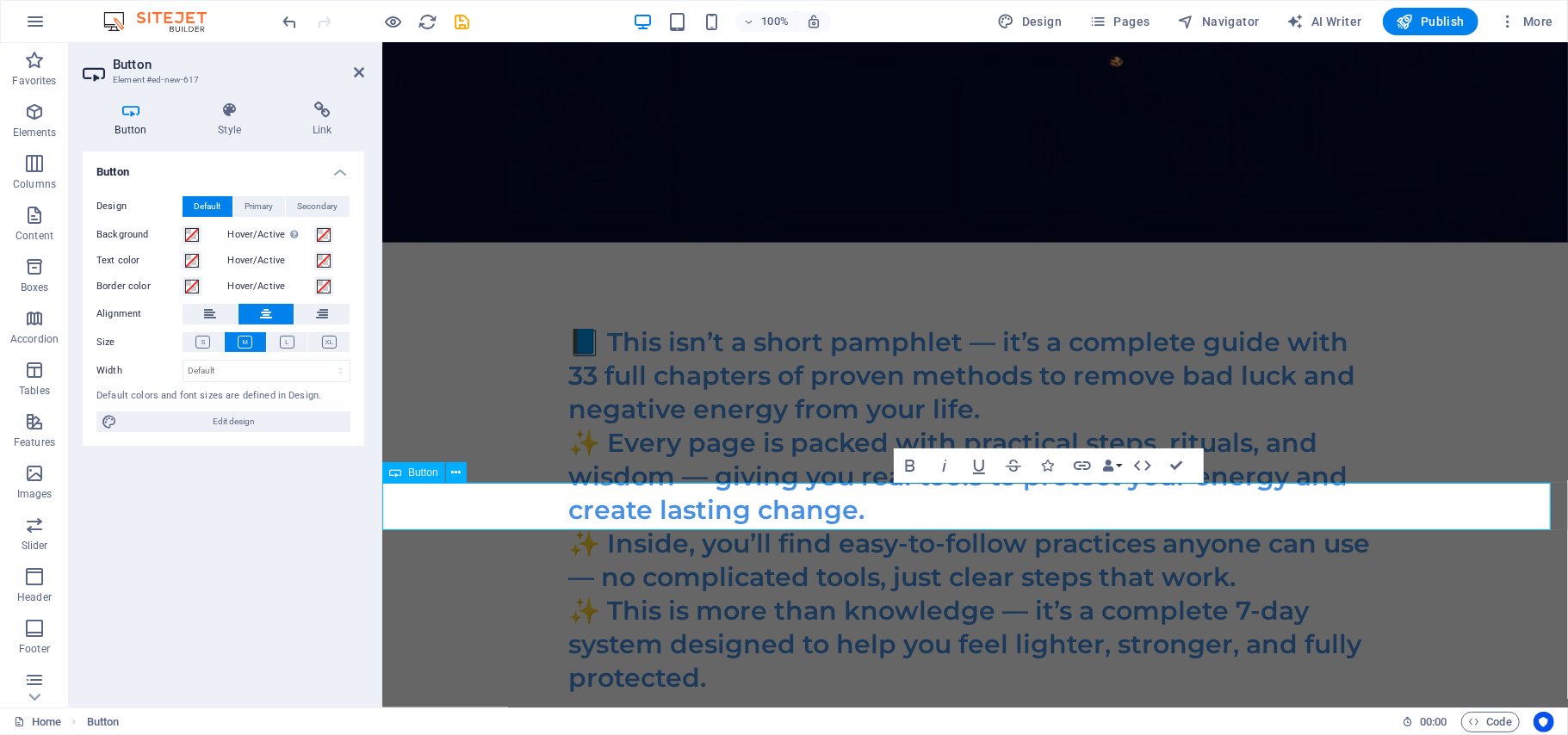
drag, startPoint x: 1043, startPoint y: 510, endPoint x: 900, endPoint y: 498, distance: 143.5
click at [907, 466] on icon "button" at bounding box center [909, 466] width 10 height 12
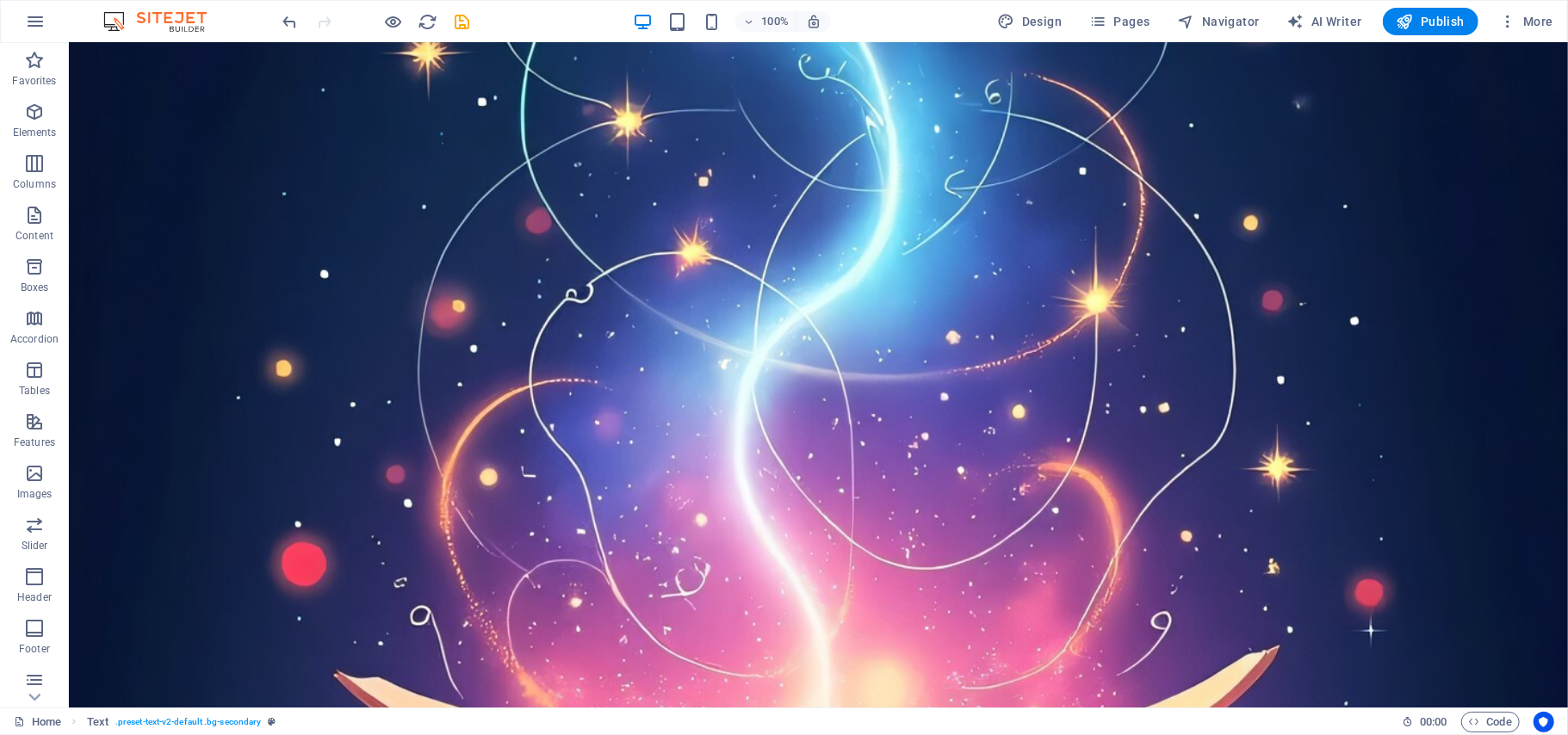
scroll to position [7743, 0]
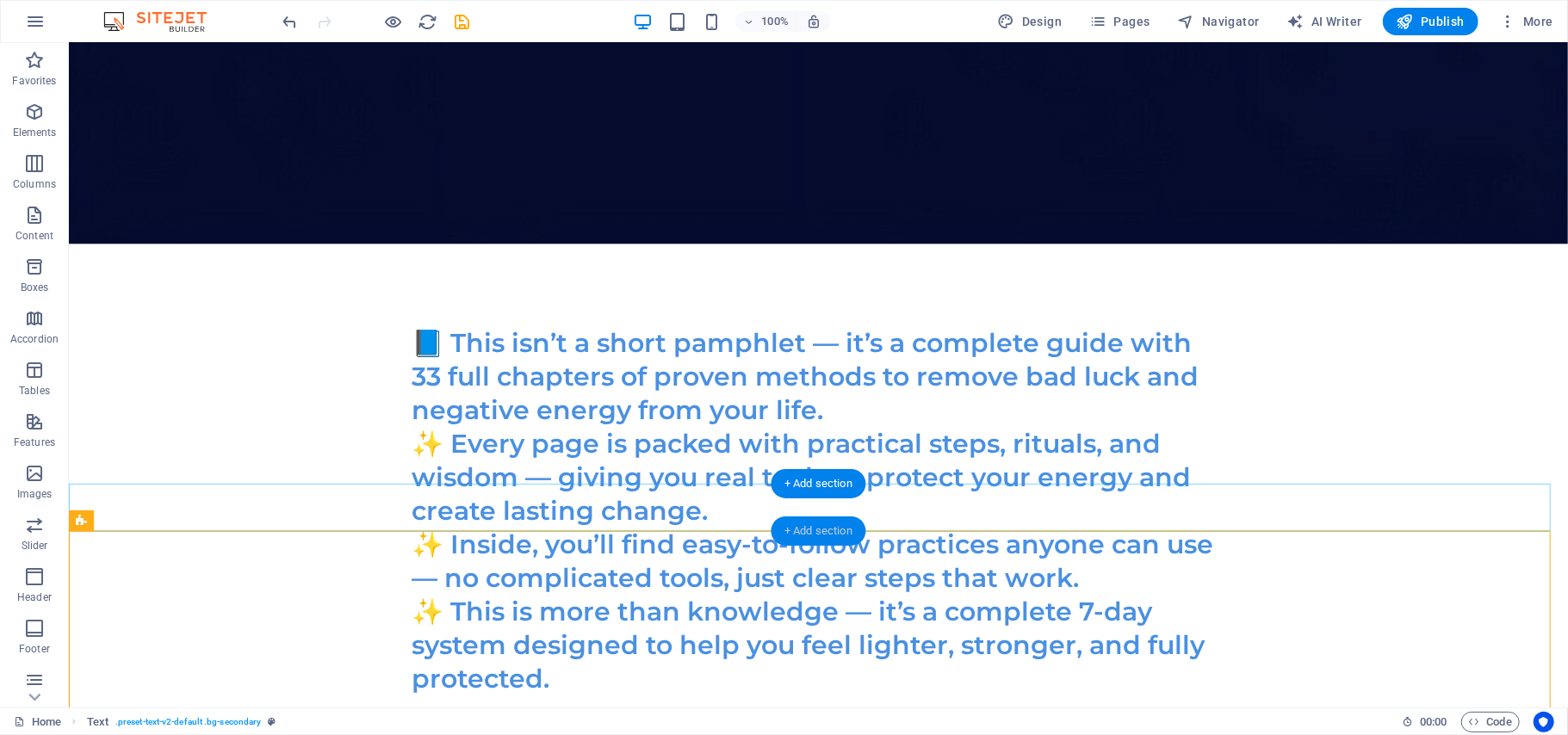
click at [821, 533] on div "+ Add section" at bounding box center [818, 531] width 96 height 29
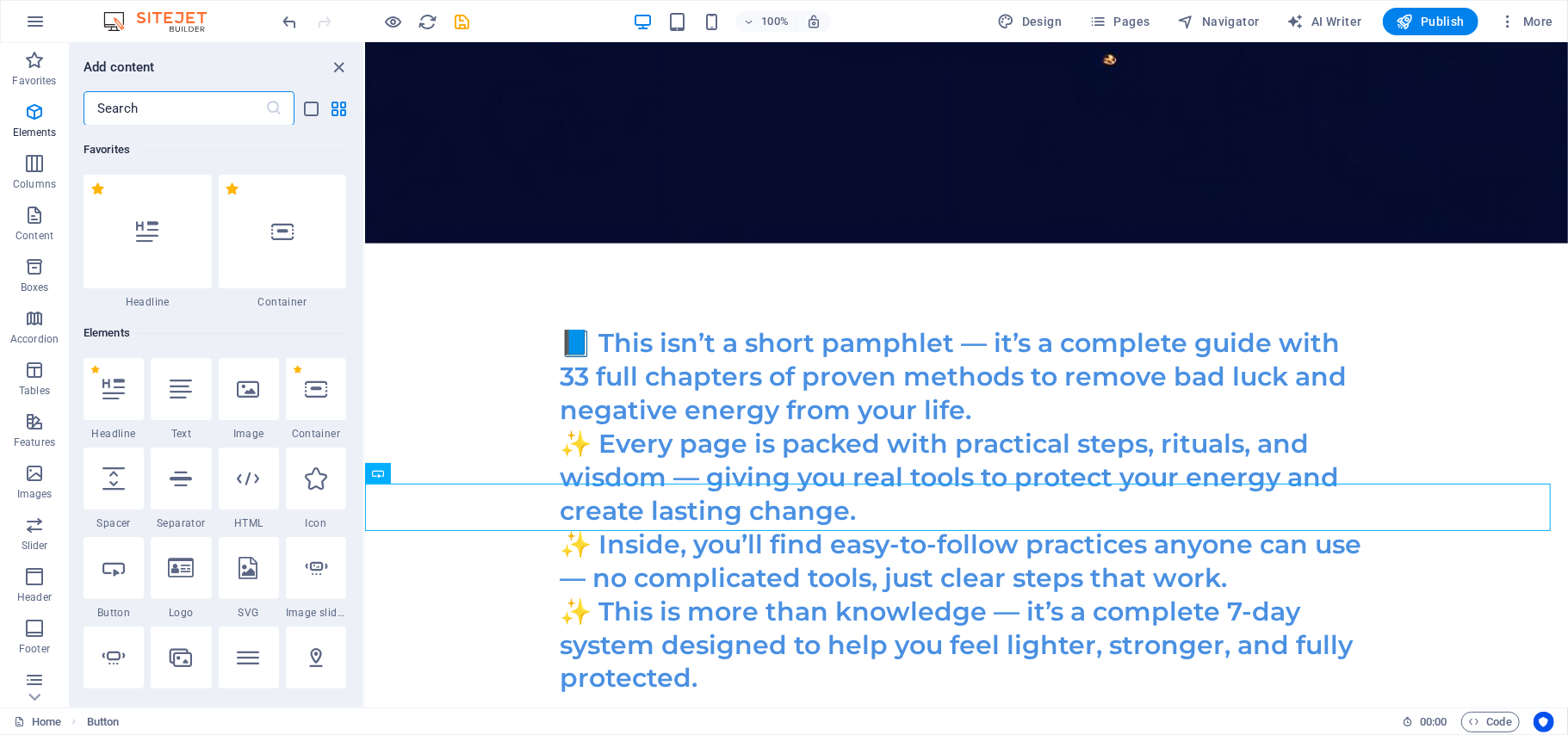
scroll to position [3010, 0]
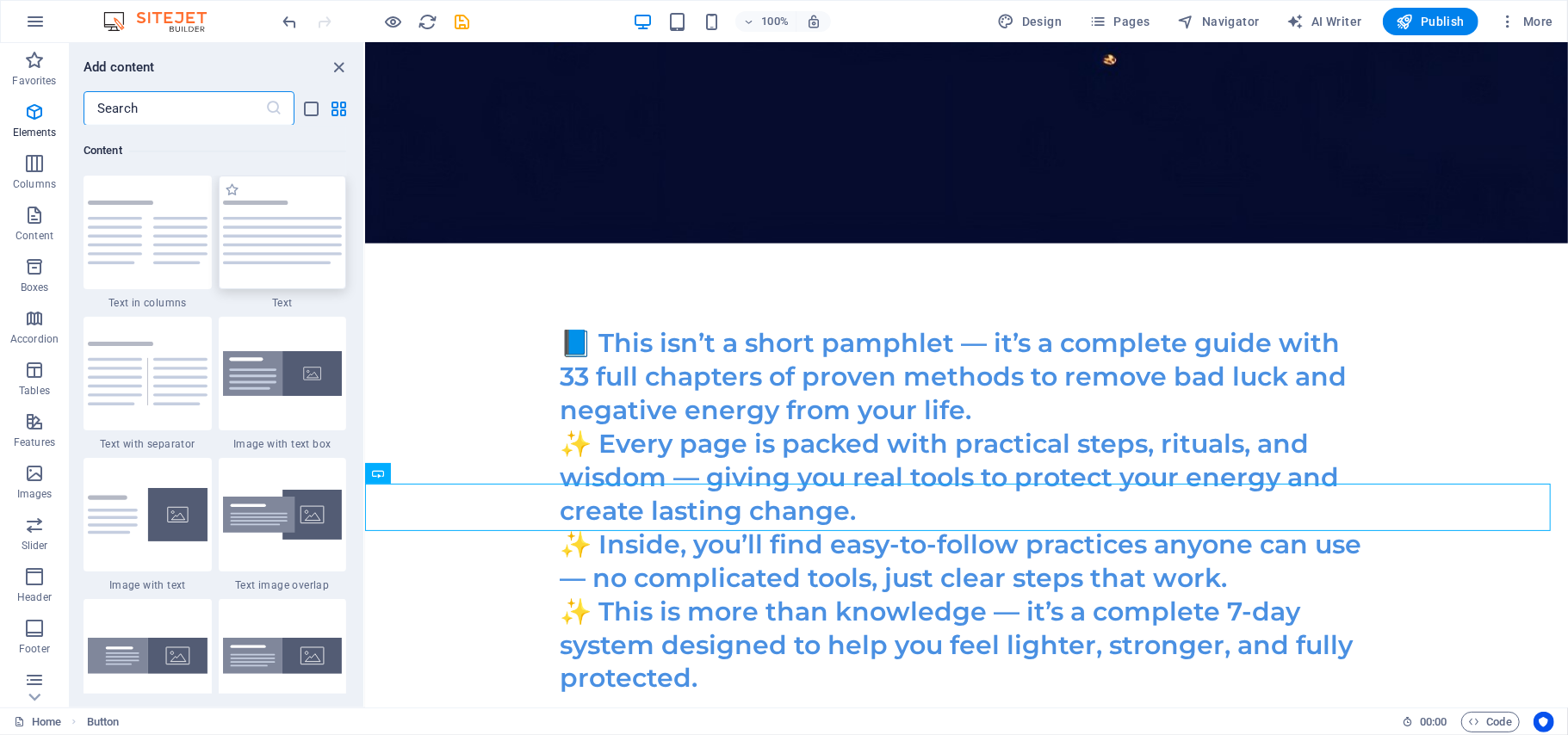
click at [280, 234] on img at bounding box center [283, 232] width 120 height 63
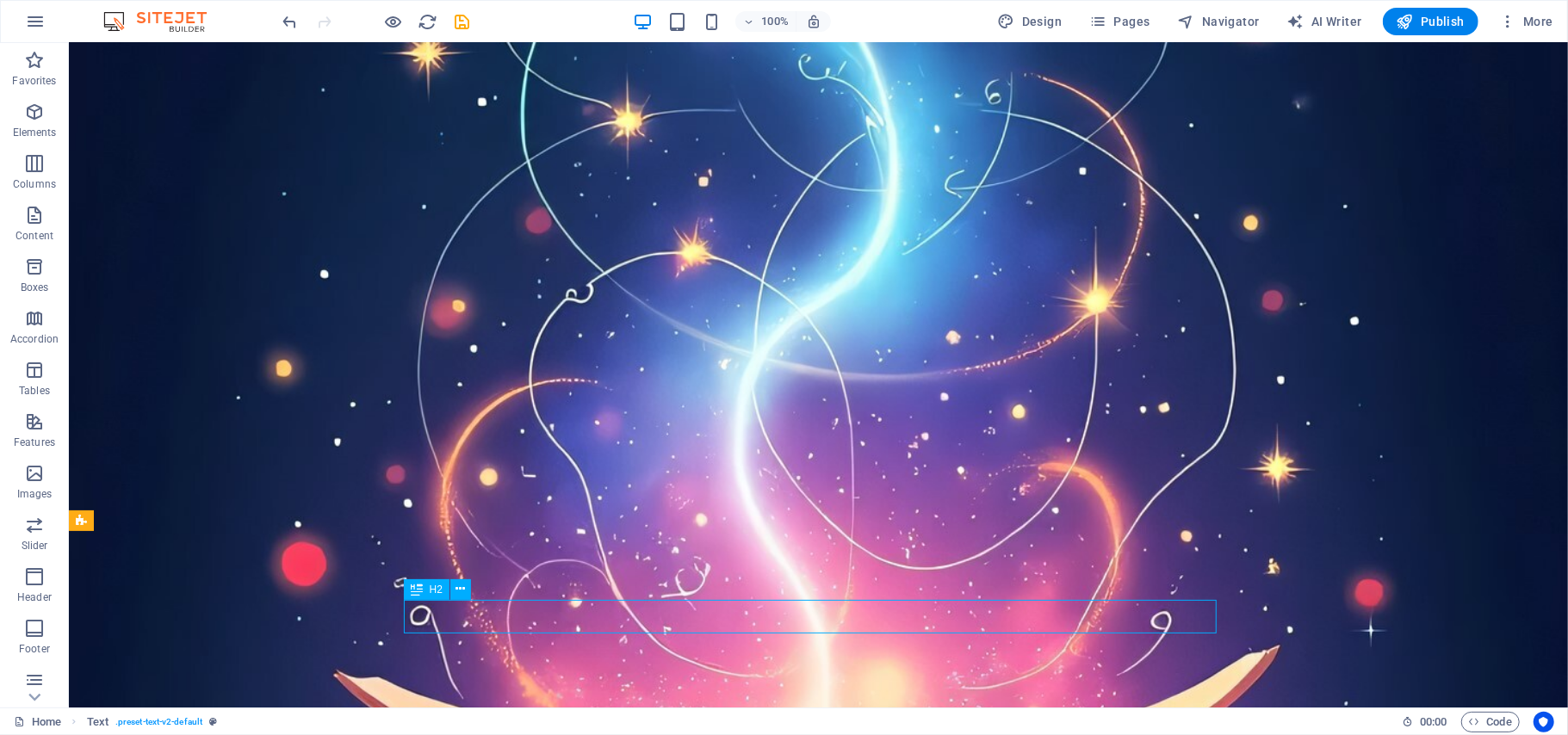
scroll to position [7743, 0]
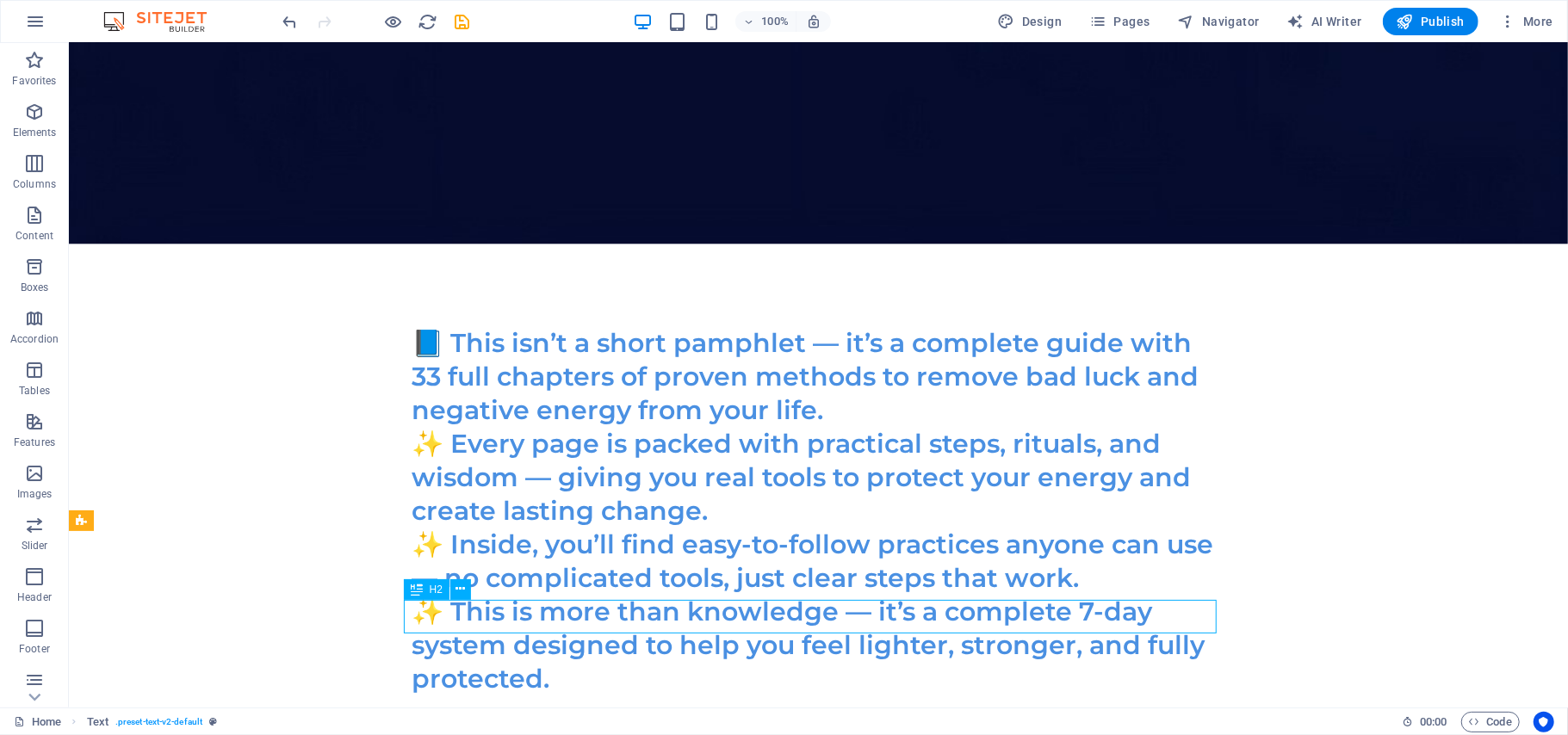
drag, startPoint x: 393, startPoint y: 609, endPoint x: 562, endPoint y: 615, distance: 169.1
click at [456, 582] on icon at bounding box center [460, 589] width 10 height 18
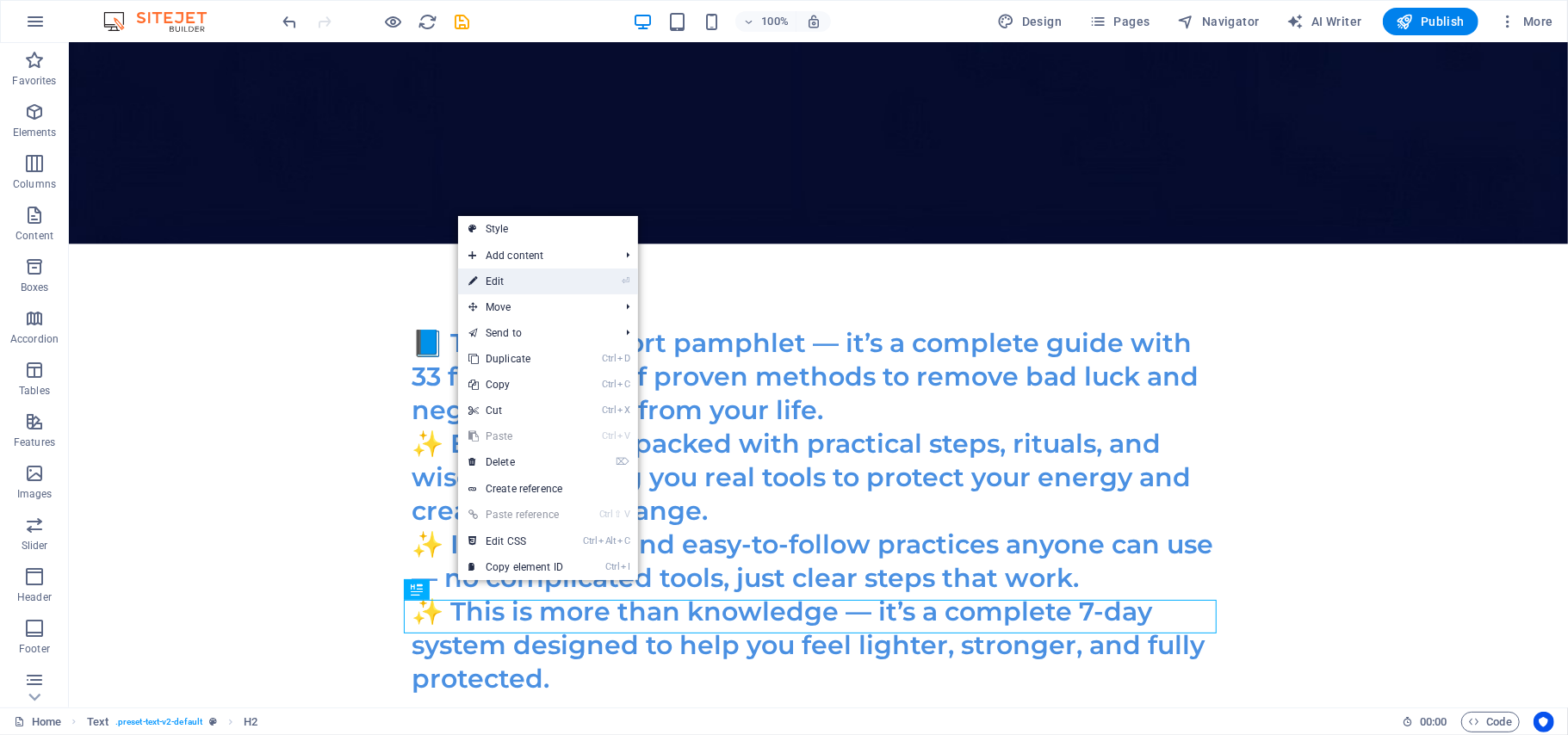
drag, startPoint x: 525, startPoint y: 284, endPoint x: 198, endPoint y: 508, distance: 396.4
click at [525, 284] on link "⏎ Edit" at bounding box center [515, 281] width 115 height 26
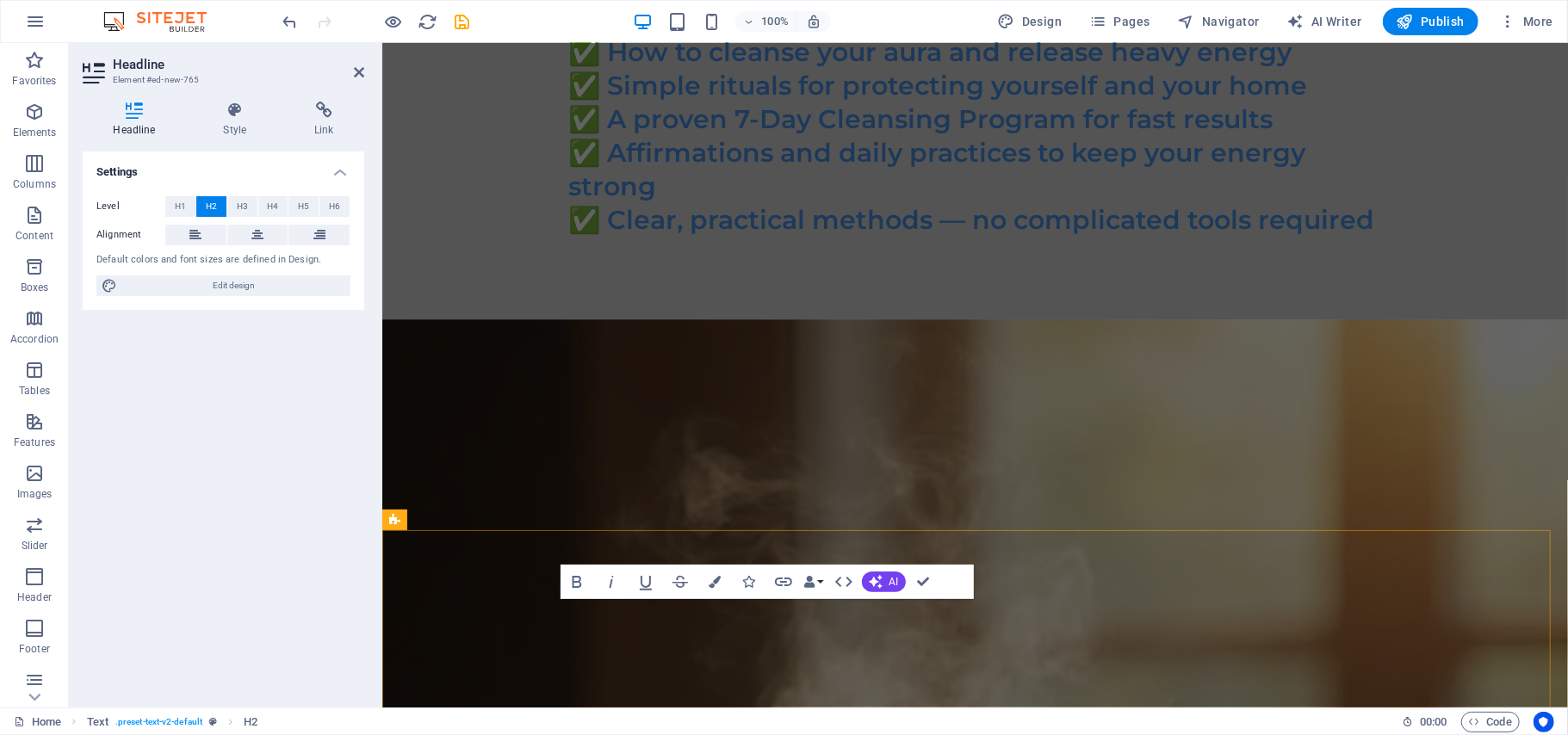
scroll to position [6338, 0]
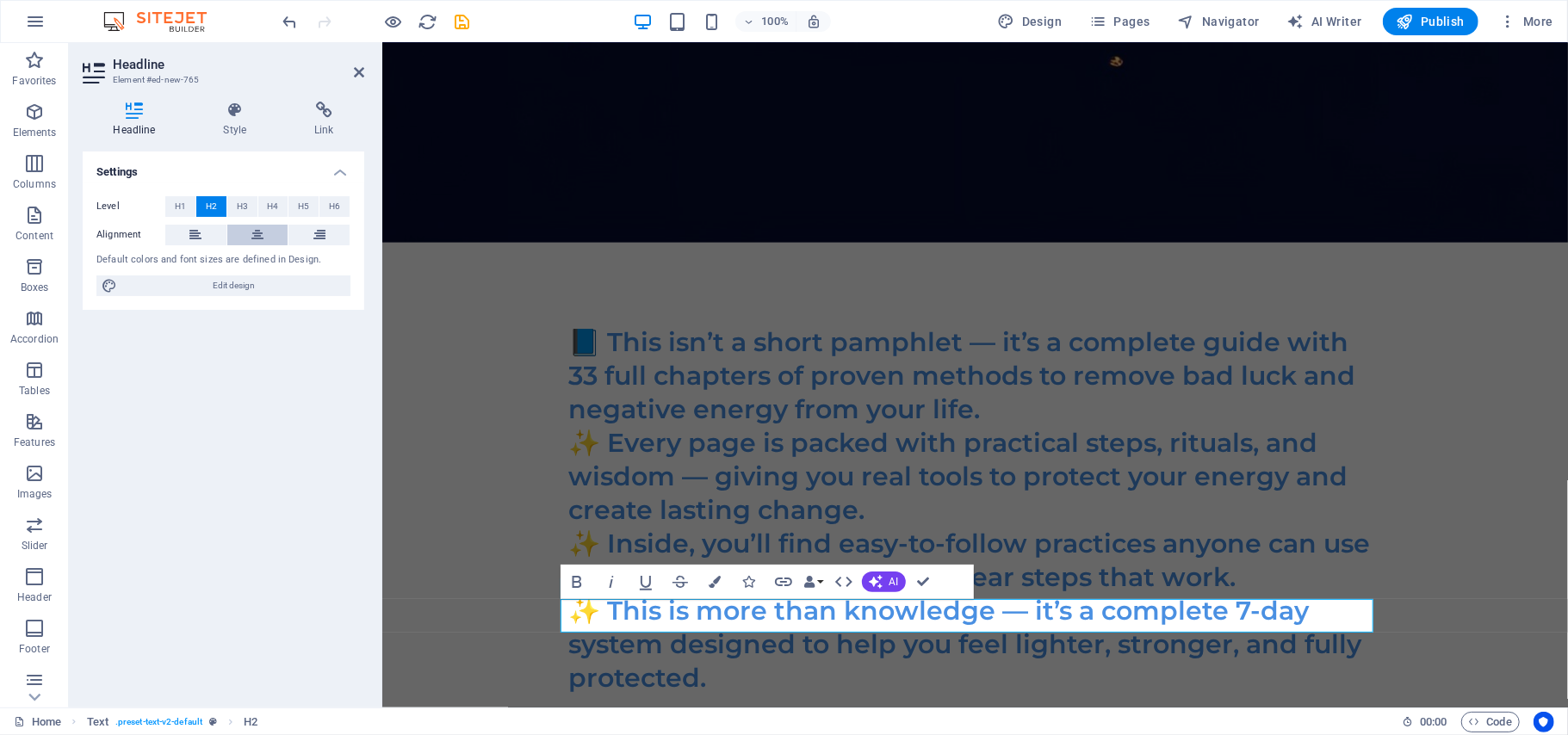
click at [253, 232] on icon at bounding box center [258, 234] width 12 height 20
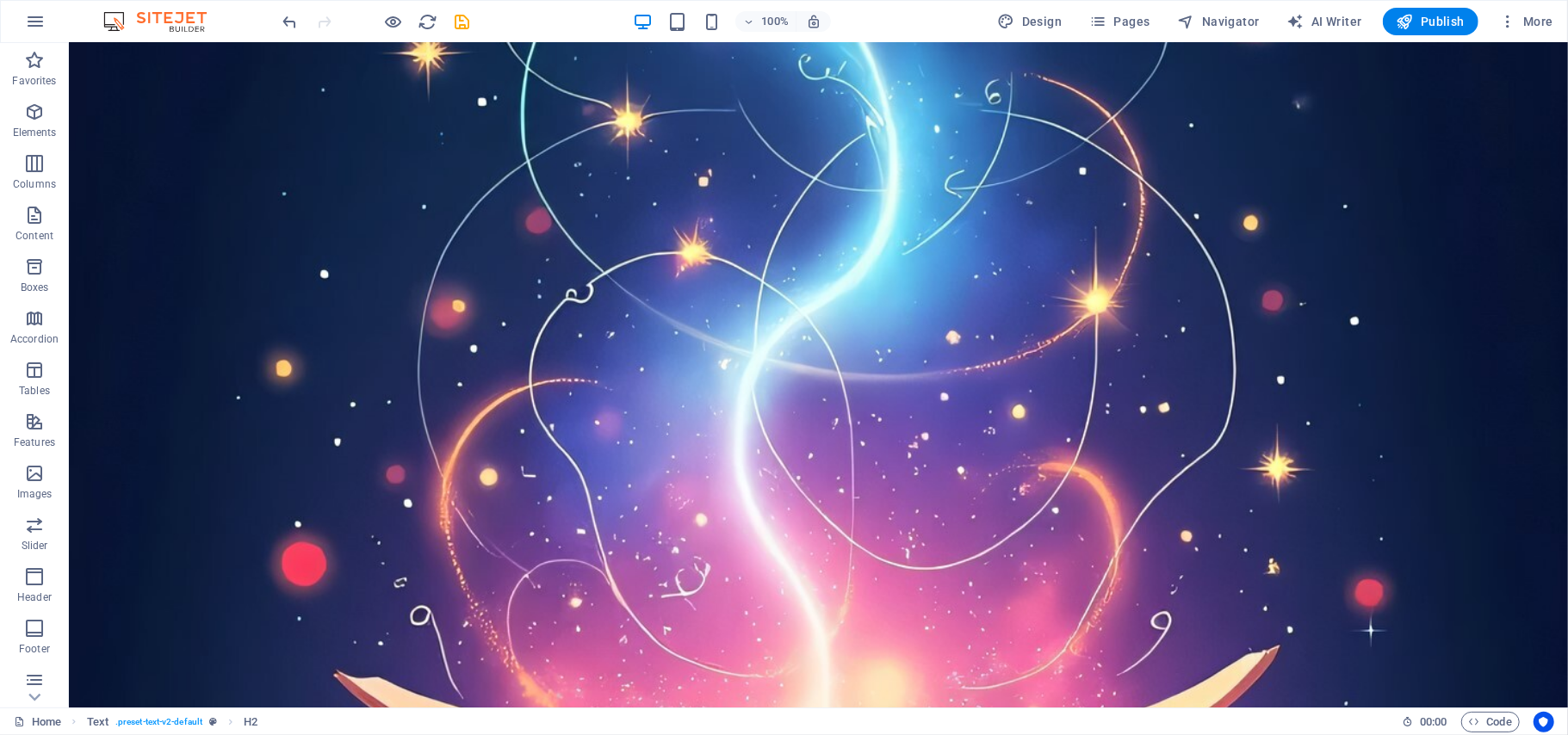
scroll to position [7743, 0]
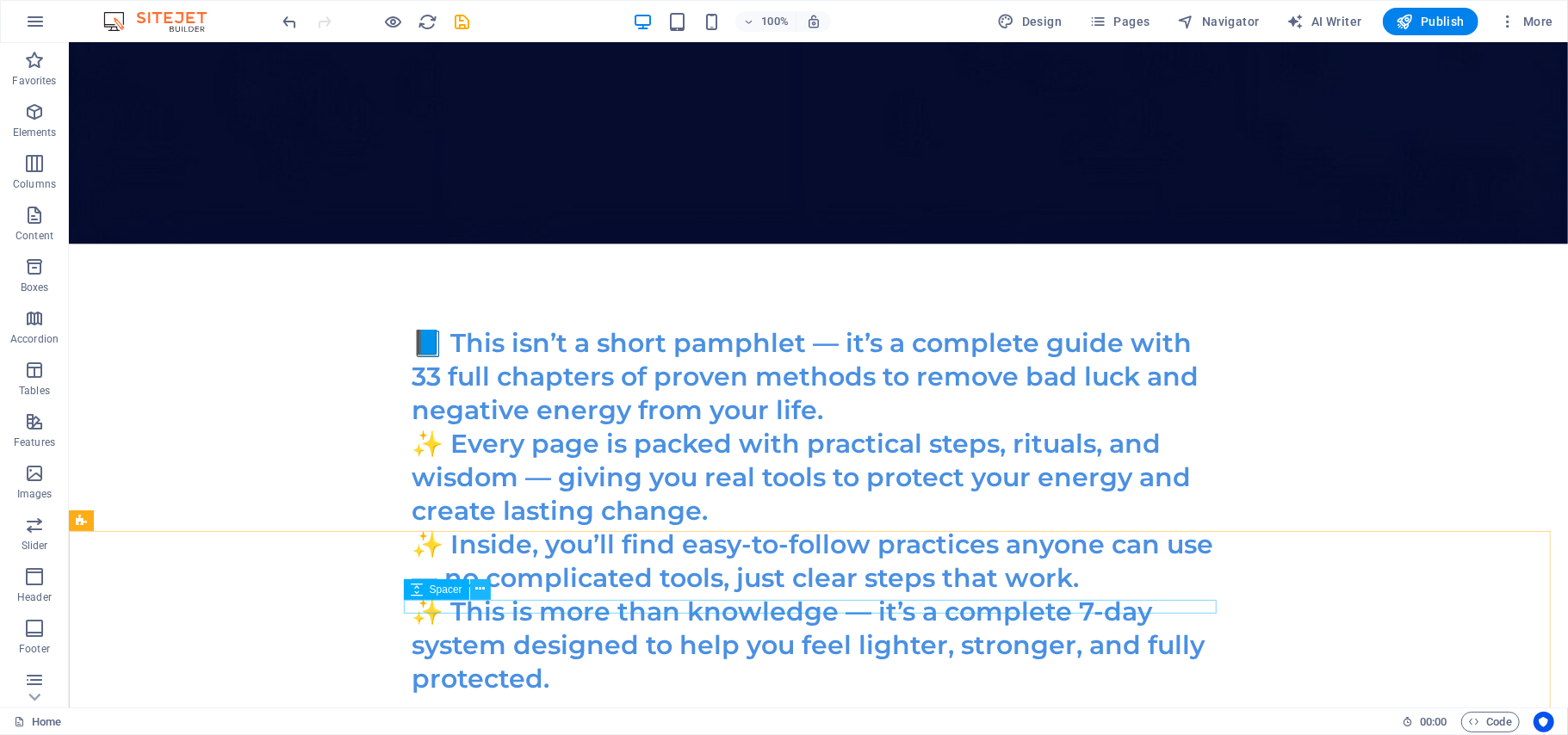
click at [477, 591] on icon at bounding box center [480, 589] width 10 height 18
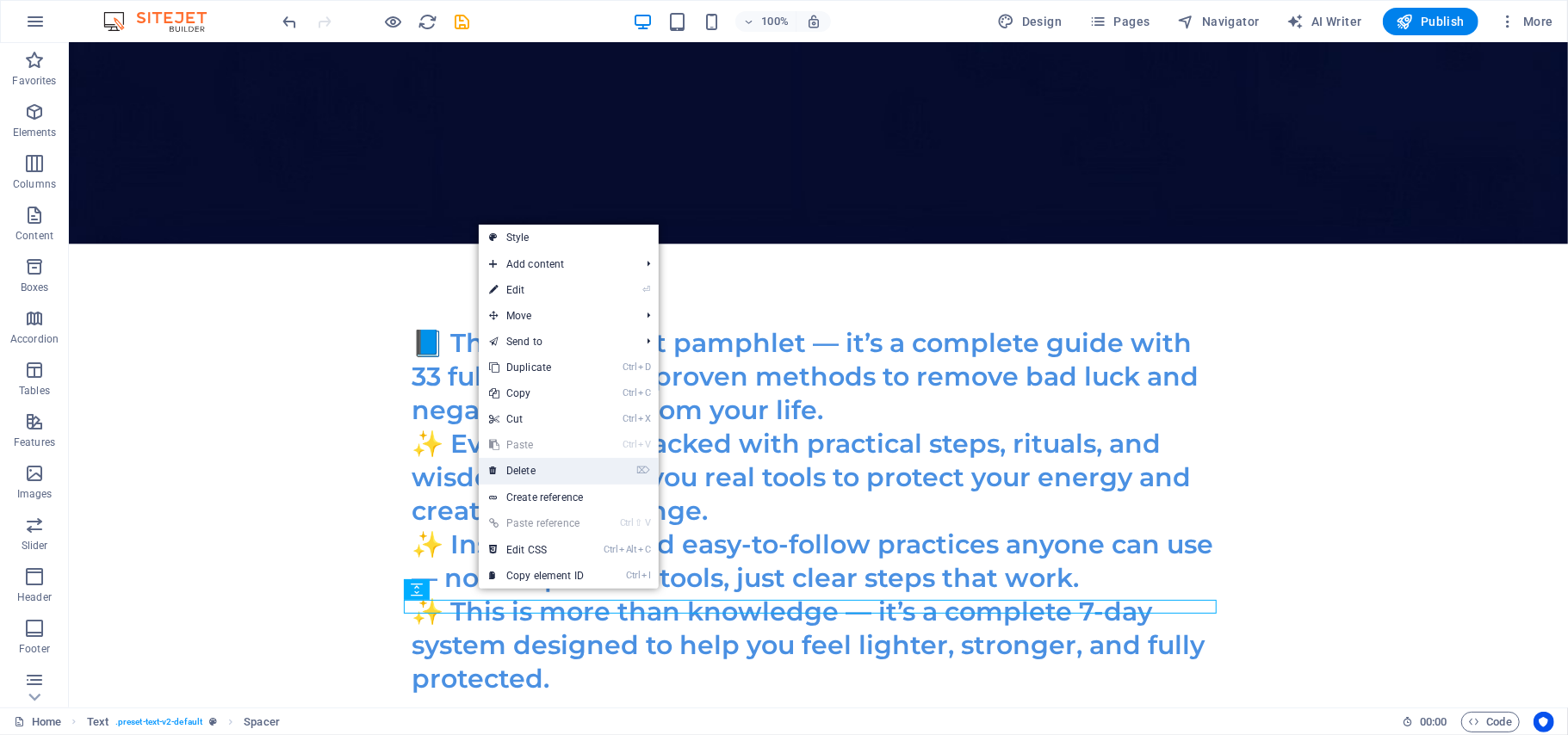
click at [520, 474] on link "⌦ Delete" at bounding box center [536, 470] width 115 height 26
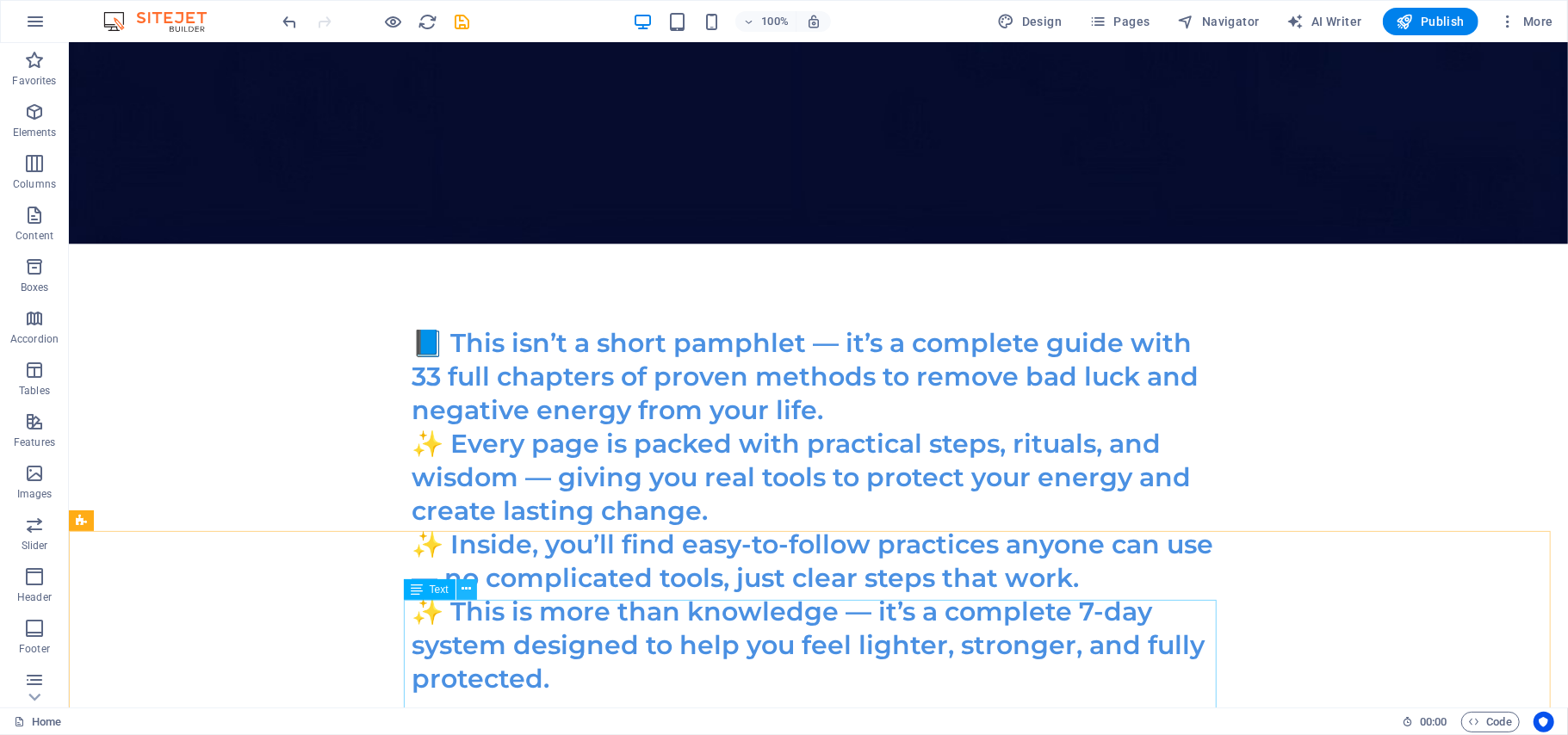
click at [469, 592] on icon at bounding box center [466, 589] width 10 height 18
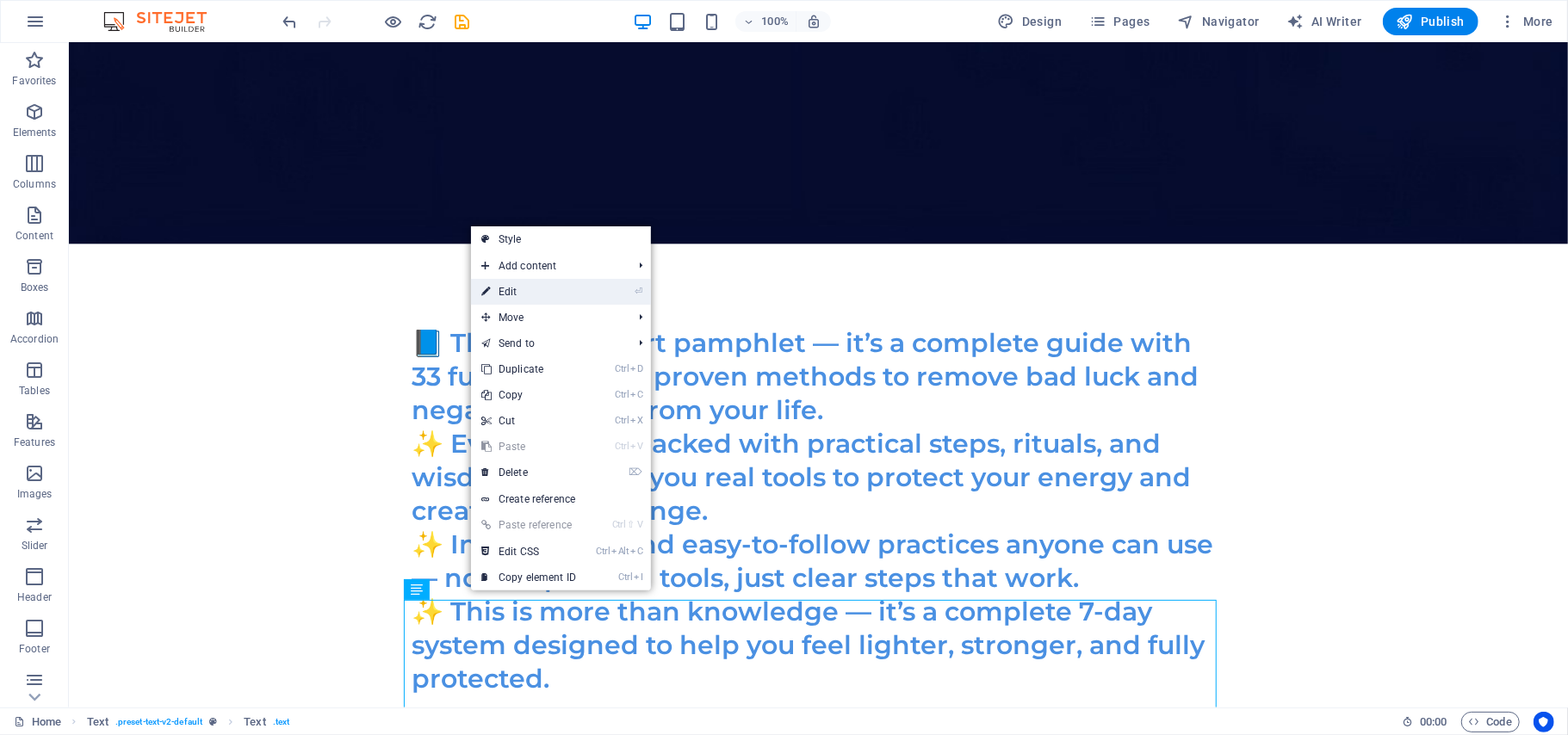
click at [513, 287] on link "⏎ Edit" at bounding box center [528, 291] width 115 height 26
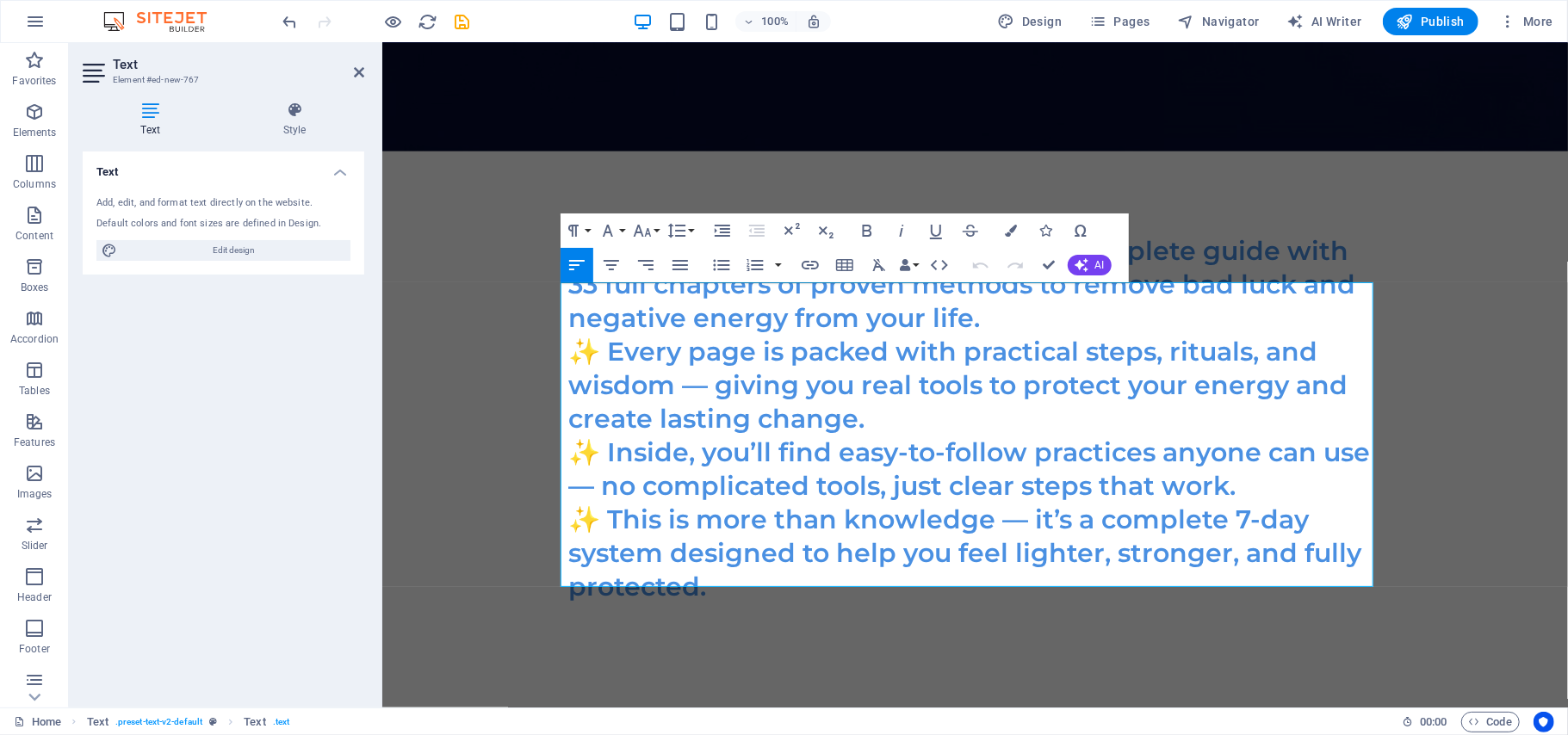
scroll to position [6659, 0]
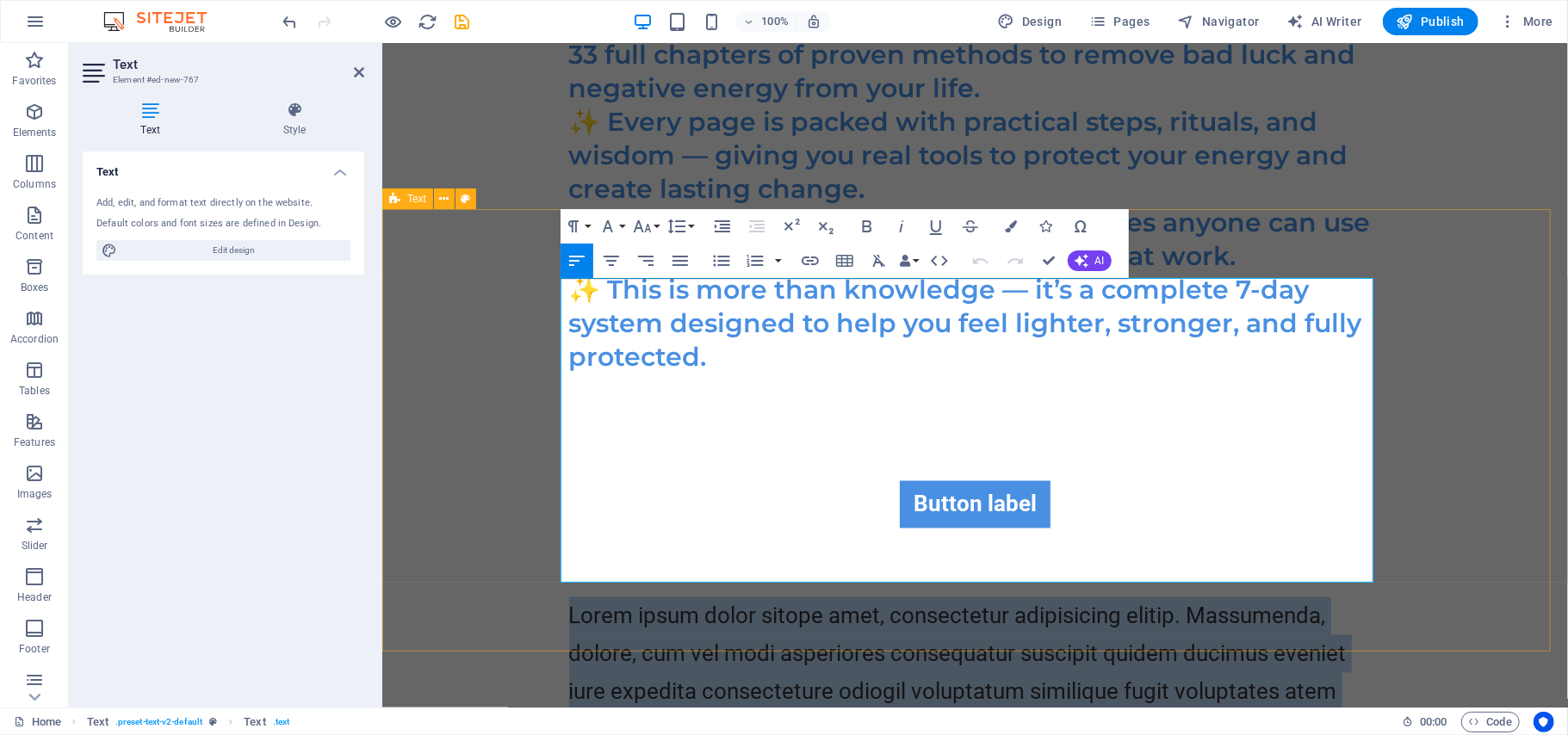
drag, startPoint x: 1273, startPoint y: 561, endPoint x: 547, endPoint y: 276, distance: 779.9
click at [547, 527] on div "Lorem ipsum dolor sitope amet, consectetur adipisicing elitip. Massumenda, dolo…" at bounding box center [974, 748] width 1185 height 443
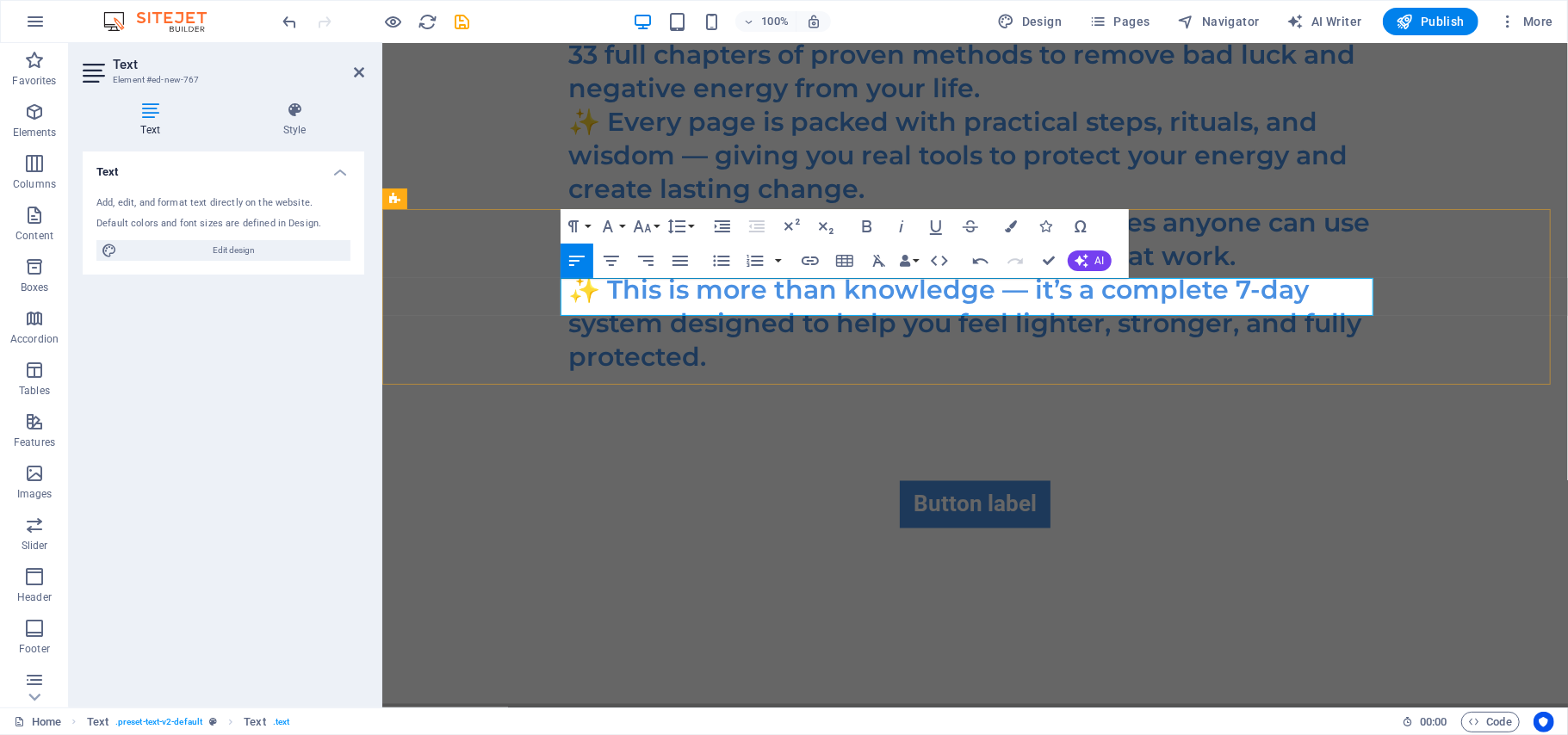
click at [684, 597] on p at bounding box center [974, 615] width 813 height 38
click at [615, 254] on icon "button" at bounding box center [610, 261] width 20 height 20
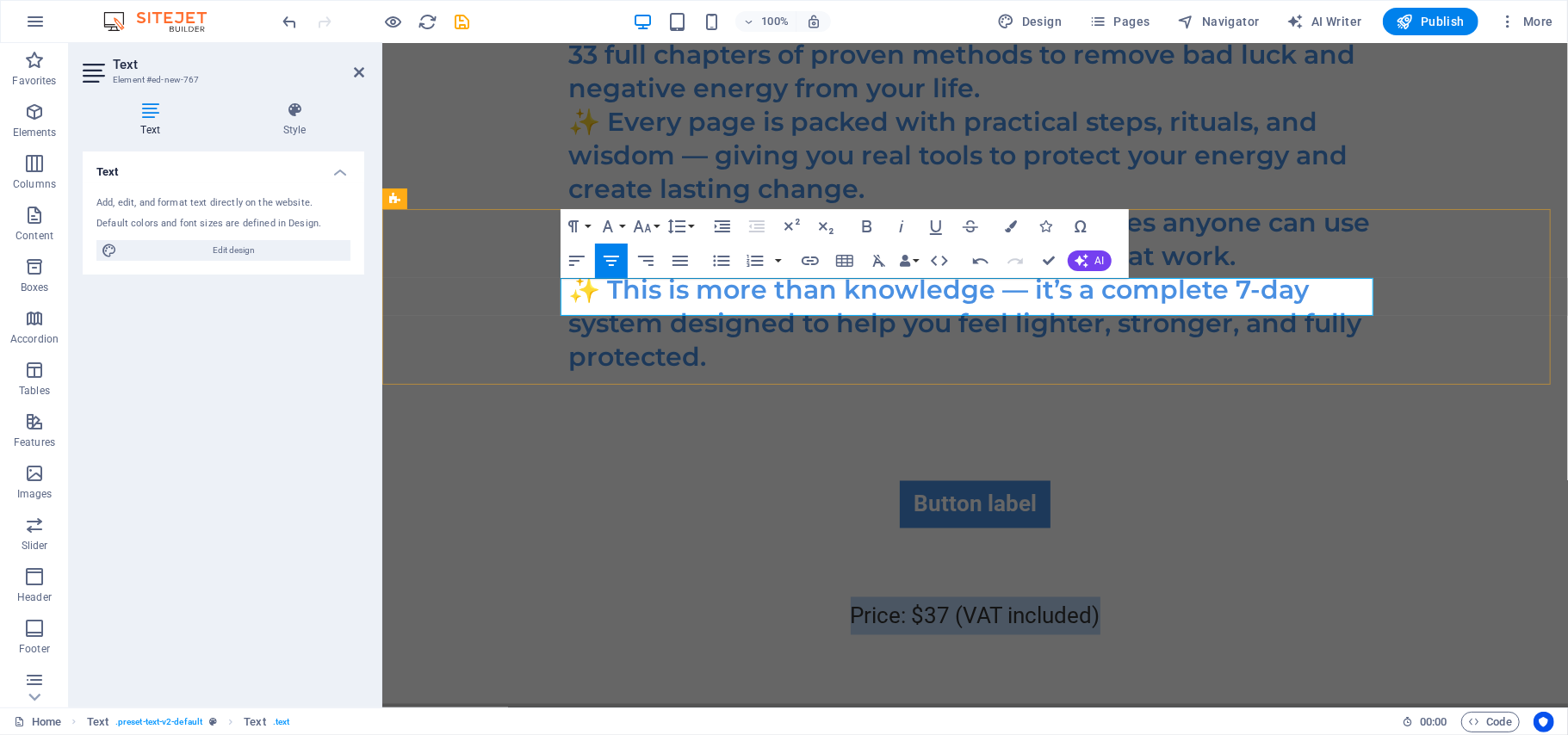
drag, startPoint x: 1105, startPoint y: 293, endPoint x: 830, endPoint y: 290, distance: 275.0
click at [830, 597] on p "Price: $37 (VAT included)" at bounding box center [974, 615] width 813 height 38
click at [865, 224] on icon "button" at bounding box center [866, 225] width 20 height 20
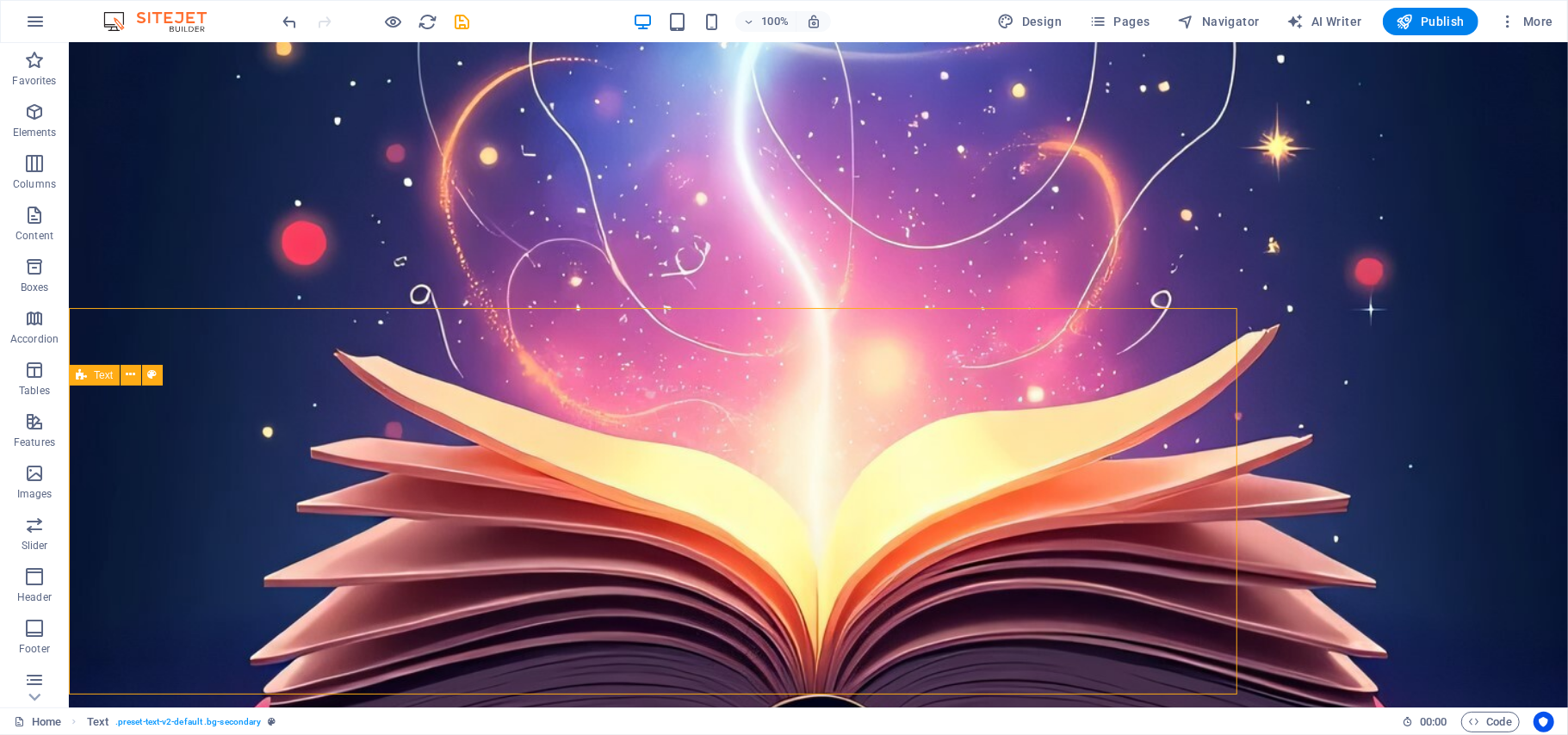
scroll to position [8065, 0]
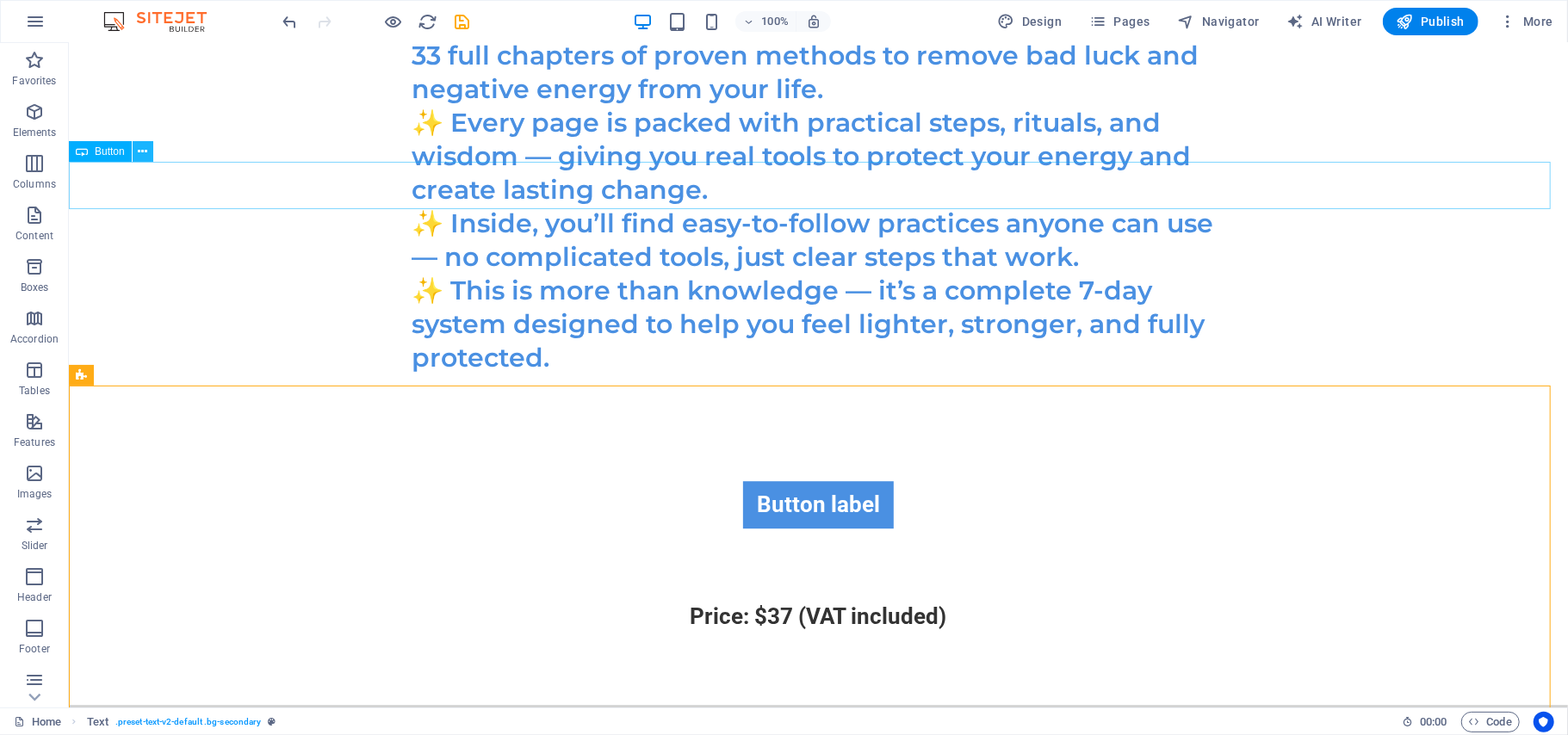
click at [138, 150] on icon at bounding box center [142, 151] width 10 height 18
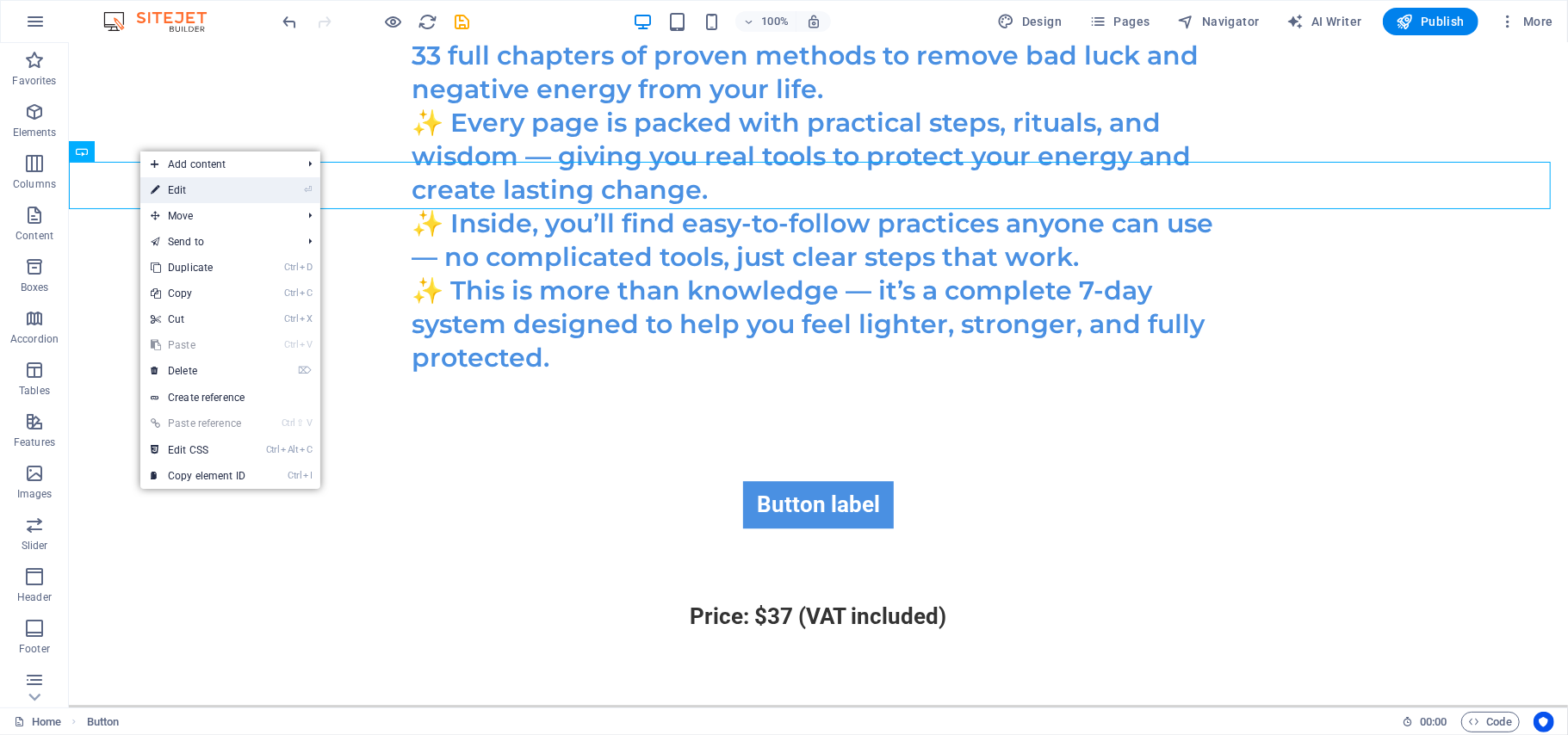
click at [170, 191] on link "⏎ Edit" at bounding box center [197, 189] width 115 height 26
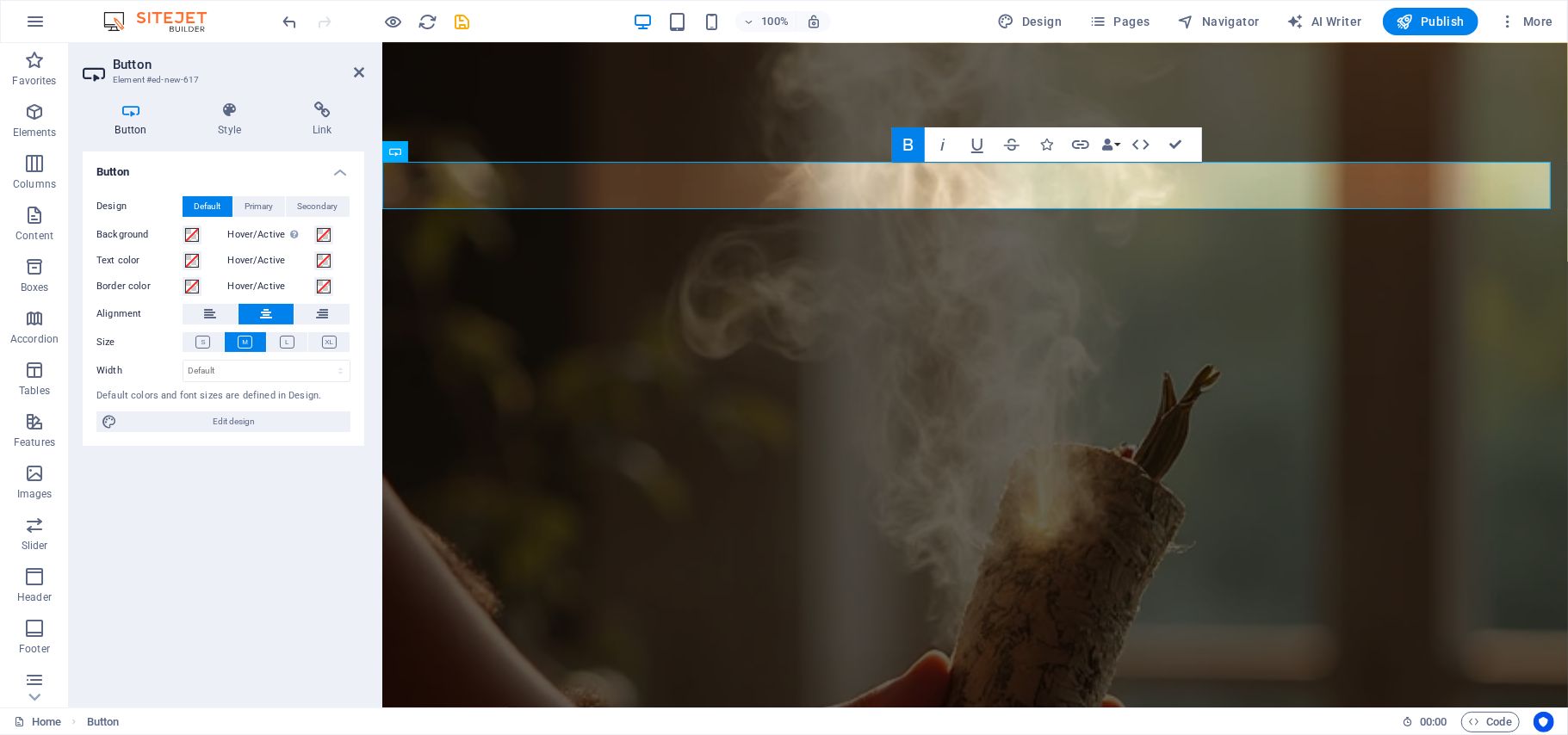
scroll to position [6659, 0]
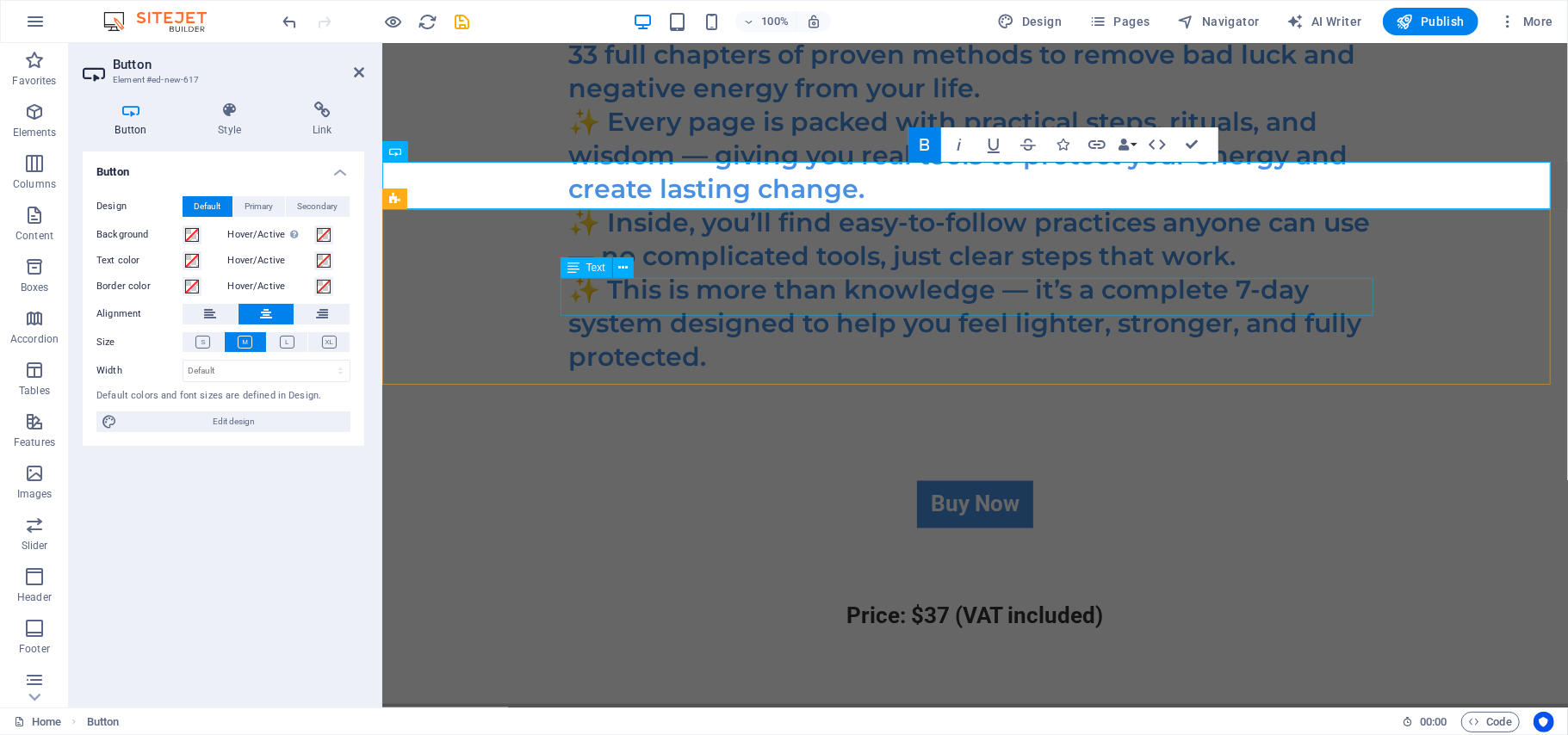
click at [1284, 597] on div "Price: $37 (VAT included)" at bounding box center [974, 615] width 813 height 38
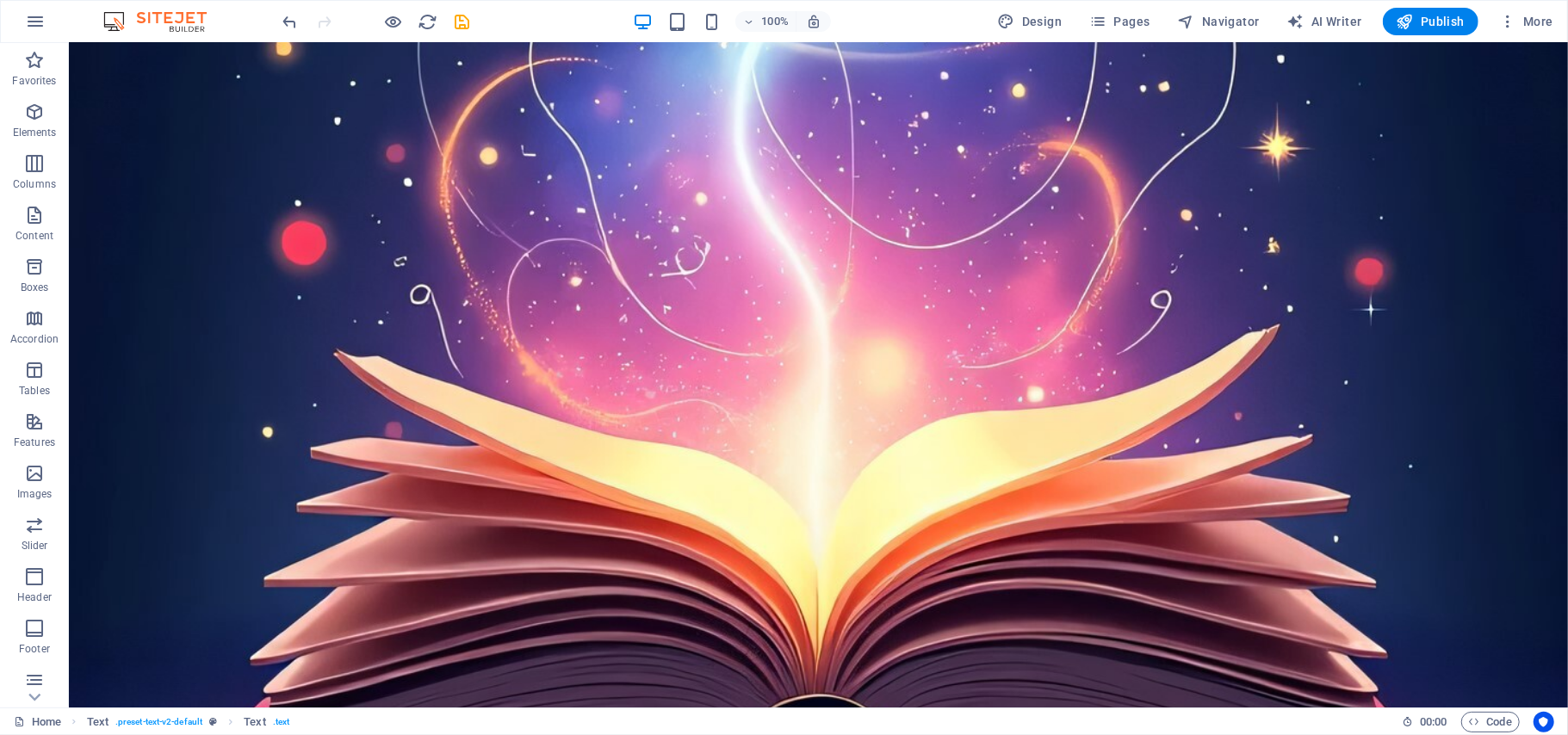
scroll to position [8065, 0]
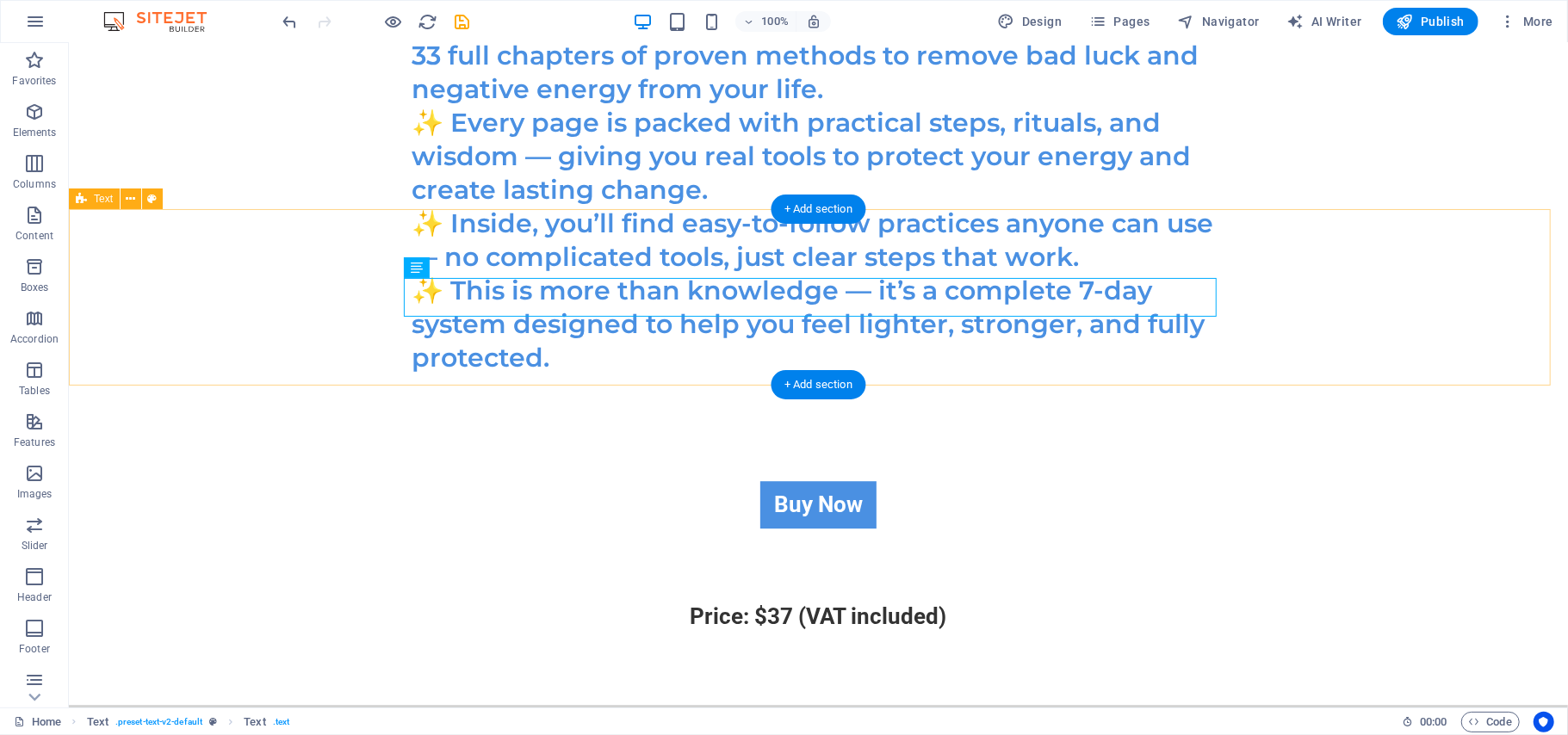
click at [1327, 527] on div "Price: $37 (VAT included)" at bounding box center [817, 614] width 1498 height 175
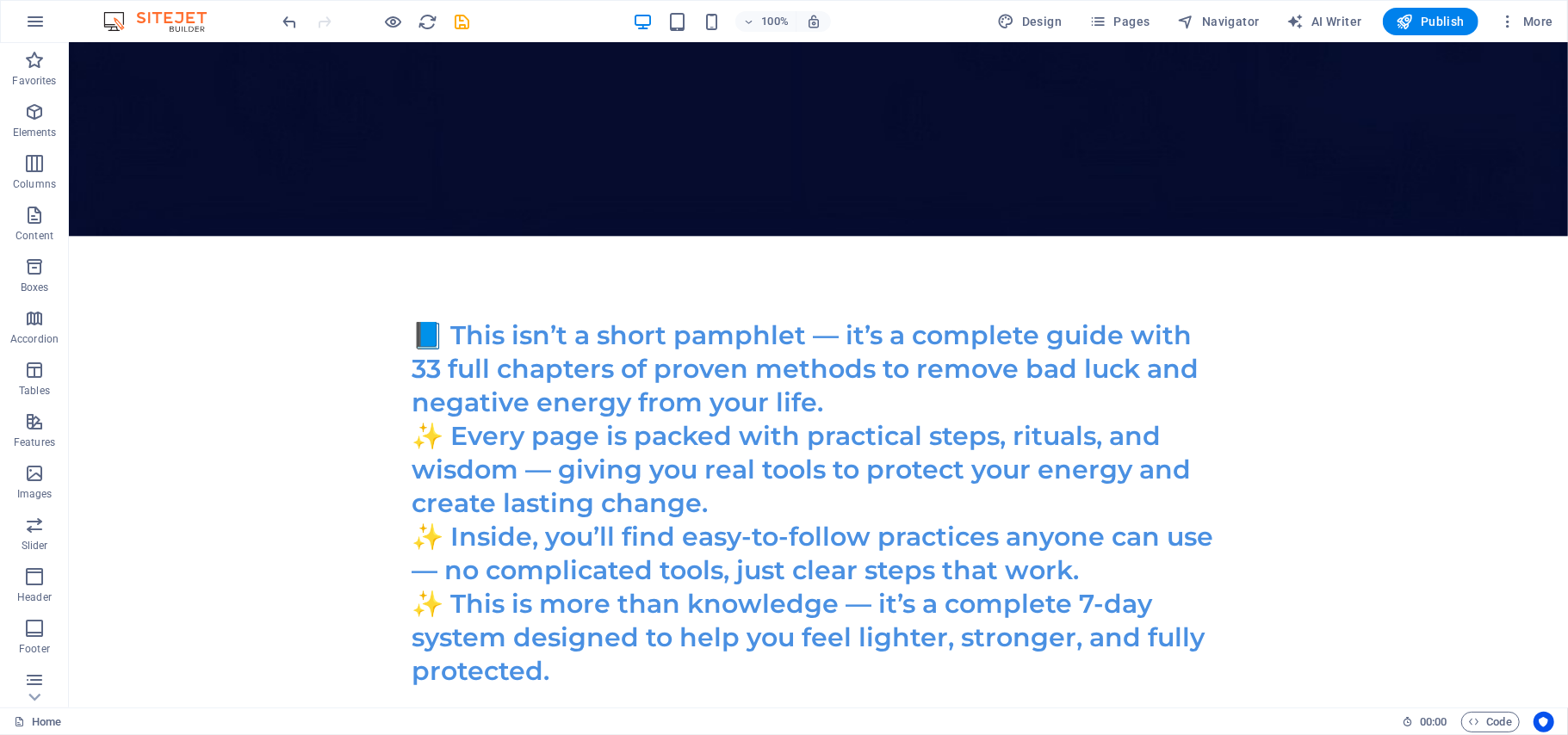
scroll to position [7868, 0]
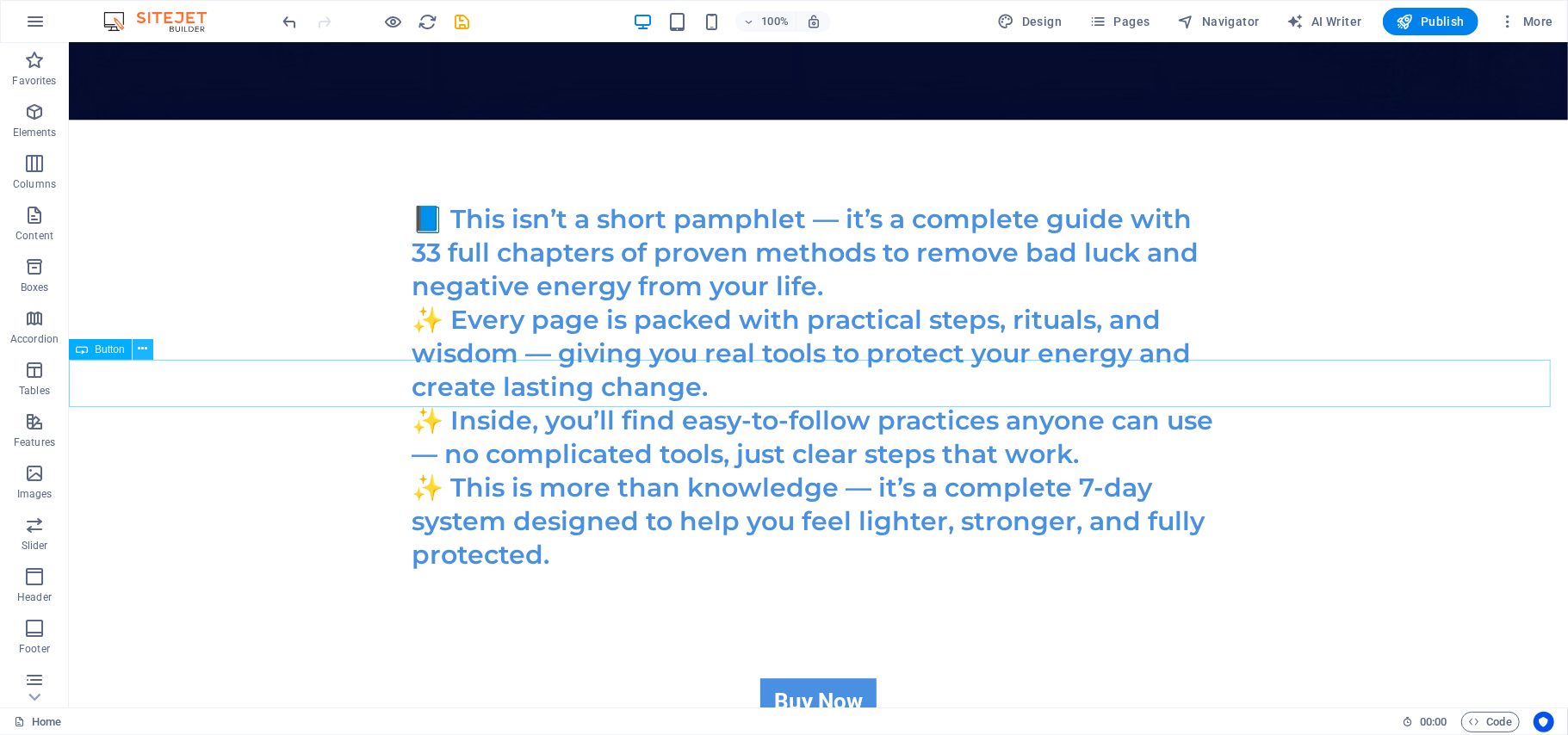
click at [141, 352] on icon at bounding box center [142, 349] width 10 height 18
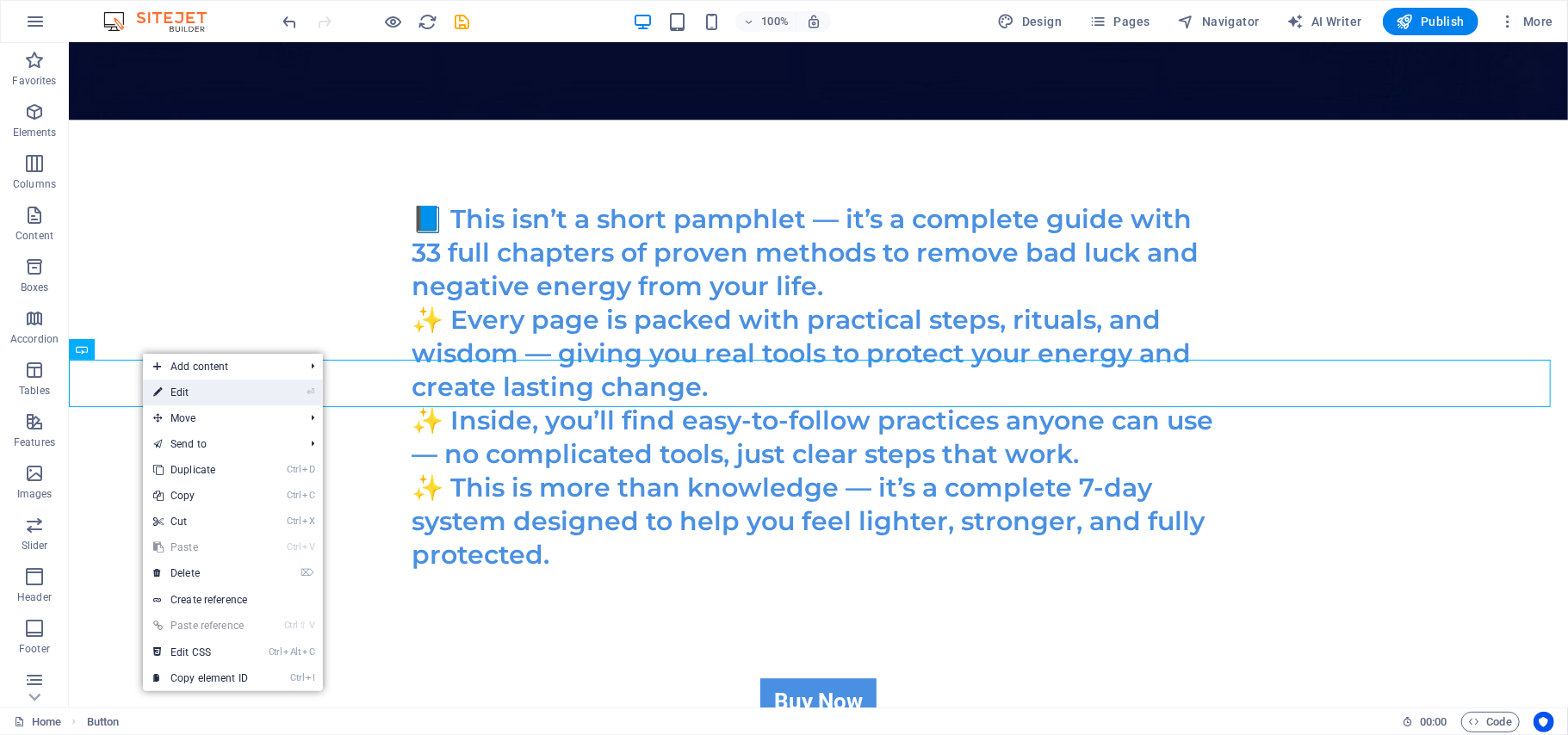
click at [169, 393] on link "⏎ Edit" at bounding box center [200, 392] width 115 height 26
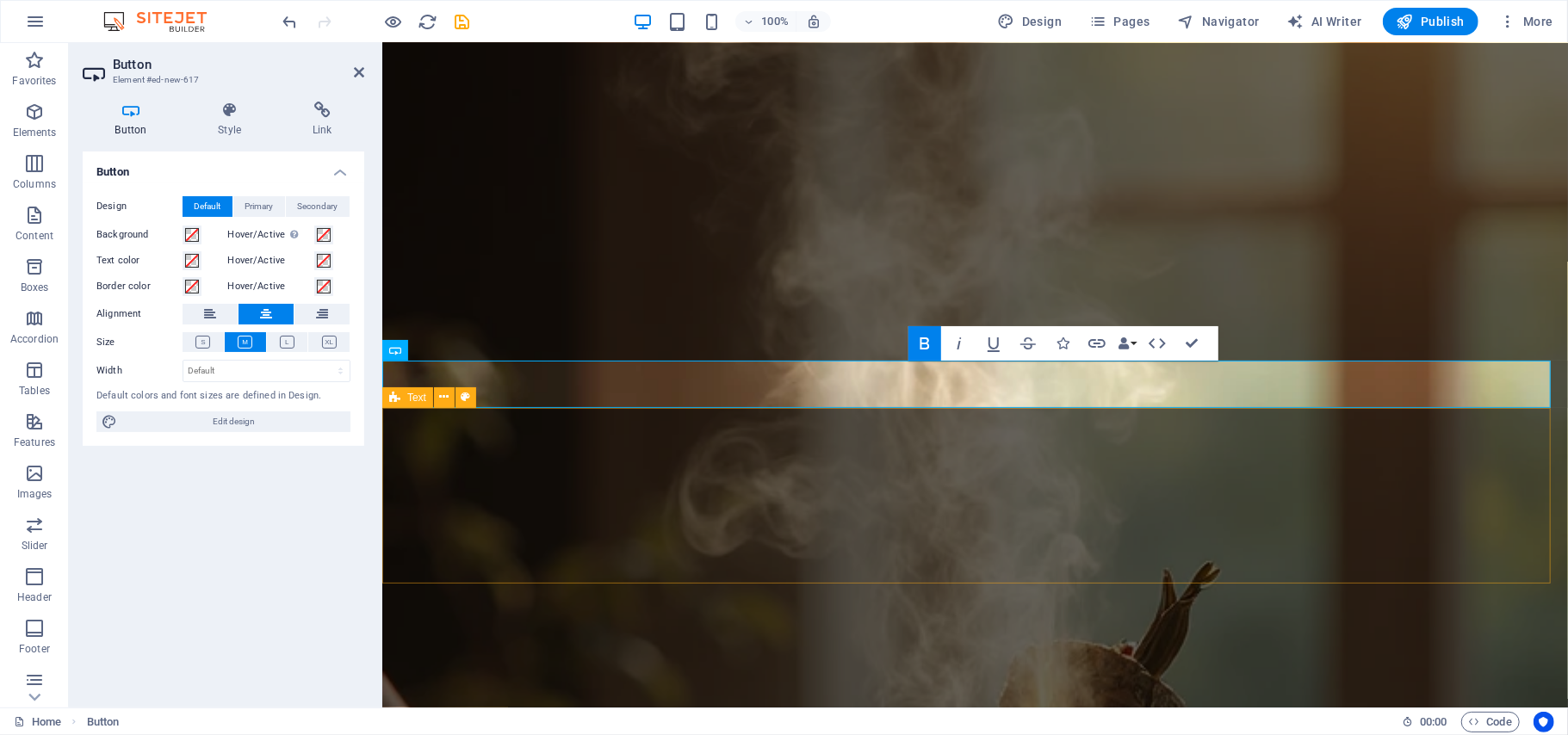
scroll to position [6460, 0]
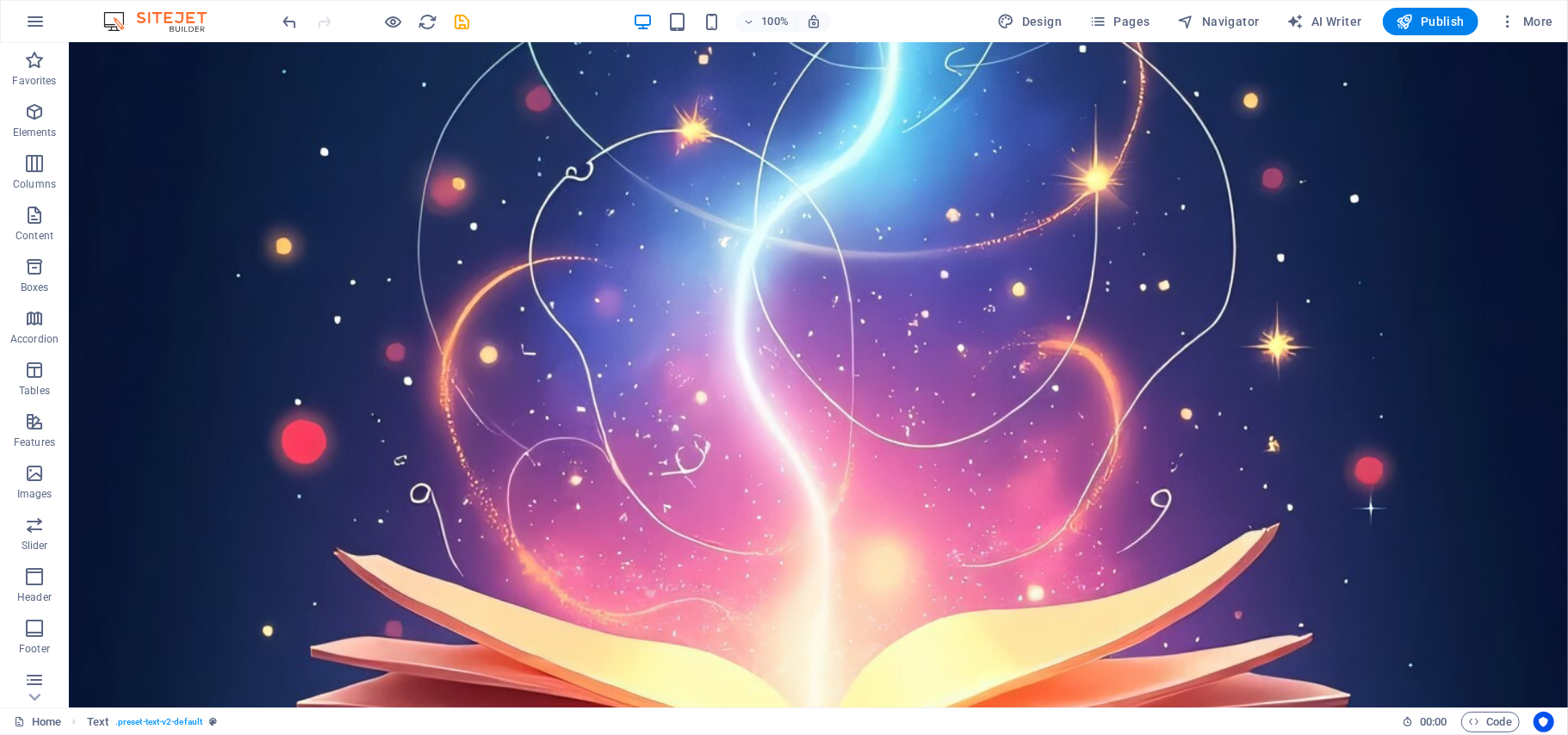
scroll to position [7868, 0]
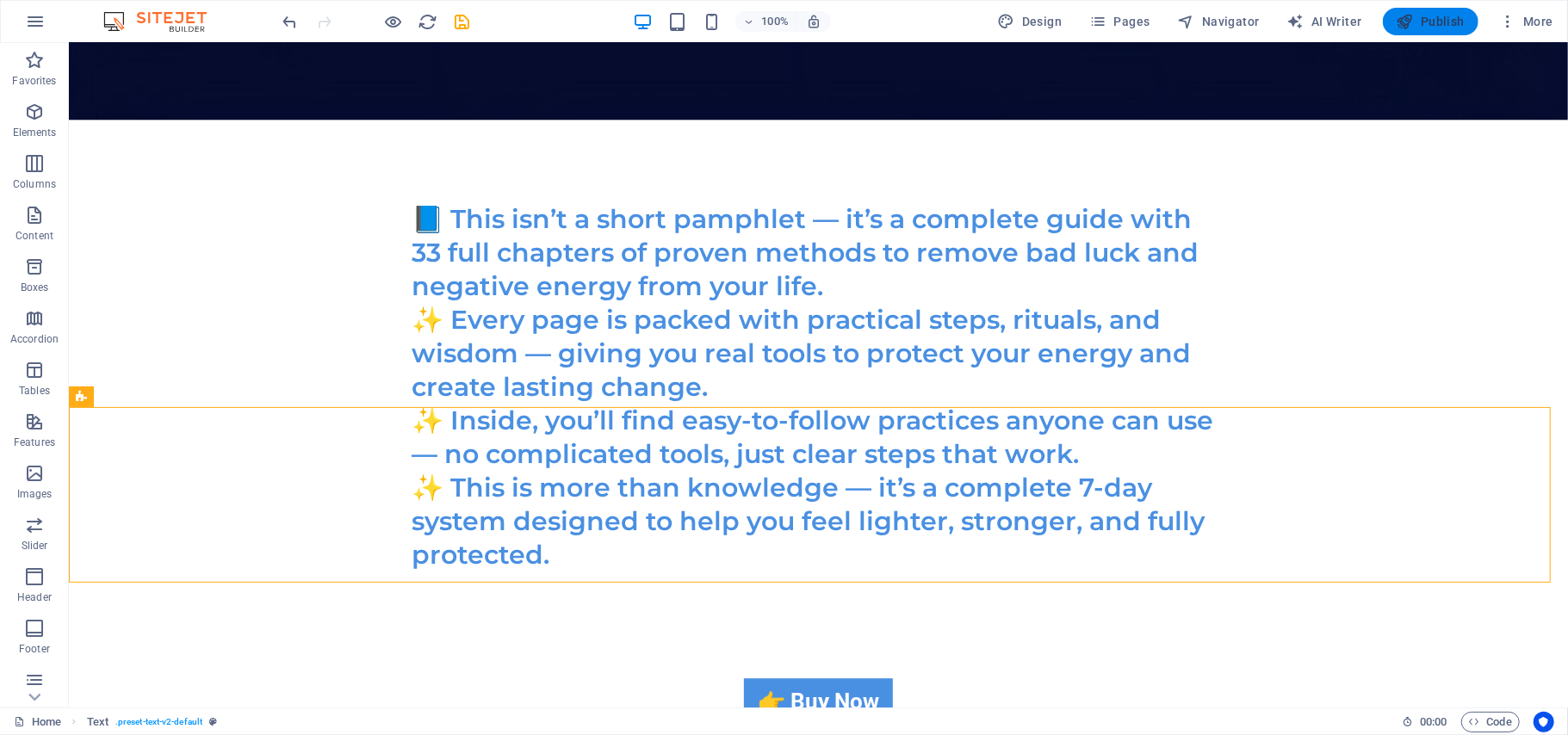
click at [1436, 24] on span "Publish" at bounding box center [1430, 22] width 68 height 18
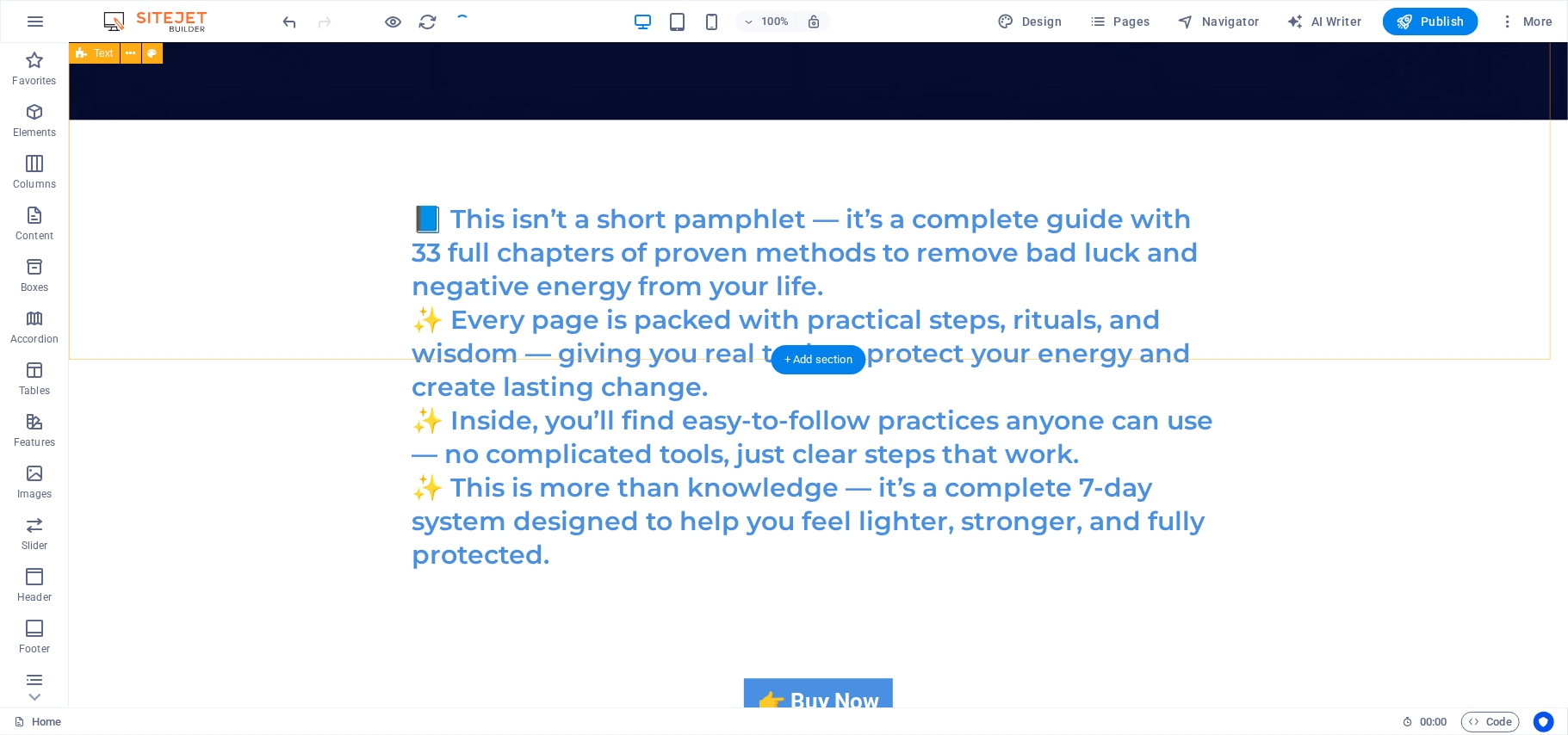
click at [1447, 358] on div "📘 This isn’t a short pamphlet — it’s a complete guide with 33 full chapters of …" at bounding box center [817, 398] width 1498 height 559
